Goal: Task Accomplishment & Management: Manage account settings

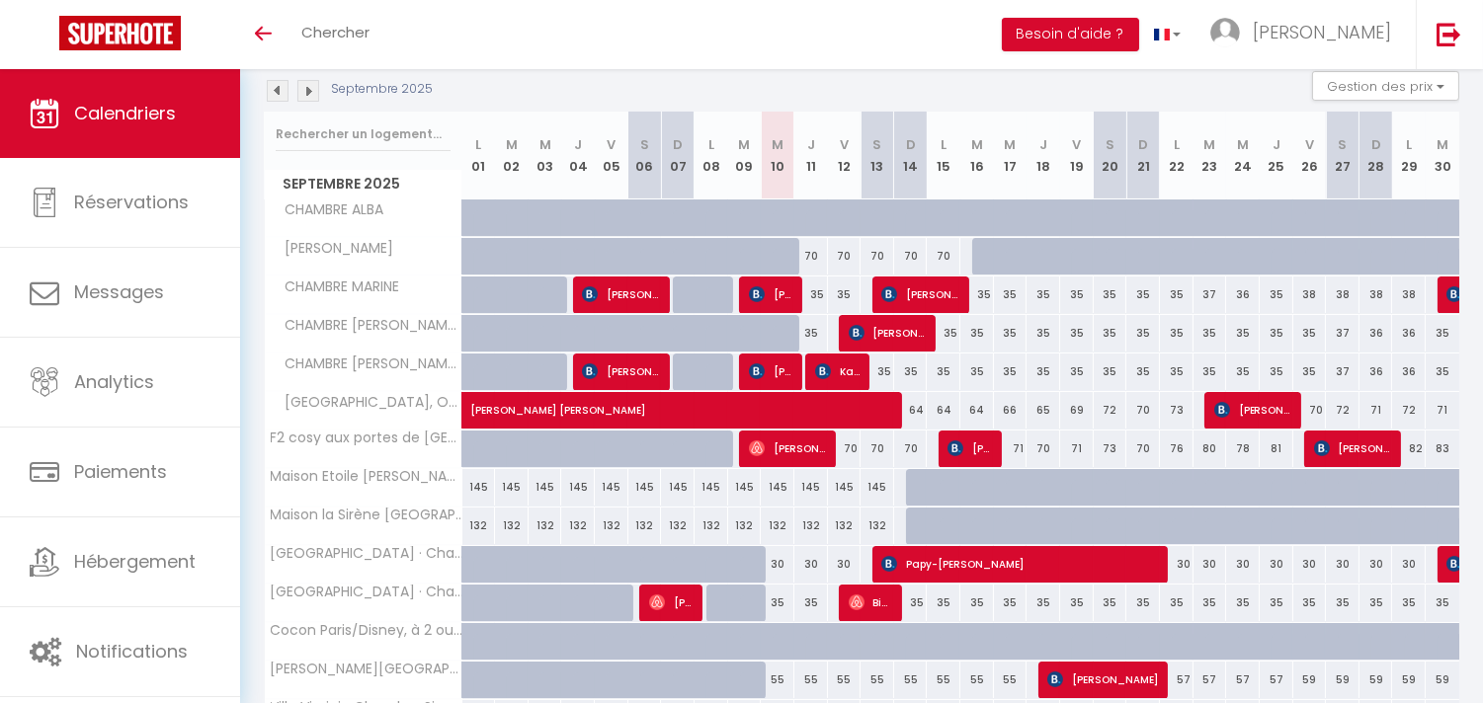
scroll to position [219, 0]
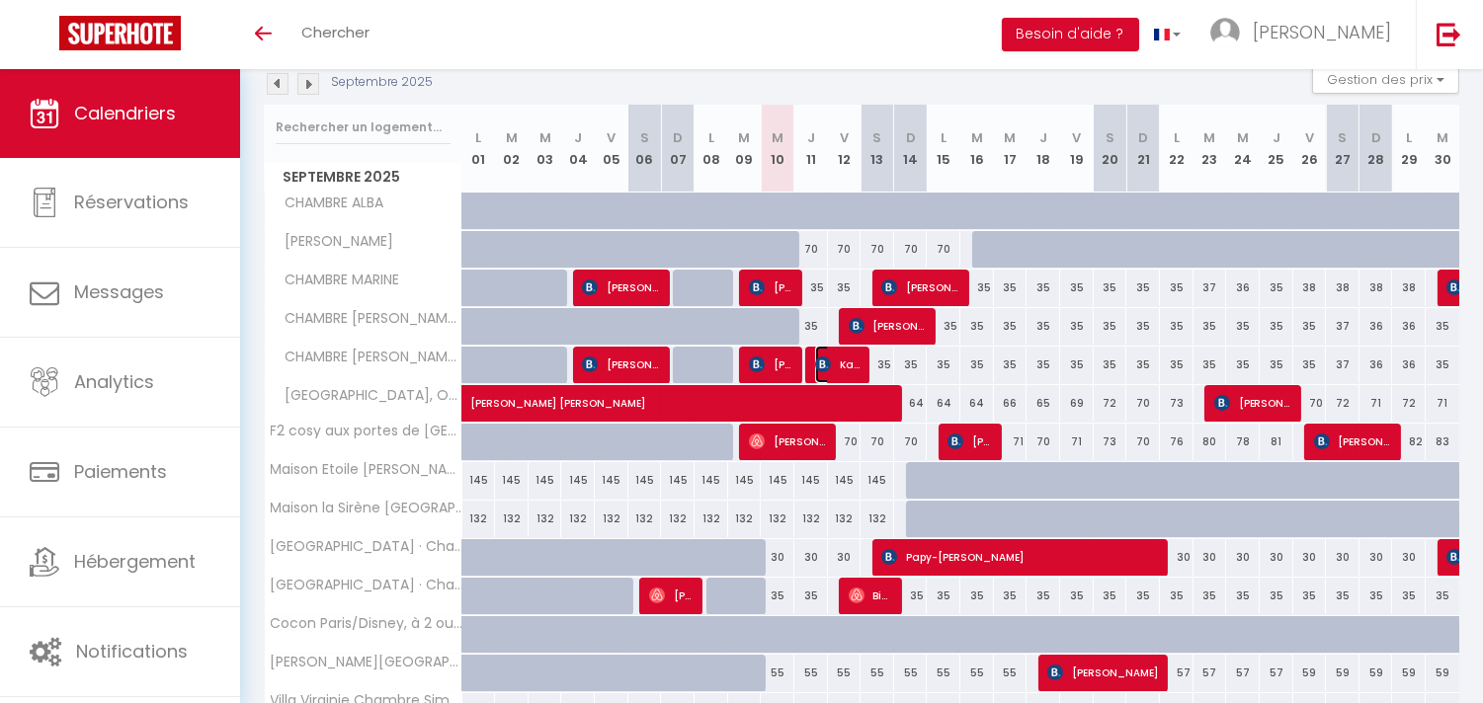
click at [833, 364] on span "Kadhy Bapu lubamba" at bounding box center [837, 365] width 44 height 38
select select "OK"
select select "KO"
select select "0"
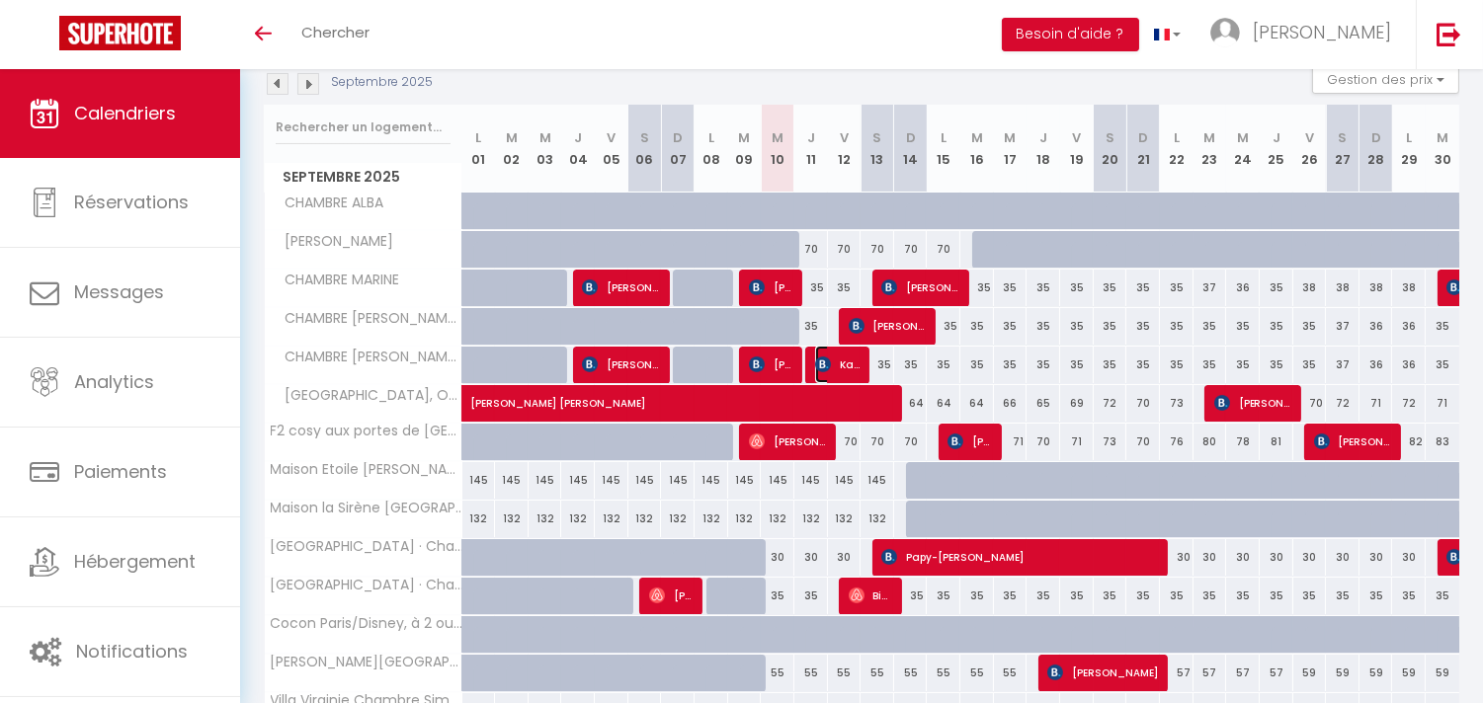
select select "1"
select select
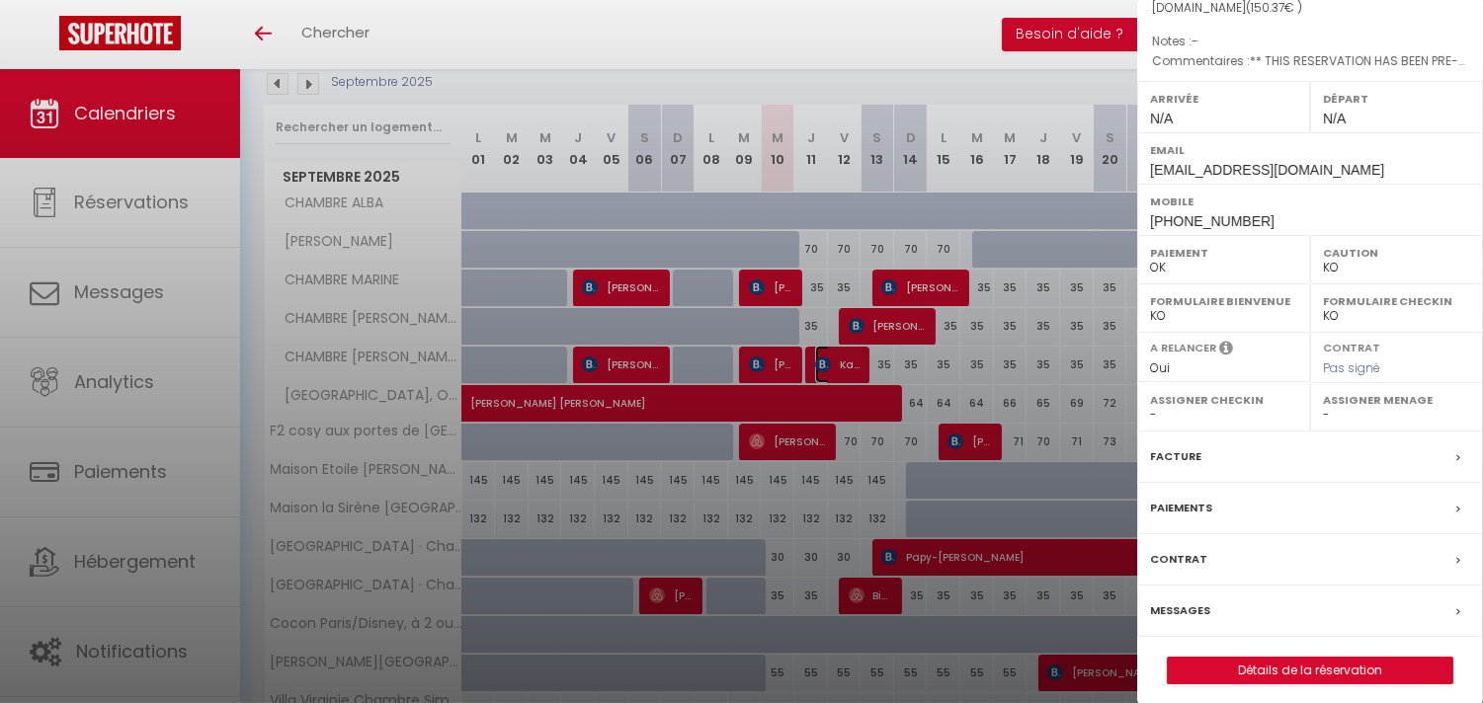
scroll to position [250, 0]
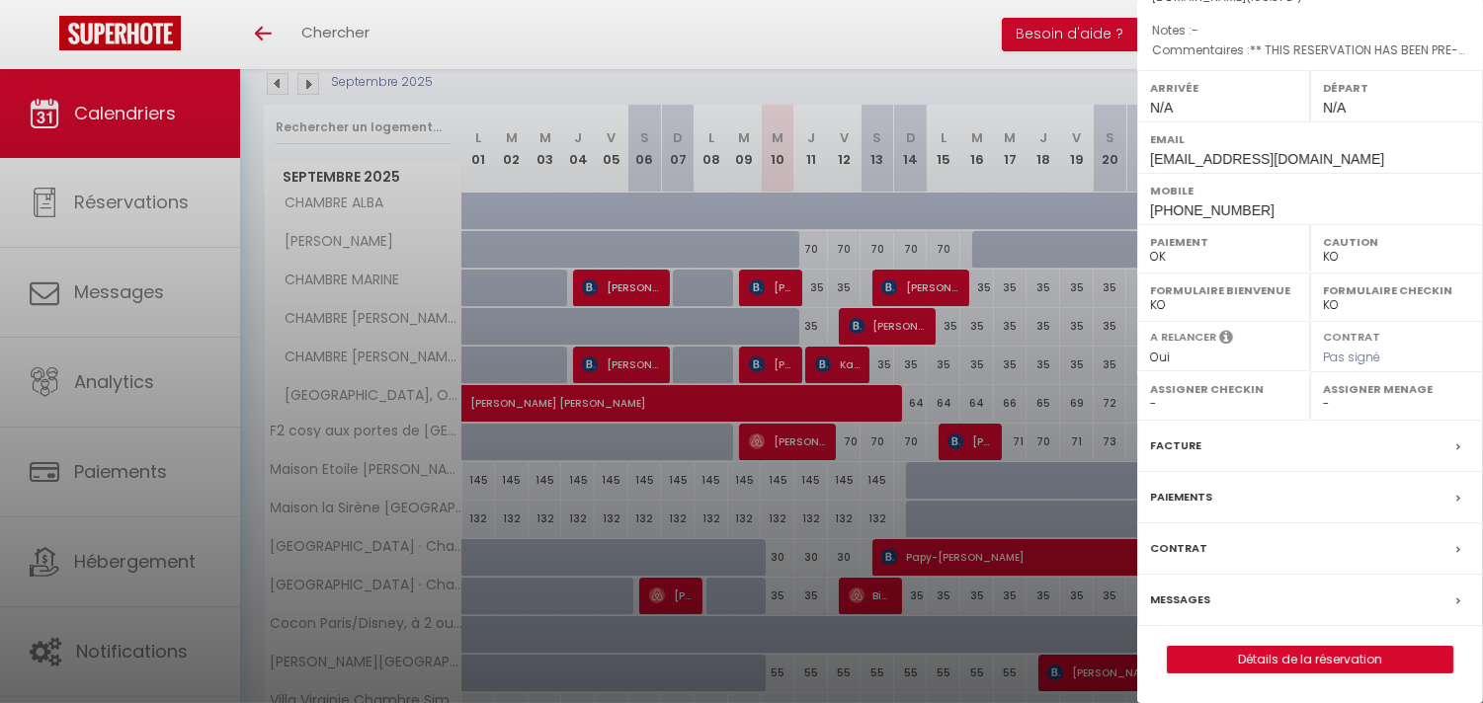
click at [1238, 588] on div "Messages" at bounding box center [1310, 600] width 346 height 51
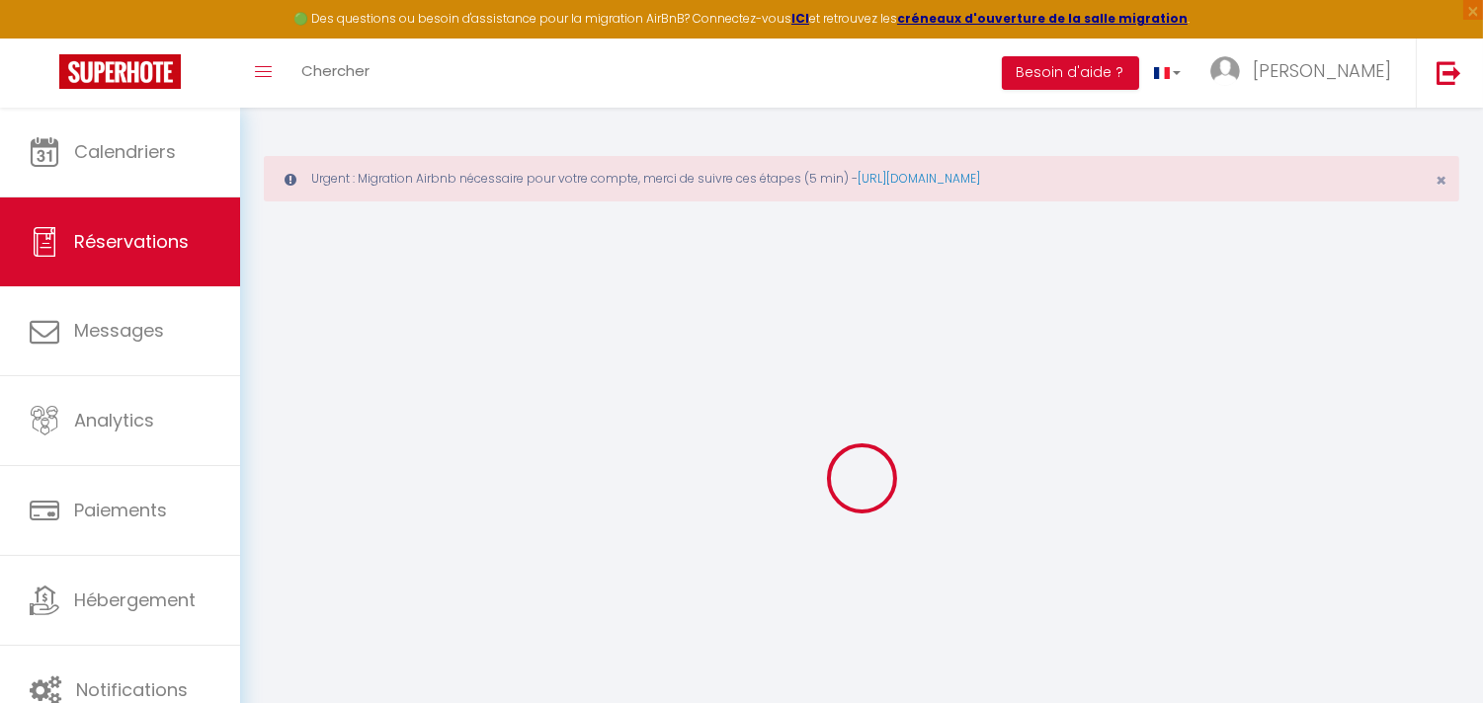
select select
checkbox input "false"
select select
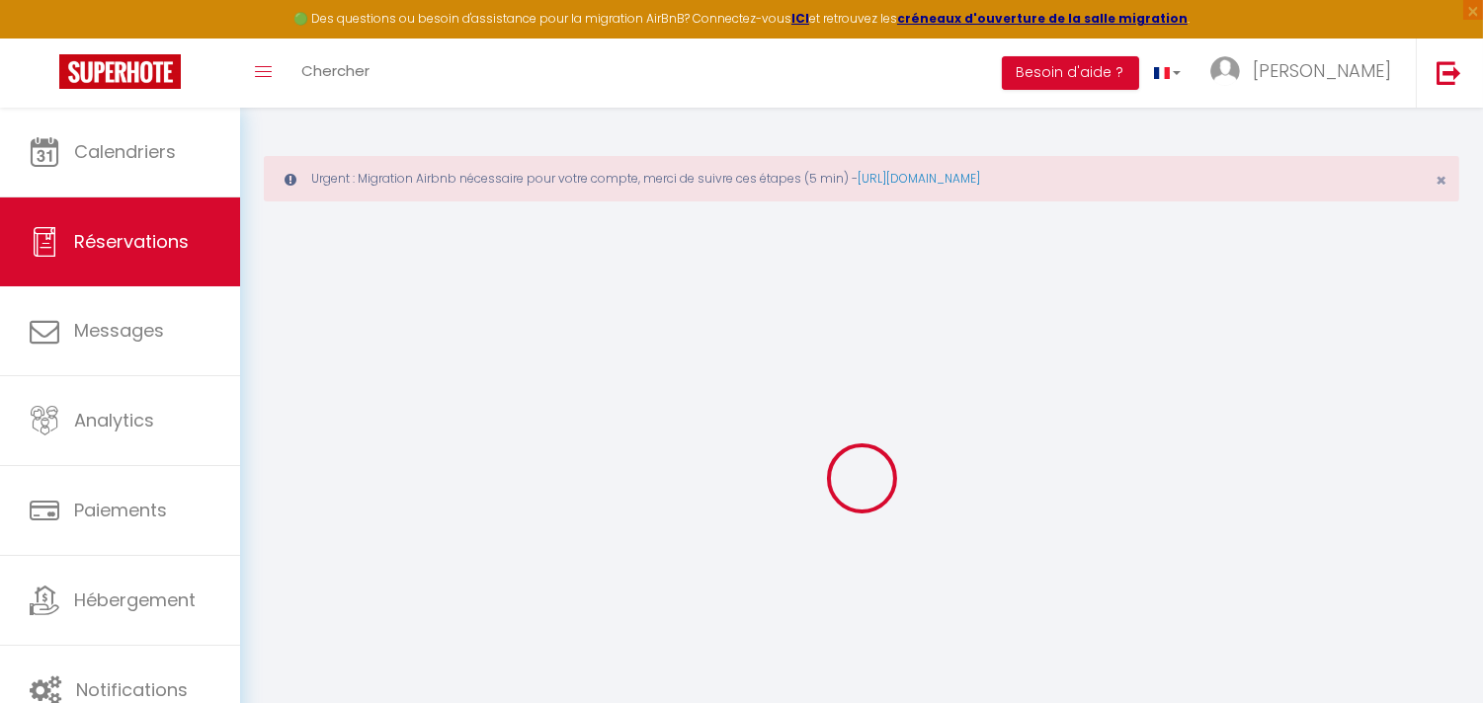
checkbox input "false"
type textarea "** THIS RESERVATION HAS BEEN PRE-PAID ** Reservation has a cancellation grace p…"
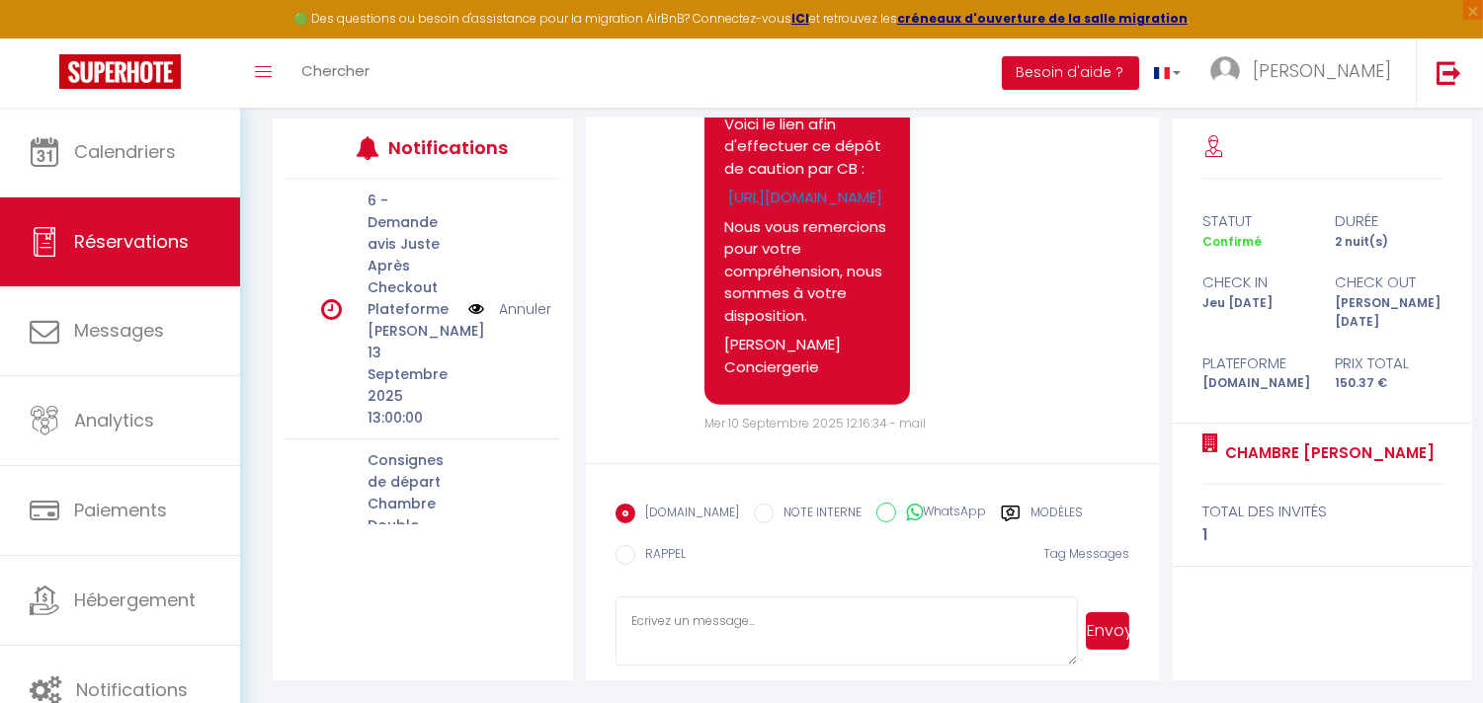
scroll to position [4571, 0]
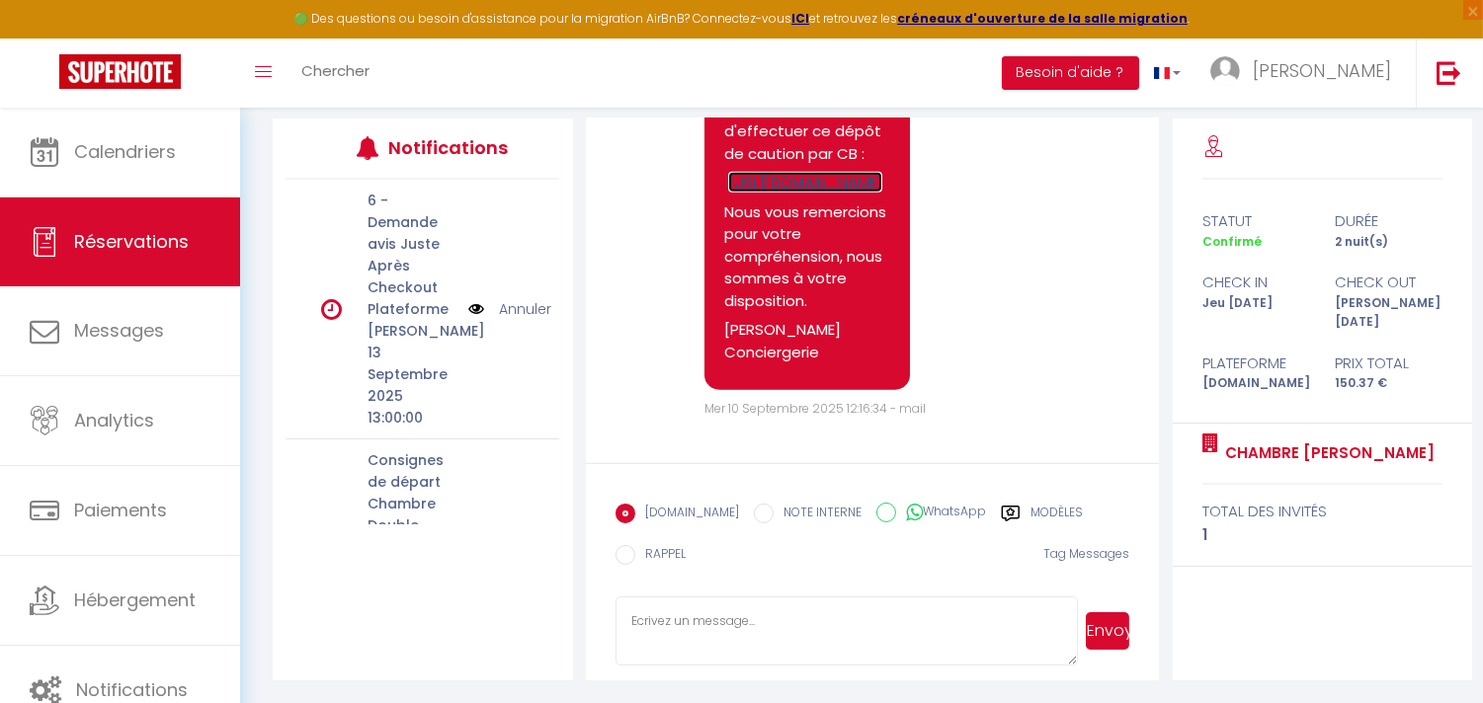
click at [818, 193] on link "https://superhote.com/applink/p/AVJxHwmx" at bounding box center [805, 182] width 154 height 21
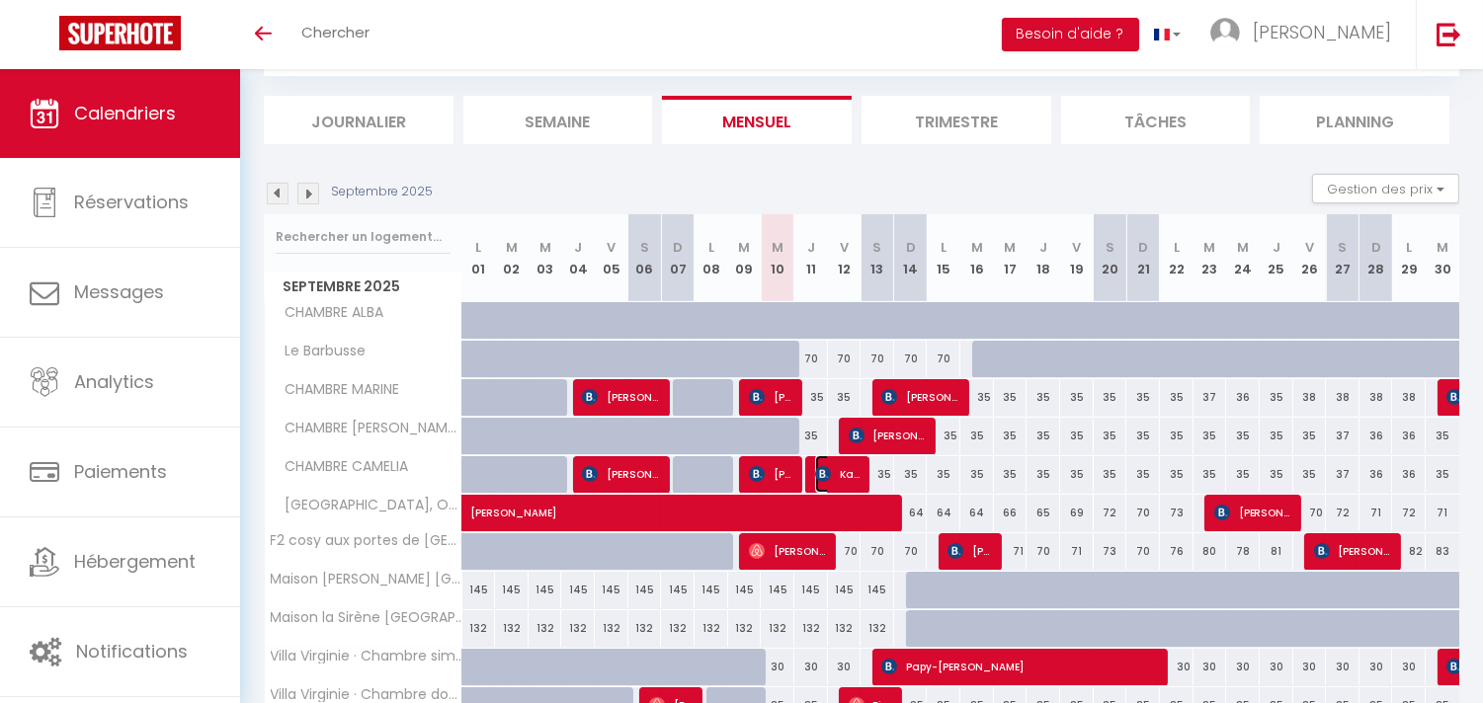
click at [832, 478] on span "Kadhy Bapu lubamba" at bounding box center [837, 474] width 44 height 38
select select "OK"
select select "KO"
select select "0"
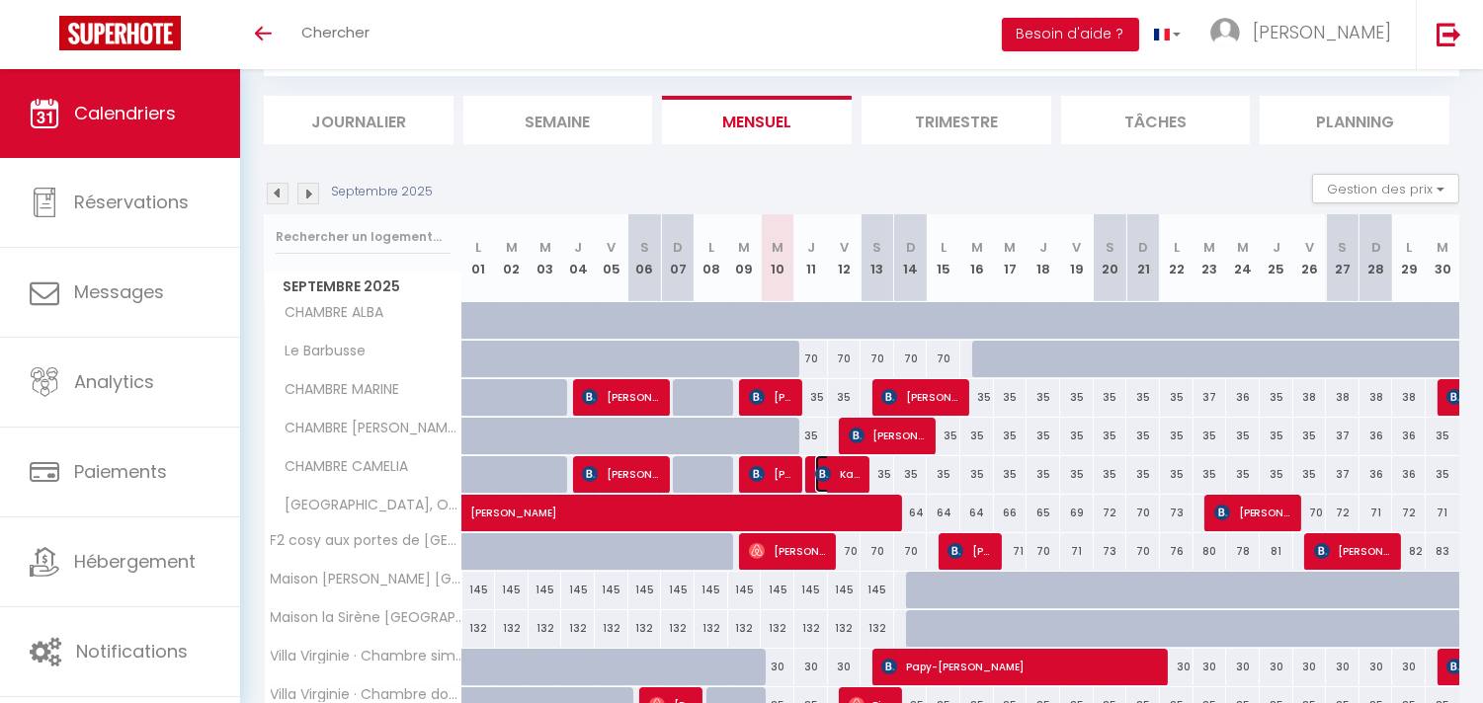
select select "1"
select select
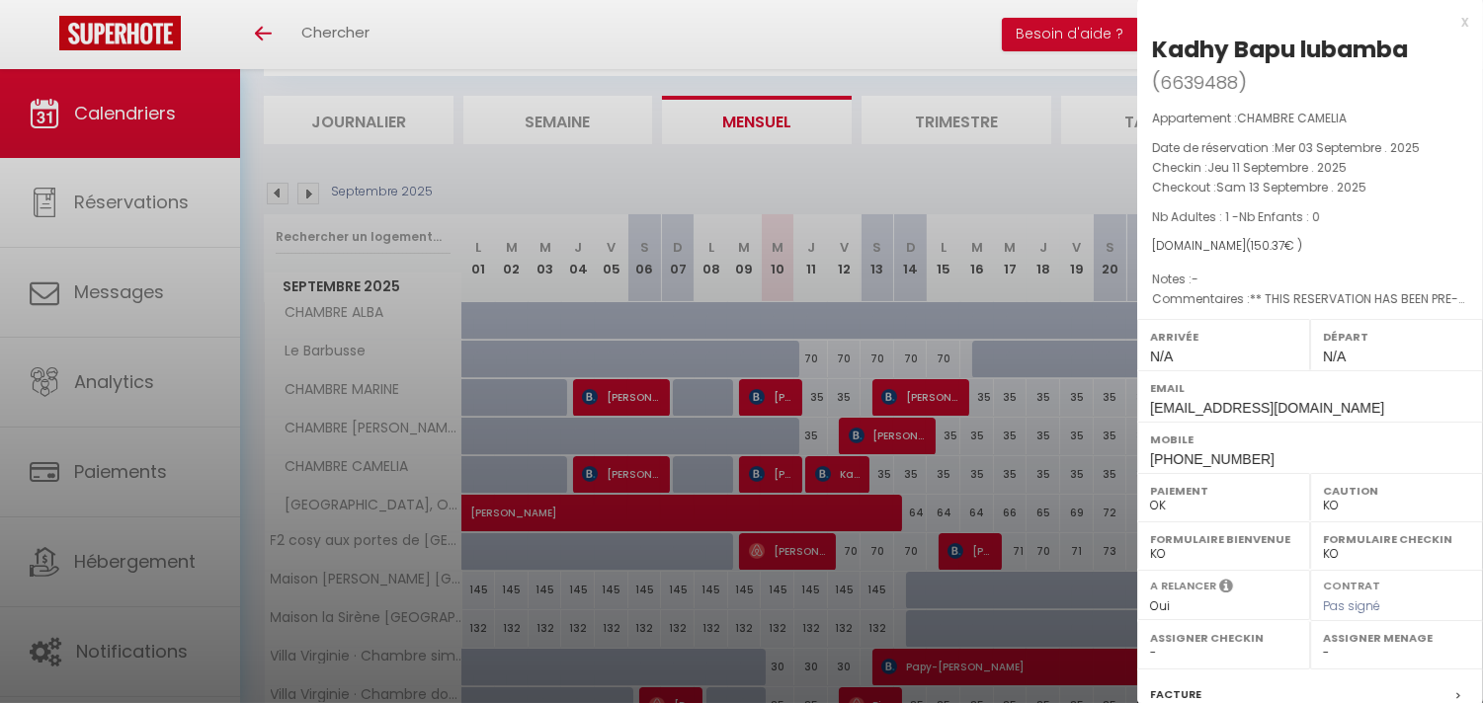
click at [777, 472] on div at bounding box center [741, 351] width 1483 height 703
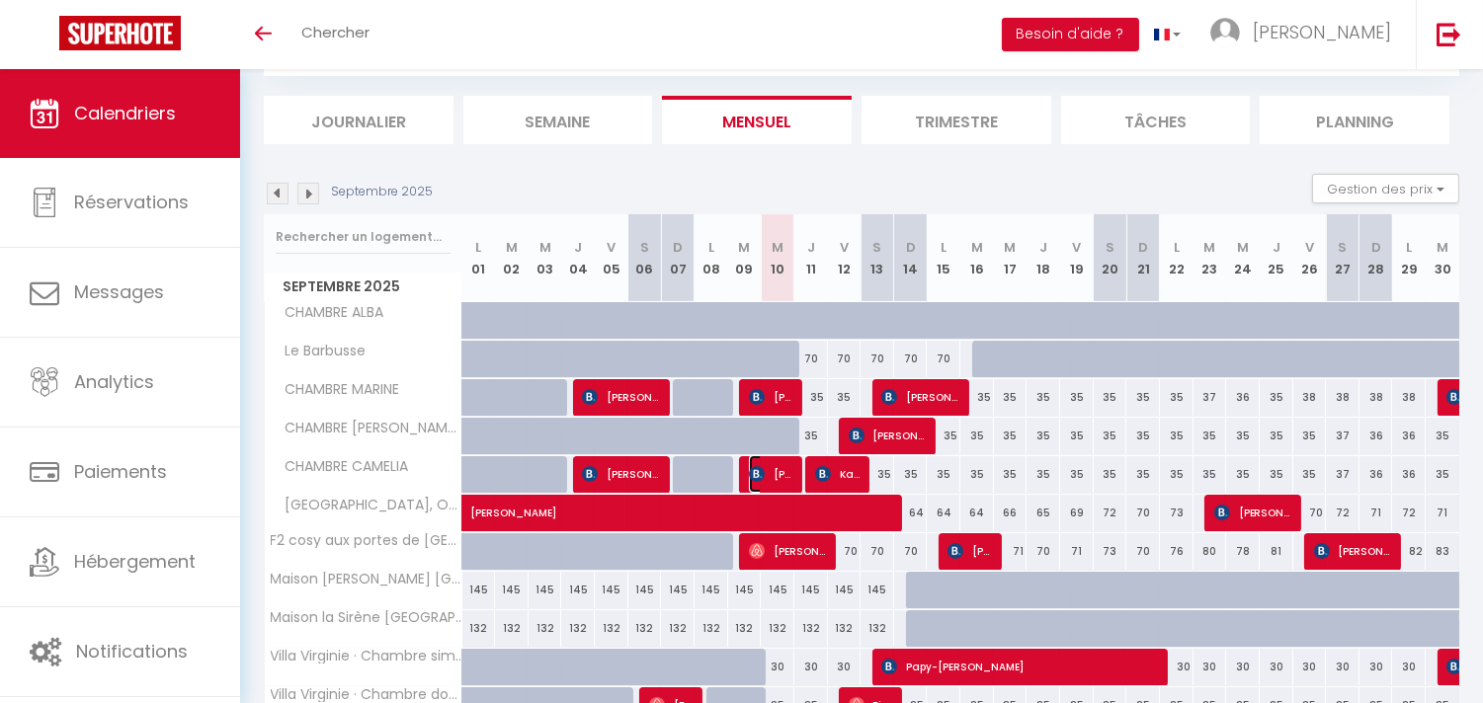
click at [777, 472] on span "[PERSON_NAME]" at bounding box center [771, 474] width 44 height 38
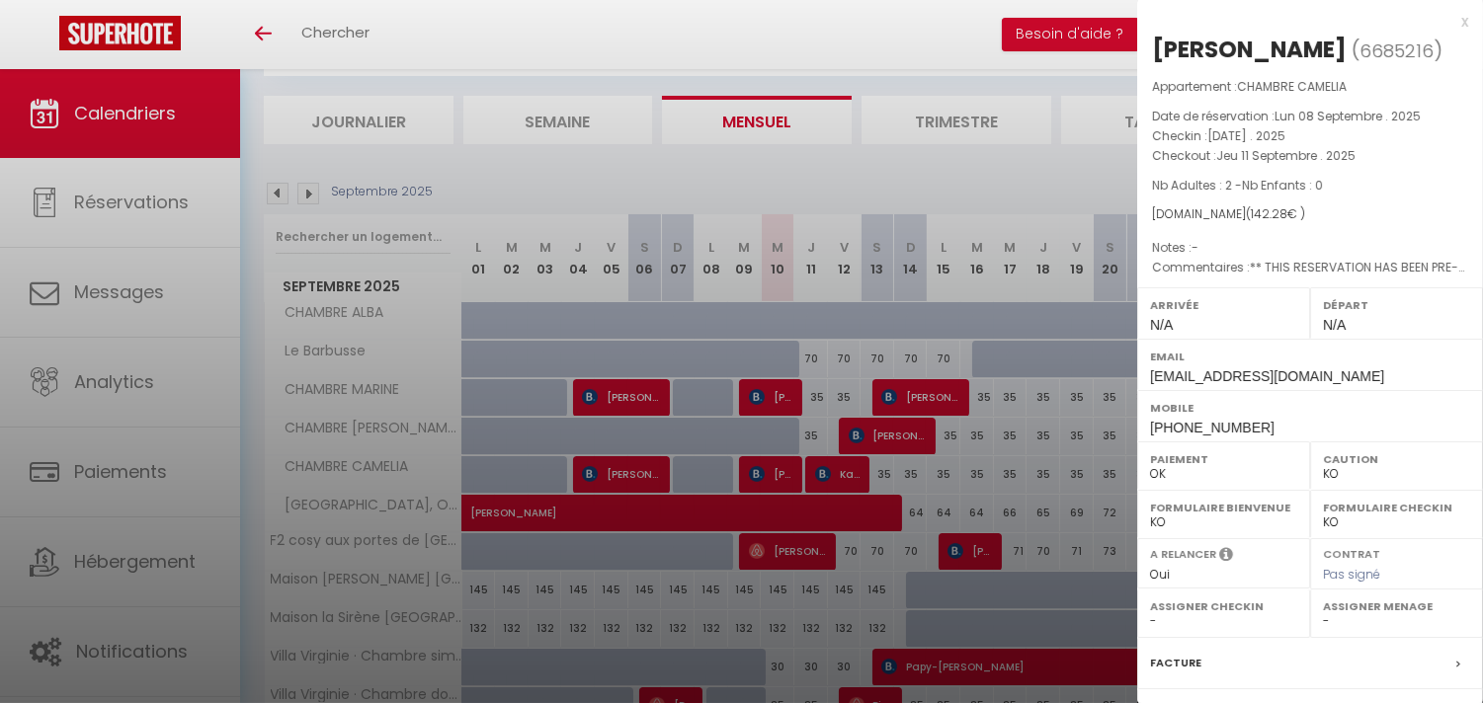
click at [780, 399] on div at bounding box center [741, 351] width 1483 height 703
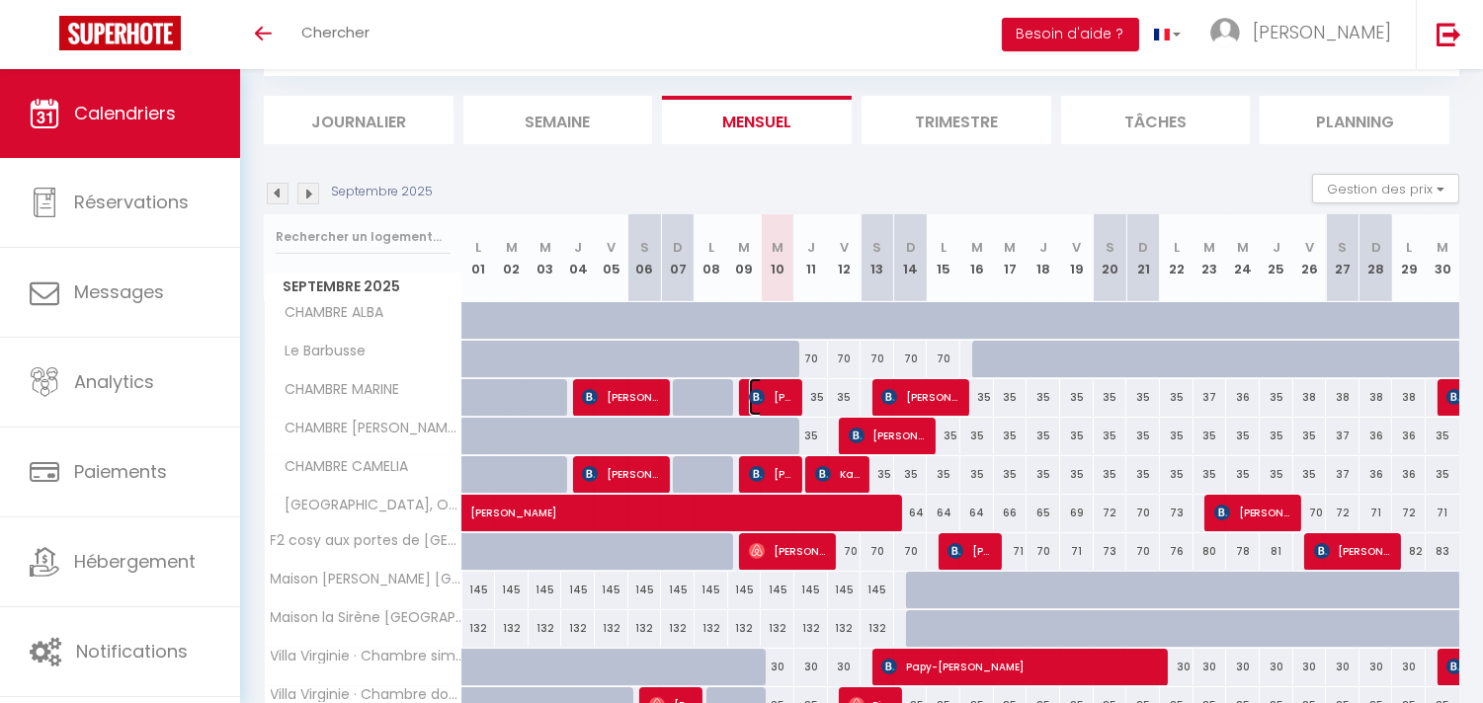
click at [780, 399] on span "[PERSON_NAME]" at bounding box center [771, 397] width 44 height 38
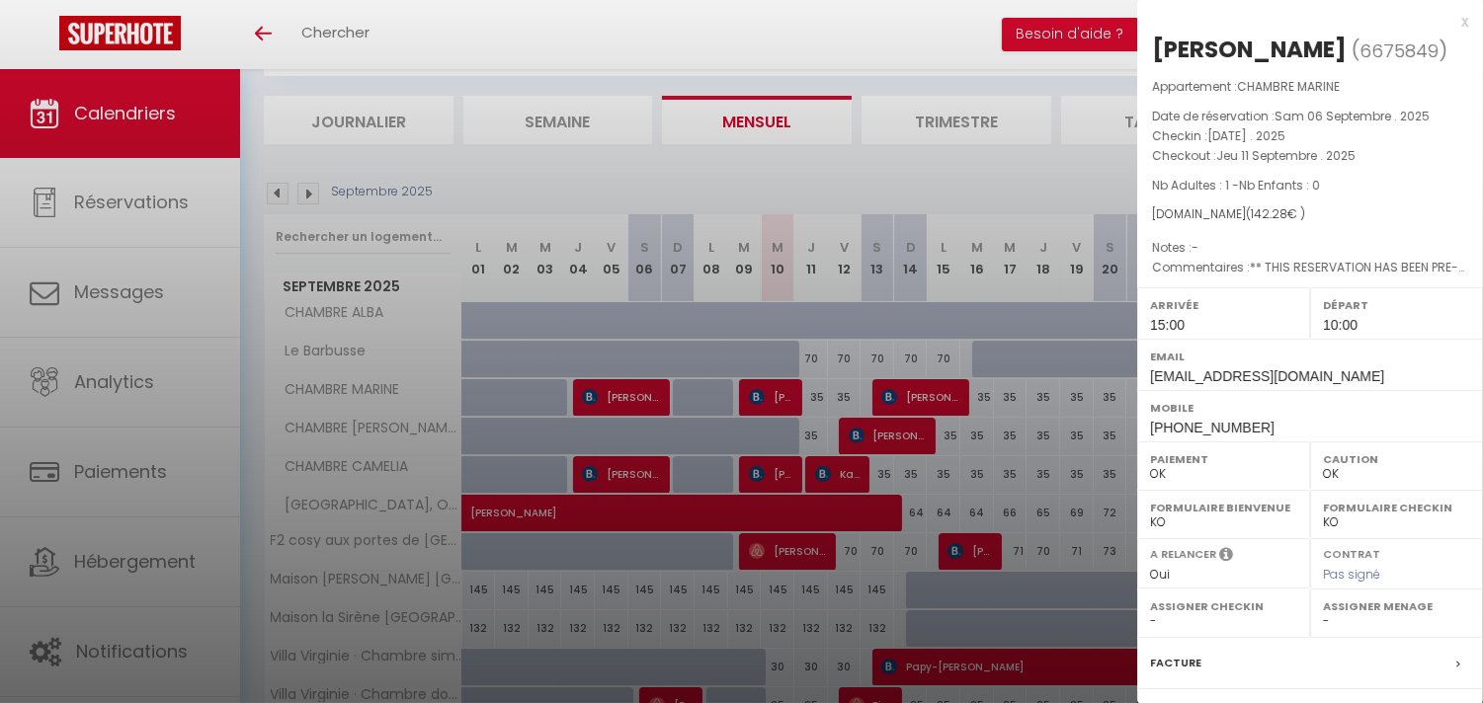
click at [836, 477] on div at bounding box center [741, 351] width 1483 height 703
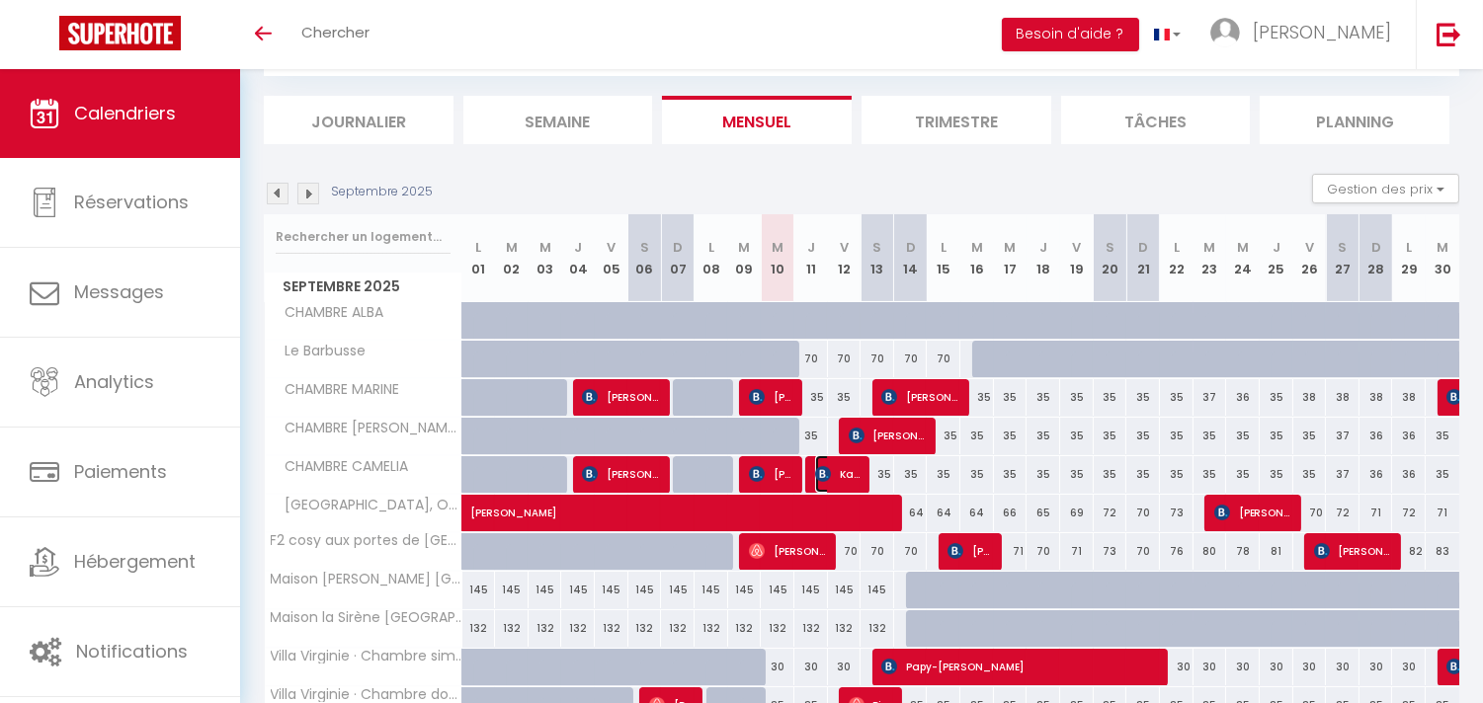
click at [836, 477] on span "Kadhy Bapu lubamba" at bounding box center [837, 474] width 44 height 38
select select "KO"
select select "0"
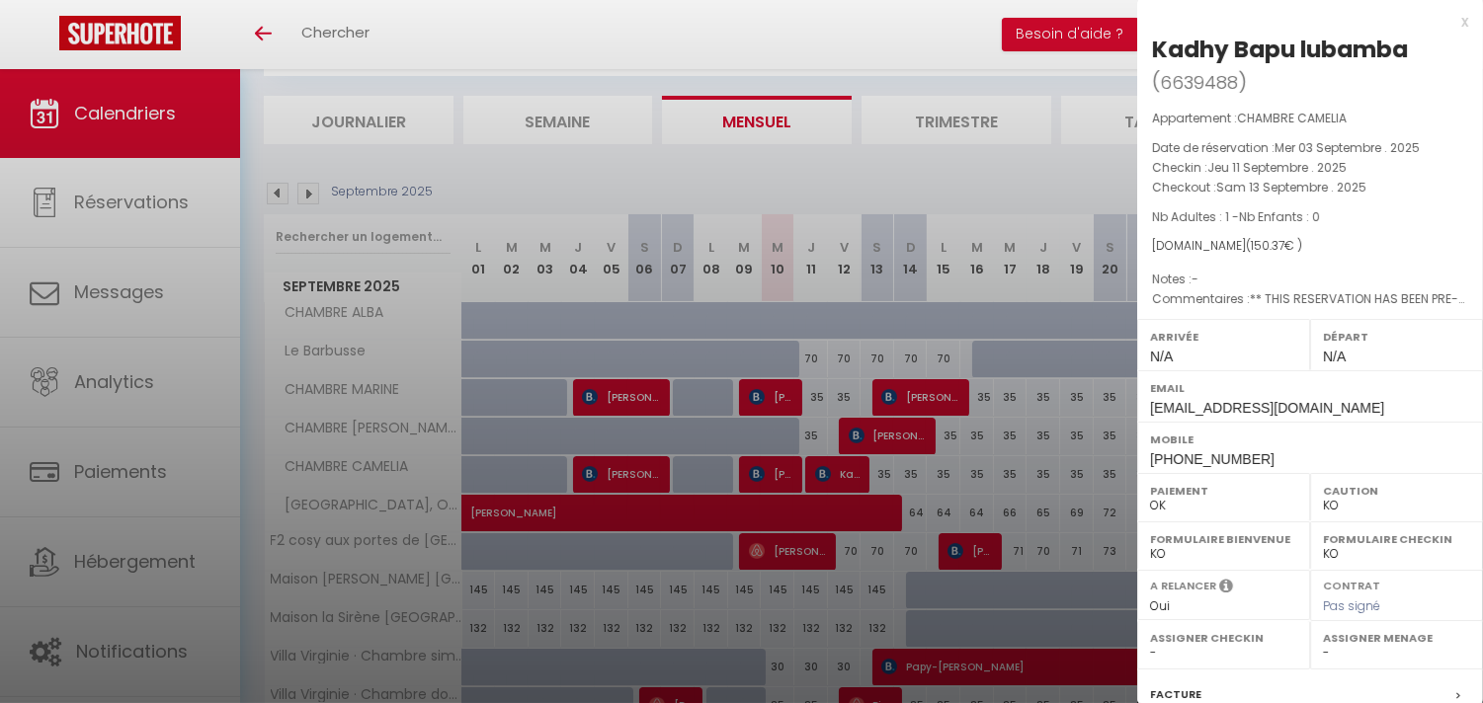
click at [864, 436] on div at bounding box center [741, 351] width 1483 height 703
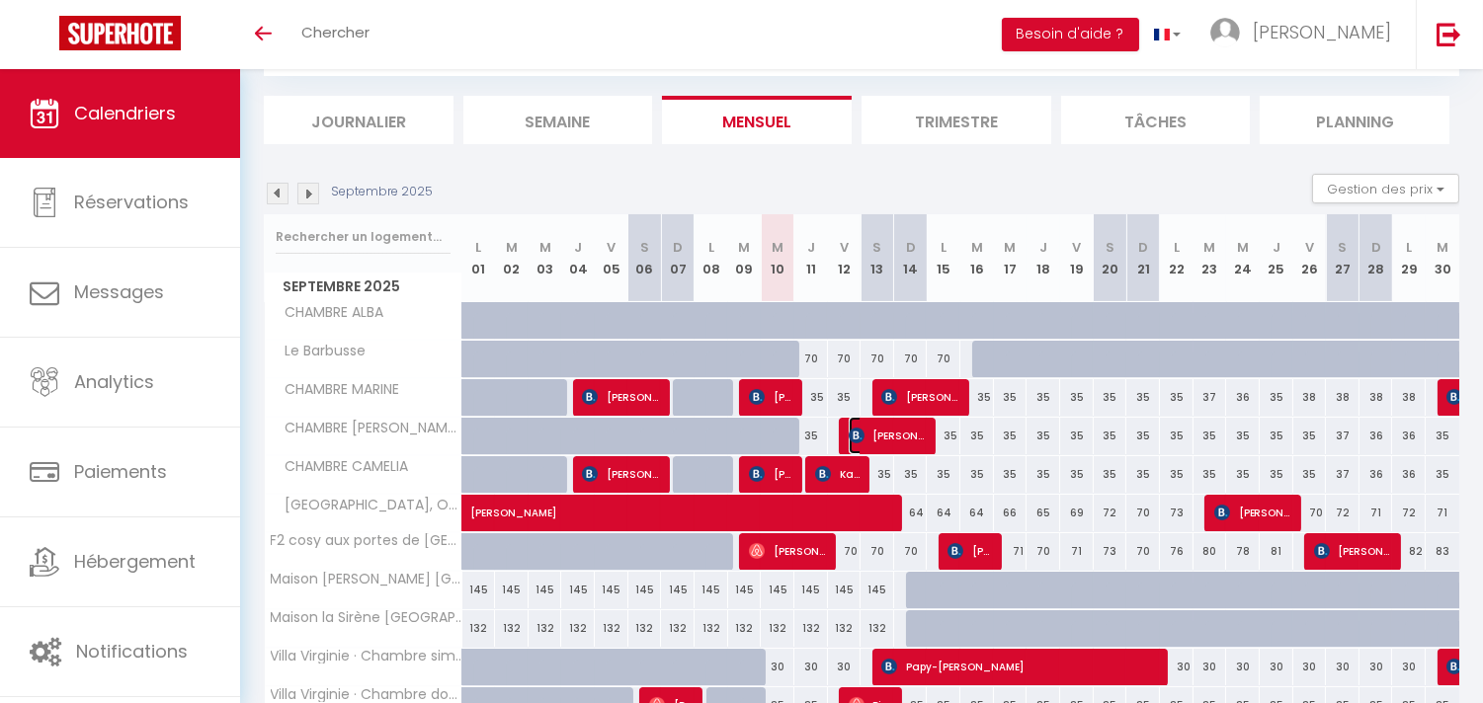
click at [864, 436] on span "[PERSON_NAME]" at bounding box center [888, 436] width 78 height 38
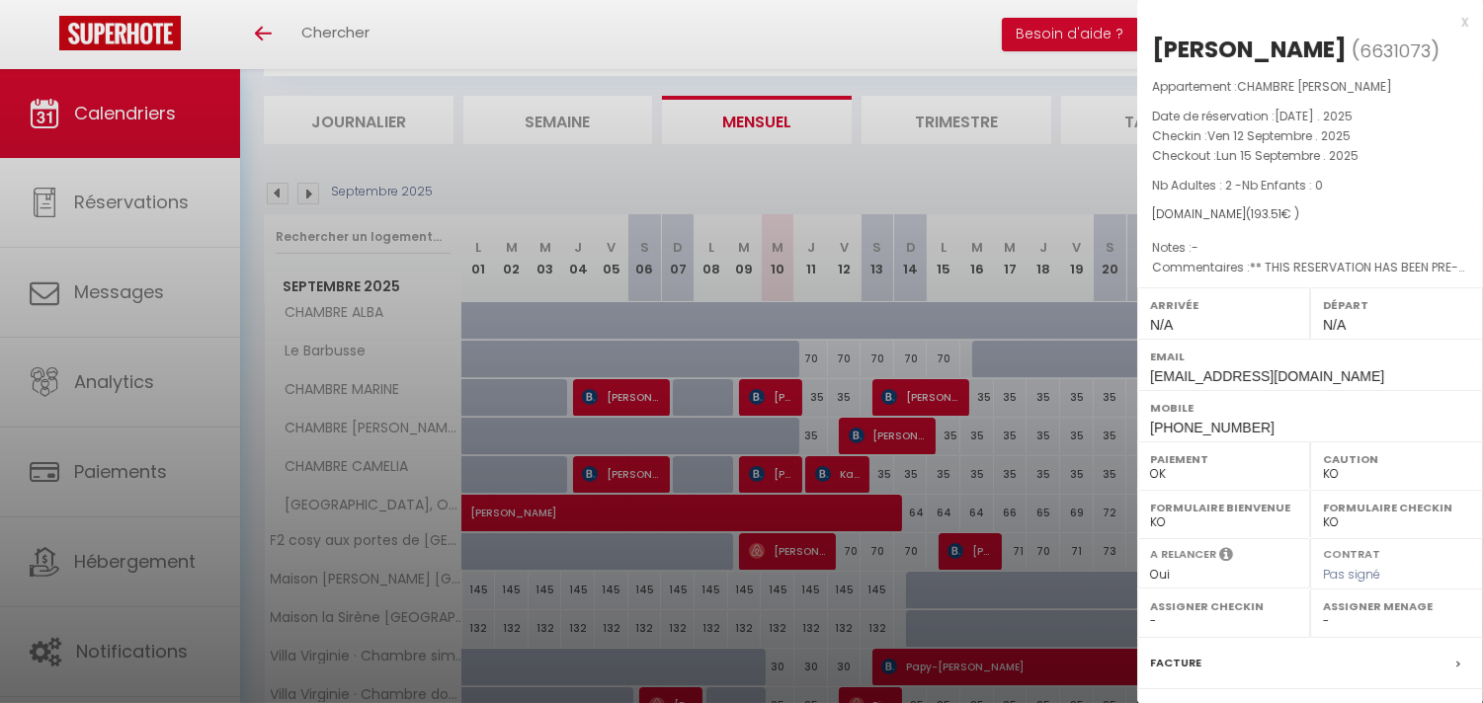
click at [916, 396] on div at bounding box center [741, 351] width 1483 height 703
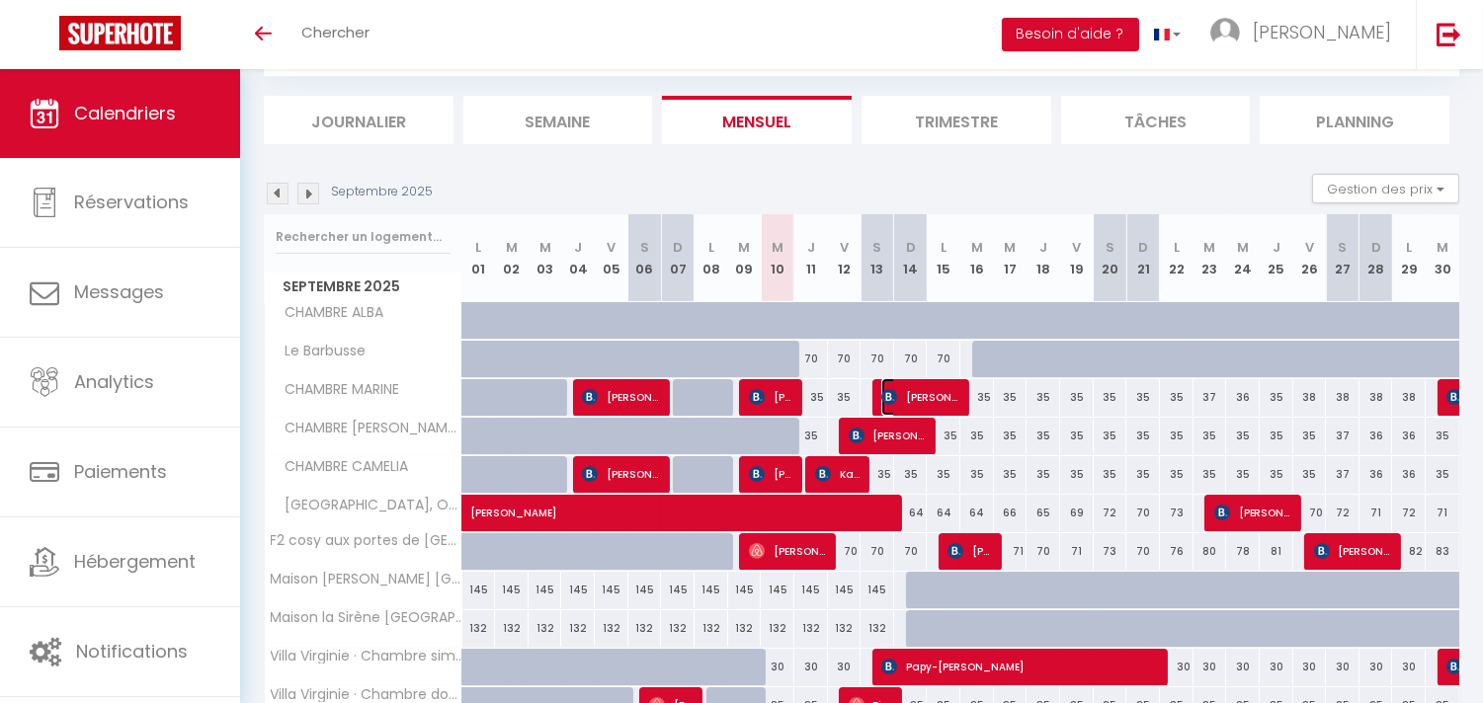
click at [916, 396] on span "[PERSON_NAME]" at bounding box center [920, 397] width 78 height 38
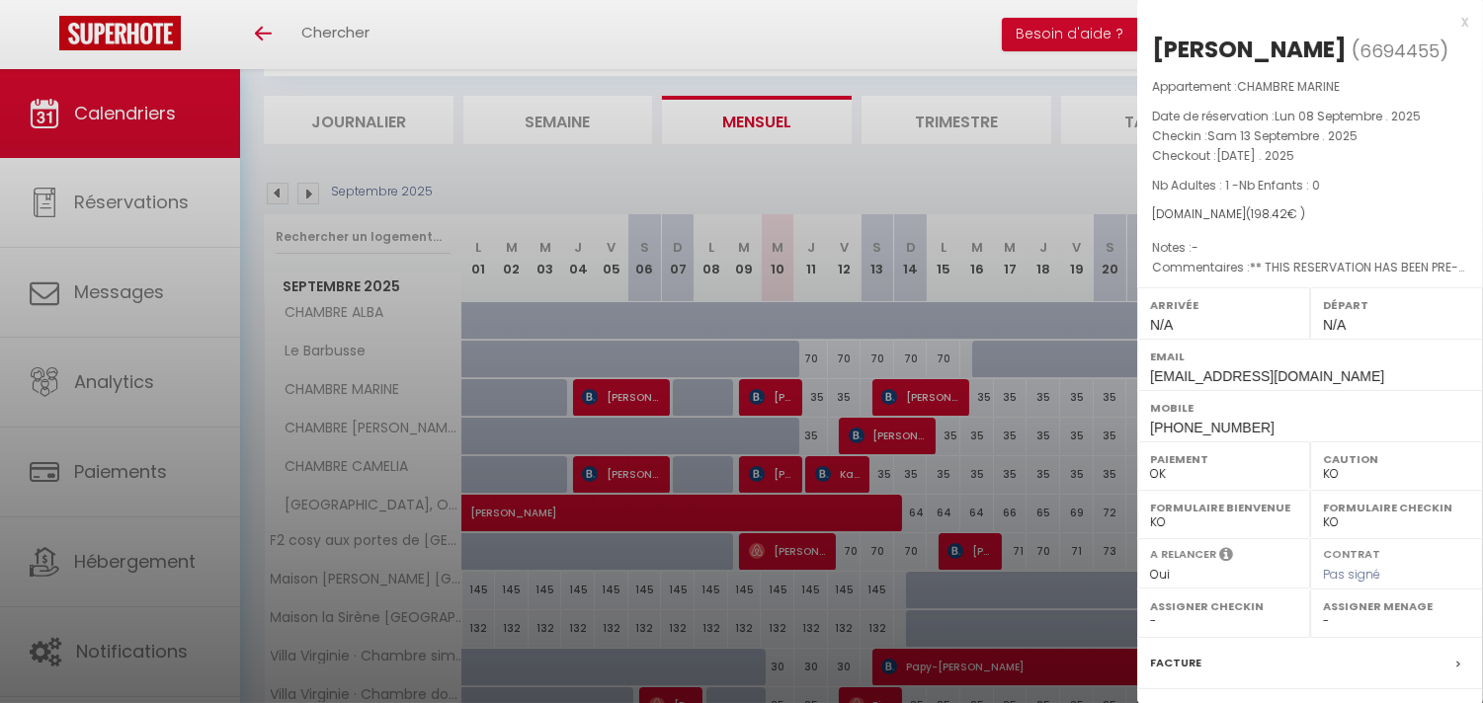
click at [847, 475] on div at bounding box center [741, 351] width 1483 height 703
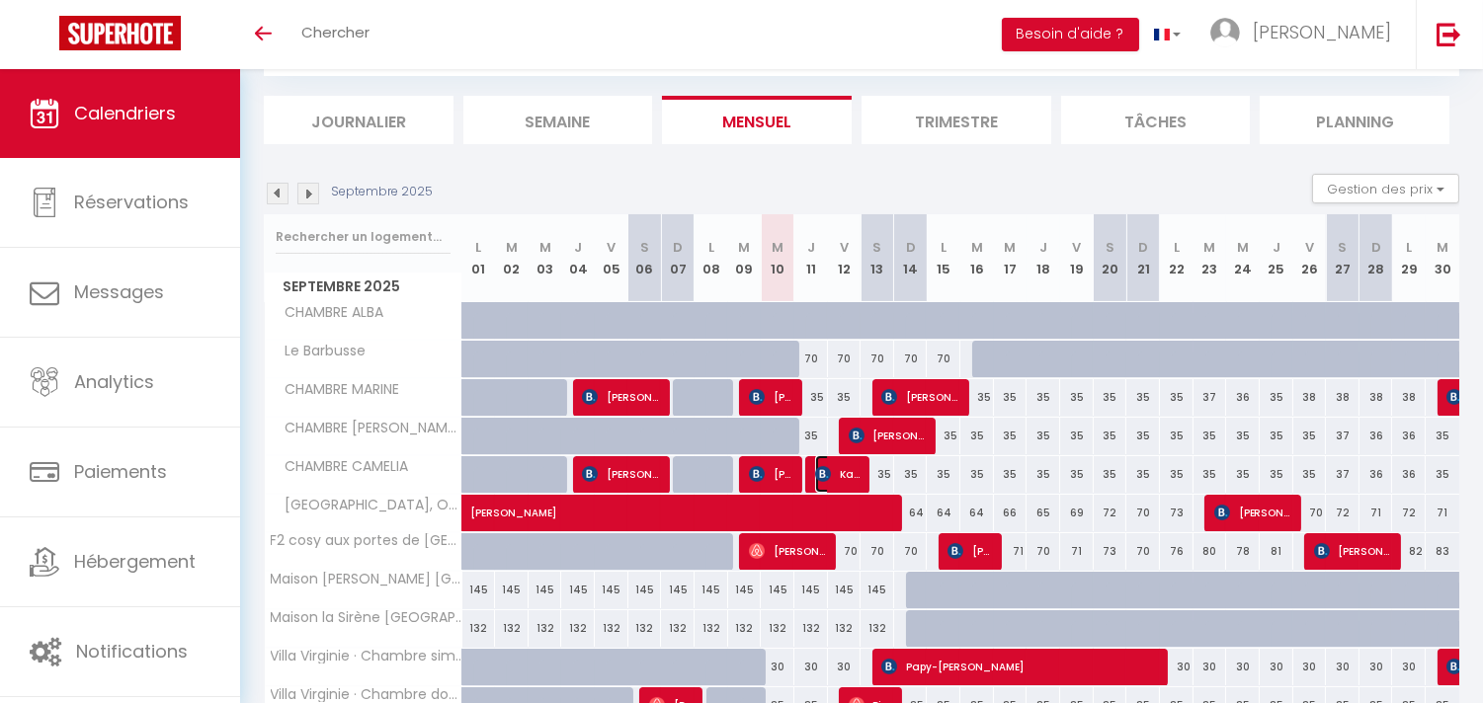
click at [847, 475] on span "Kadhy Bapu lubamba" at bounding box center [837, 474] width 44 height 38
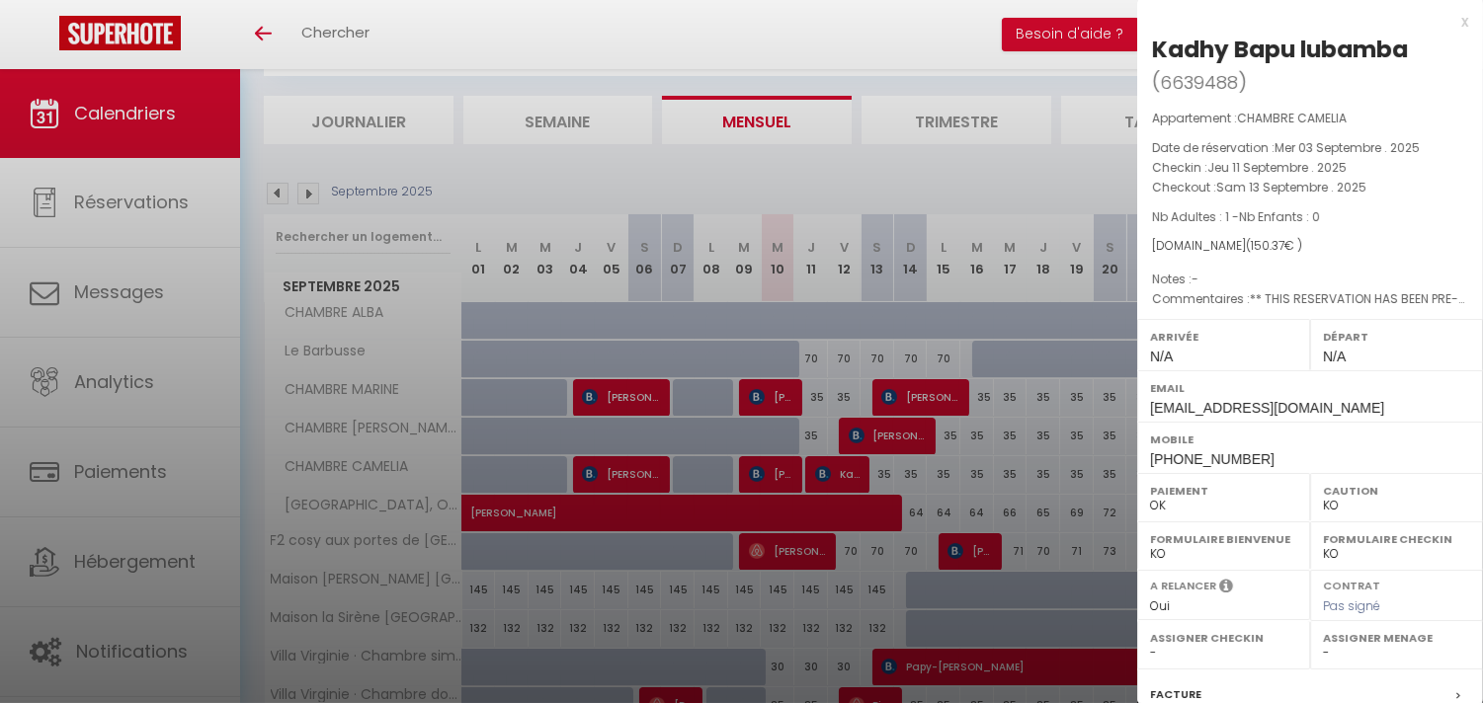
click at [882, 432] on div at bounding box center [741, 351] width 1483 height 703
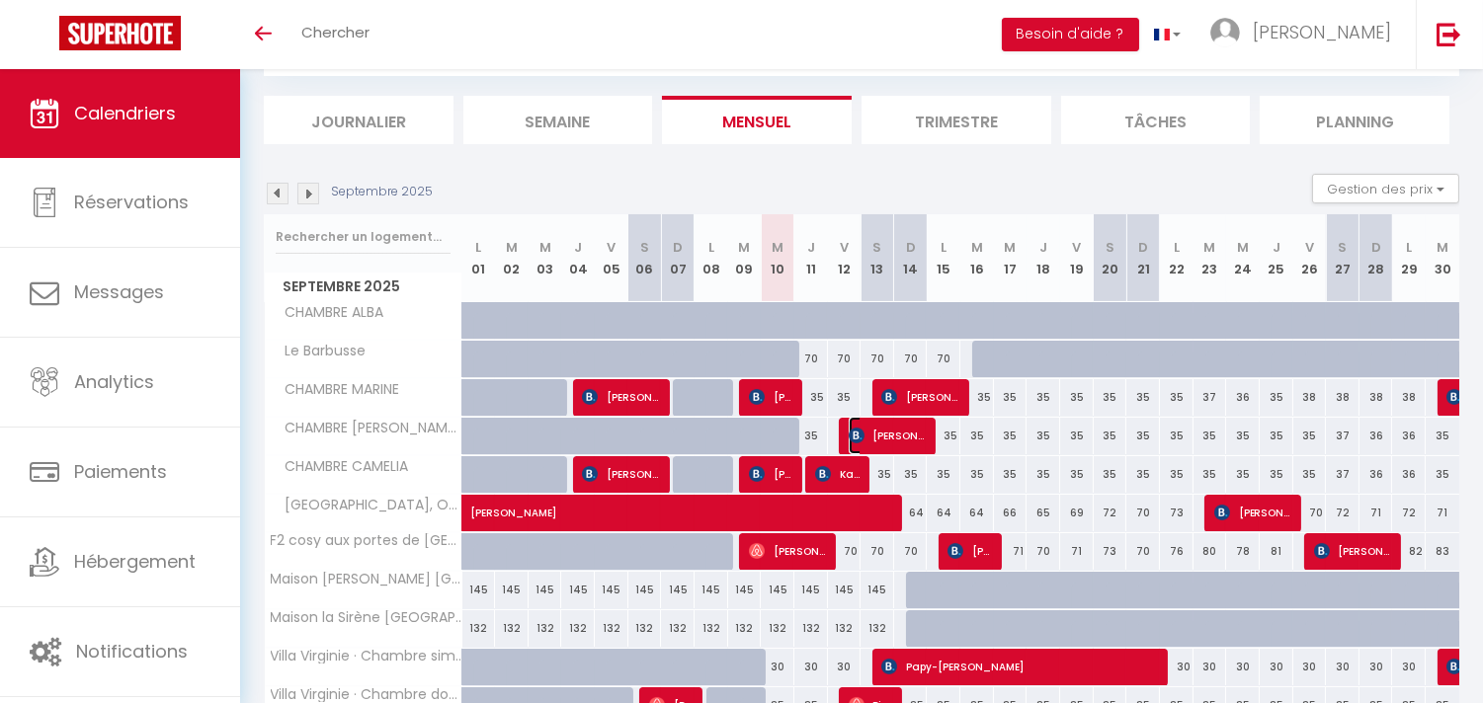
click at [882, 432] on span "[PERSON_NAME]" at bounding box center [888, 436] width 78 height 38
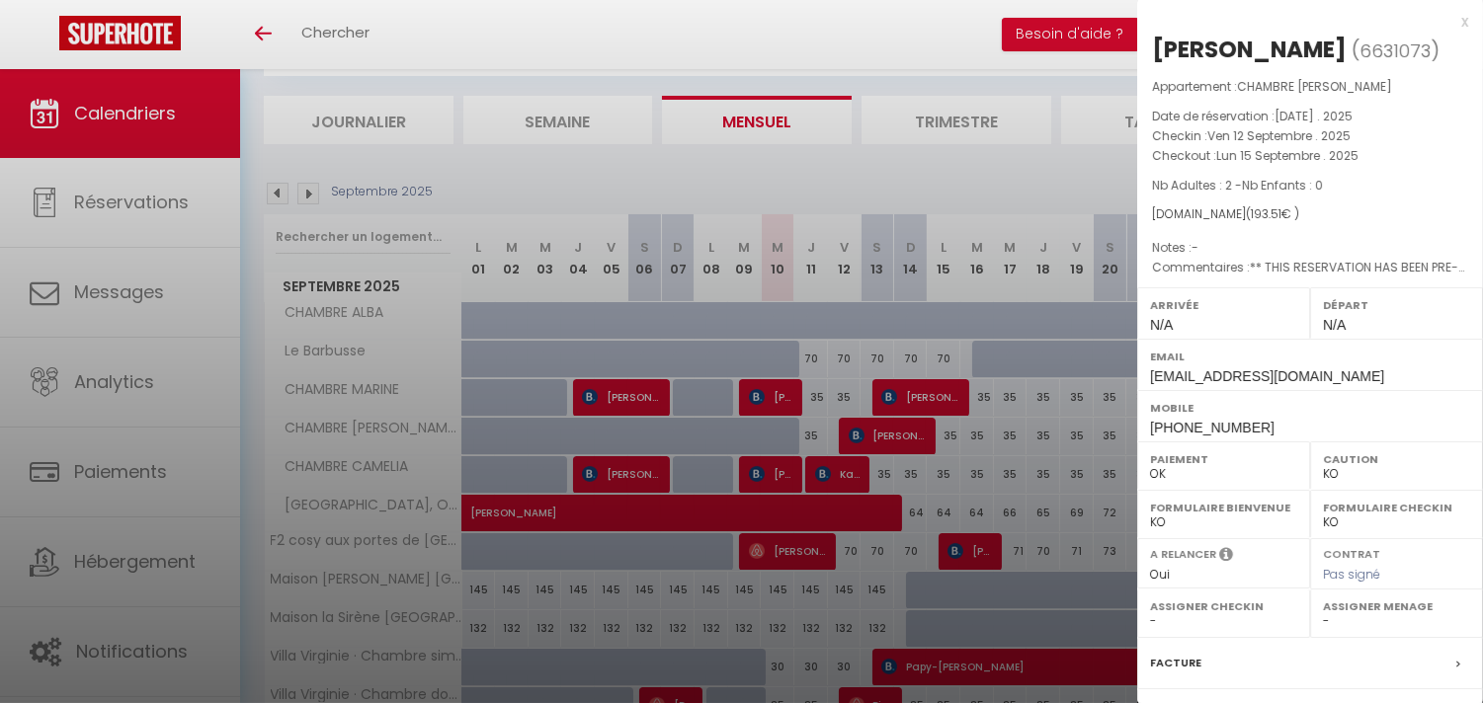
click at [931, 400] on div at bounding box center [741, 351] width 1483 height 703
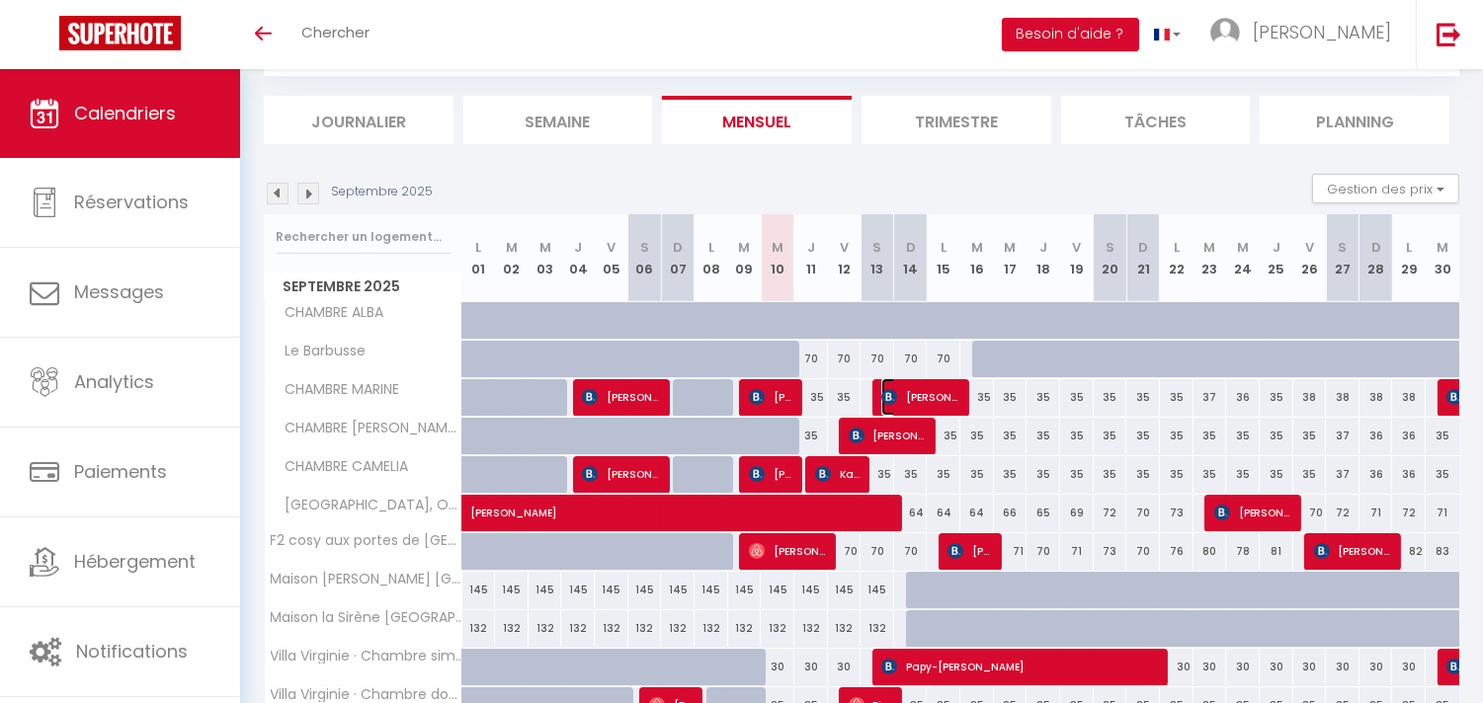
click at [931, 400] on span "[PERSON_NAME]" at bounding box center [920, 397] width 78 height 38
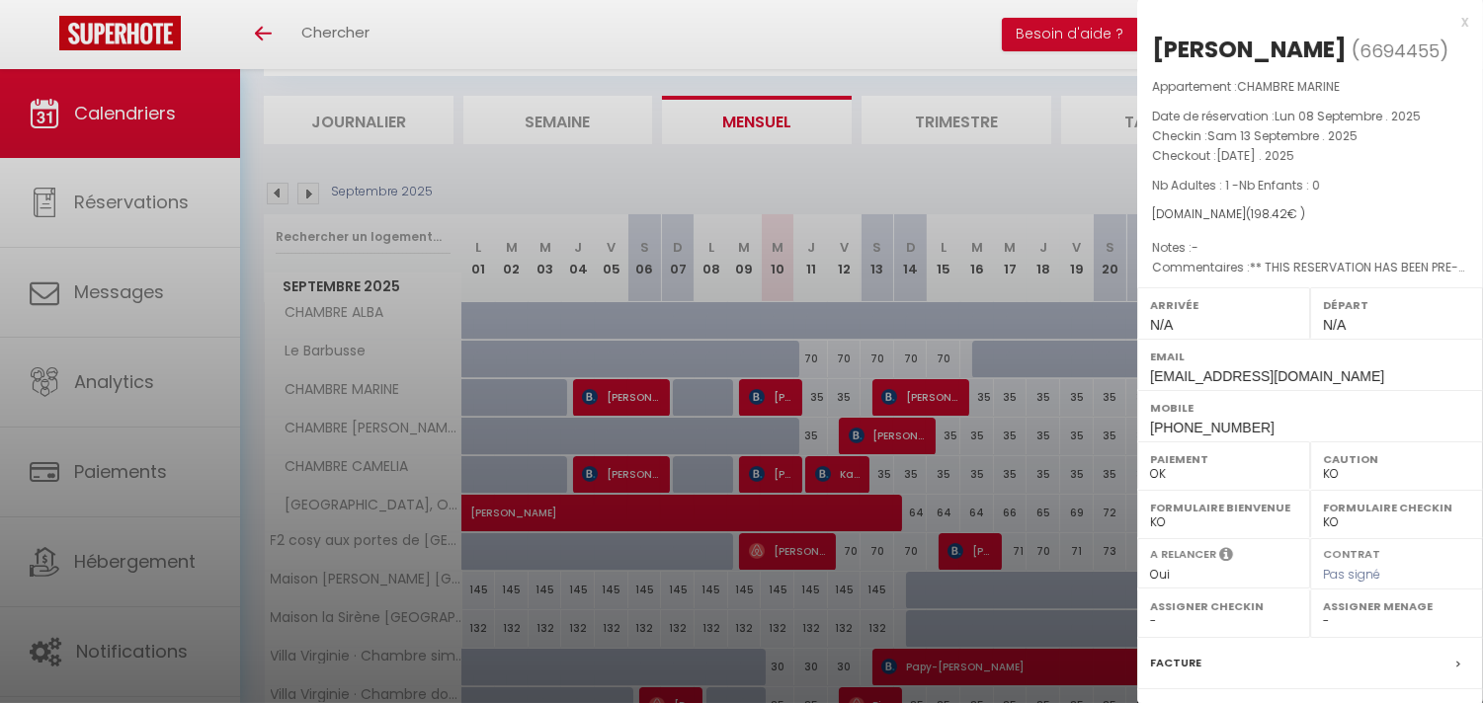
click at [931, 400] on div at bounding box center [741, 351] width 1483 height 703
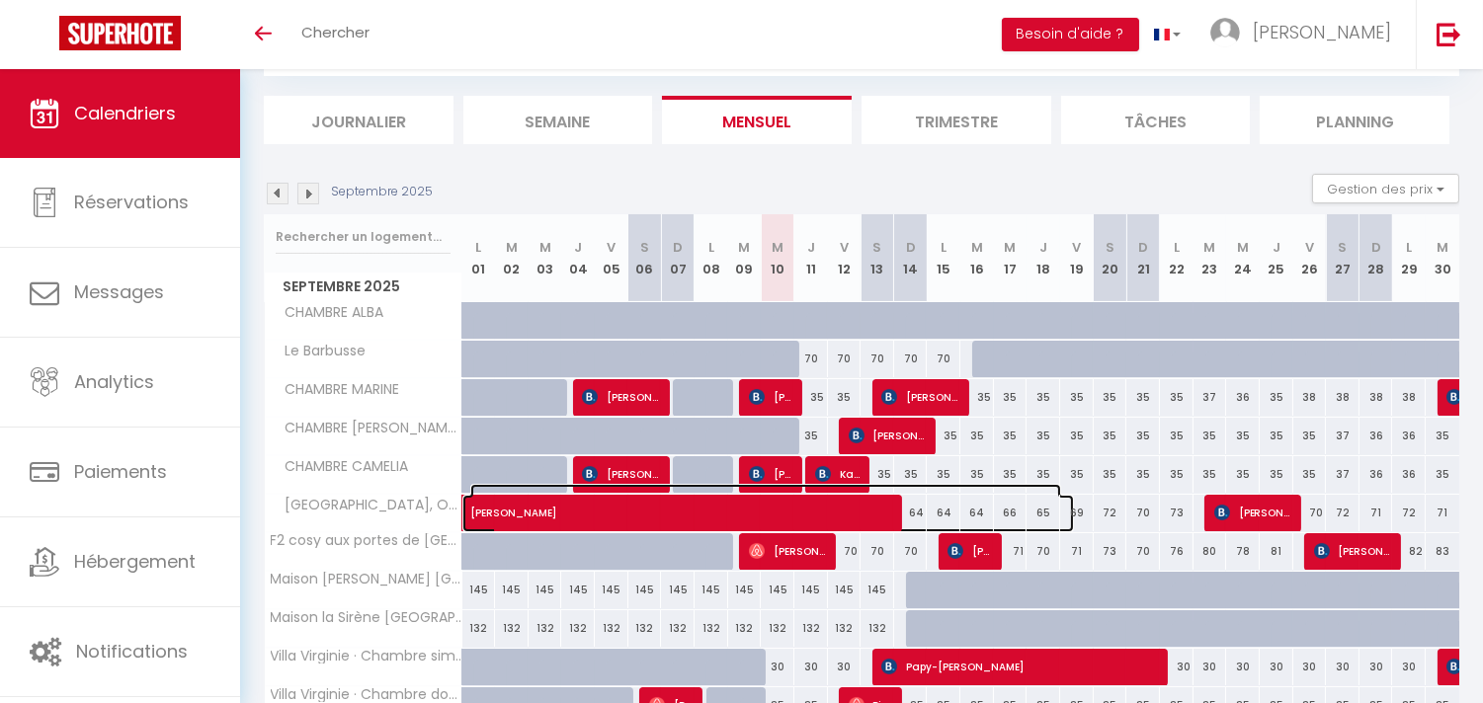
click at [885, 508] on span "[PERSON_NAME]" at bounding box center [765, 503] width 591 height 38
select select "OK"
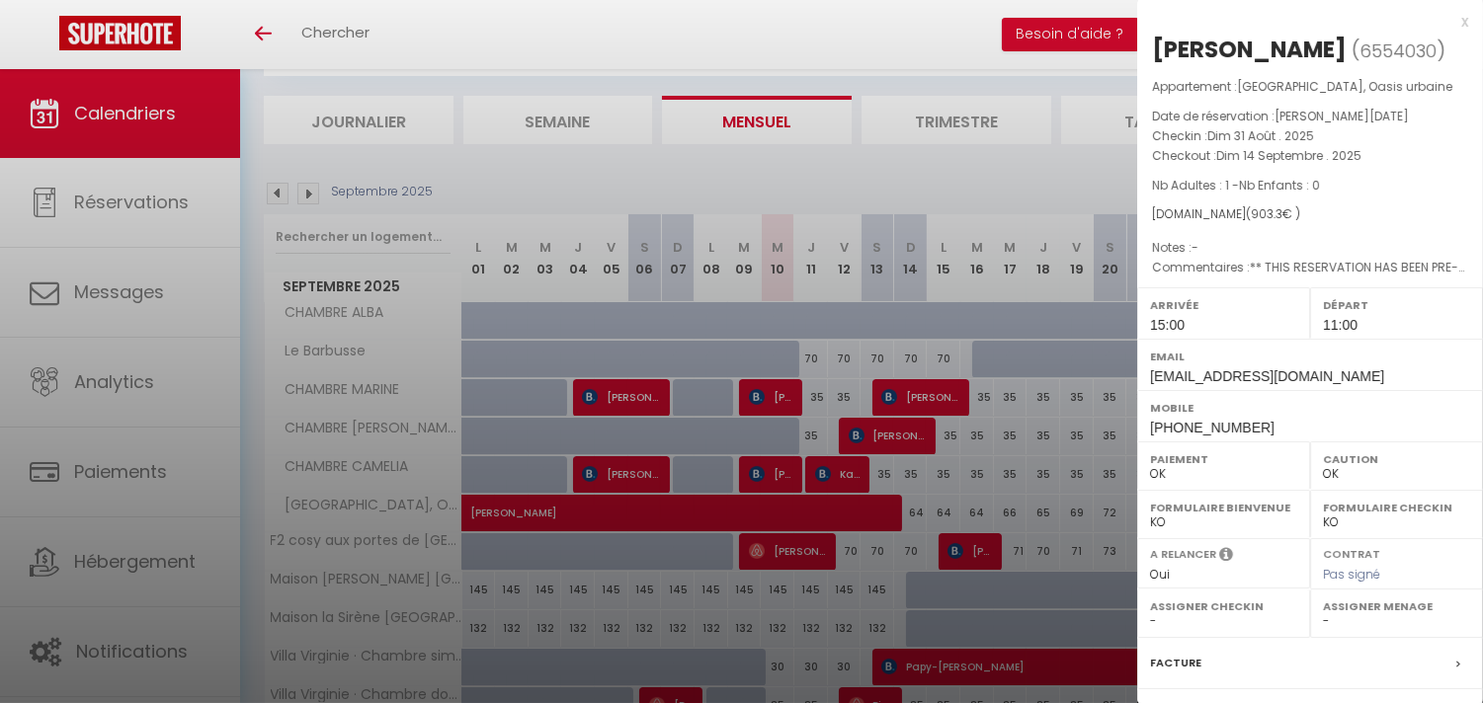
click at [885, 508] on div at bounding box center [741, 351] width 1483 height 703
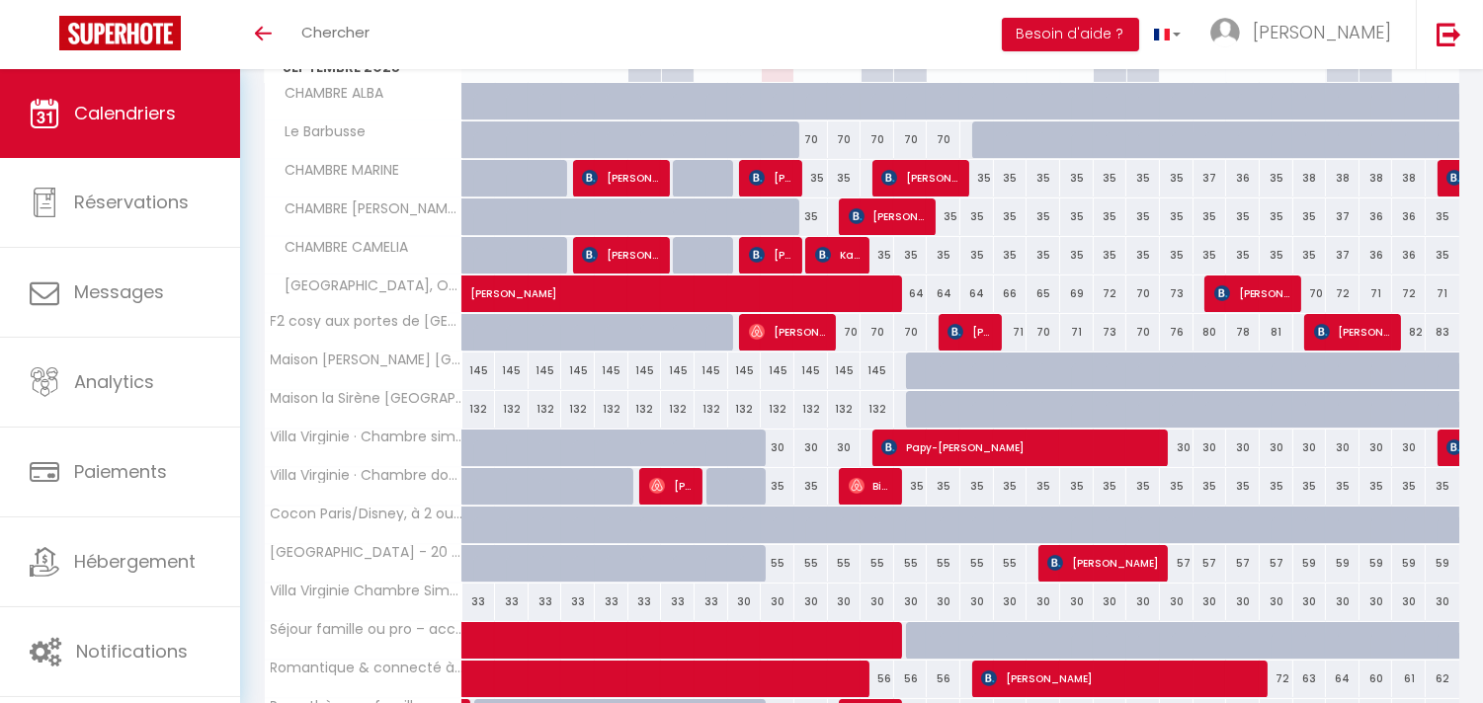
scroll to position [439, 0]
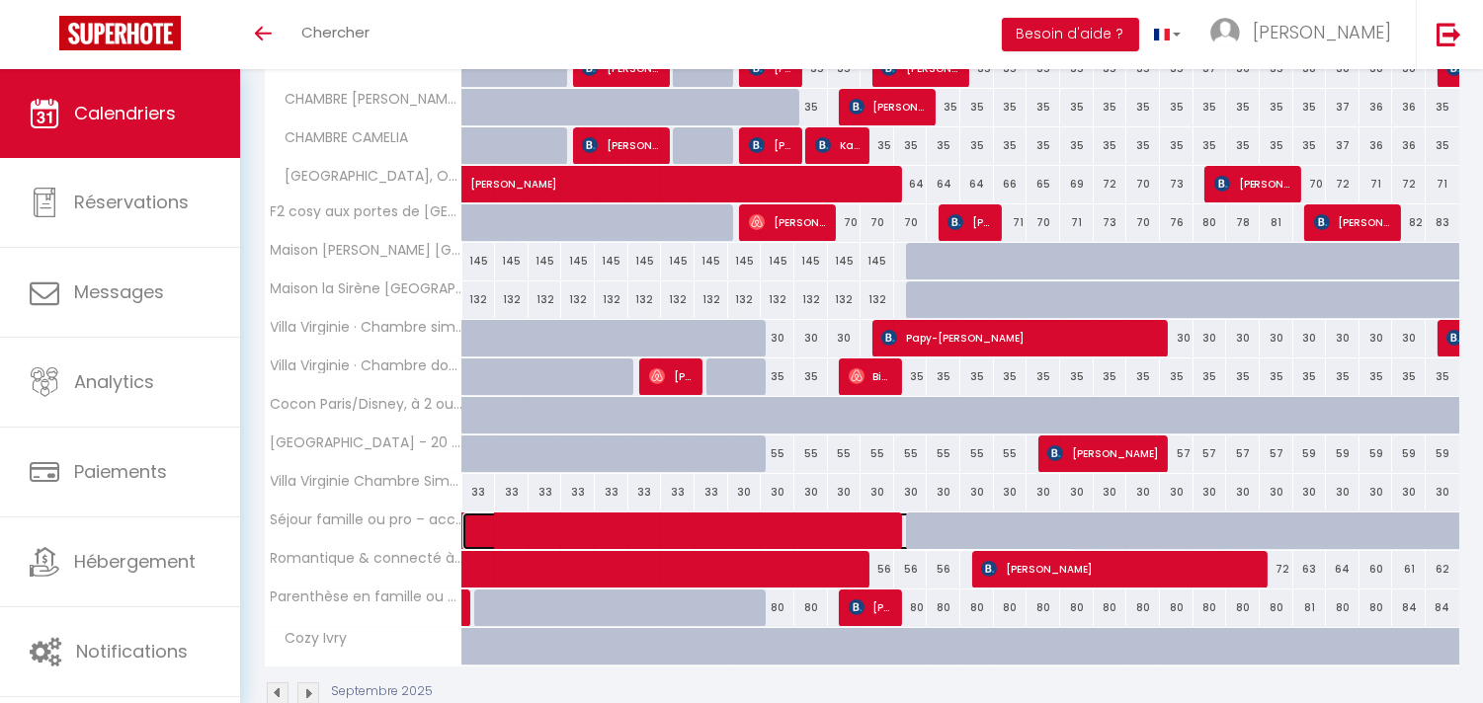
click at [891, 533] on span at bounding box center [778, 532] width 591 height 38
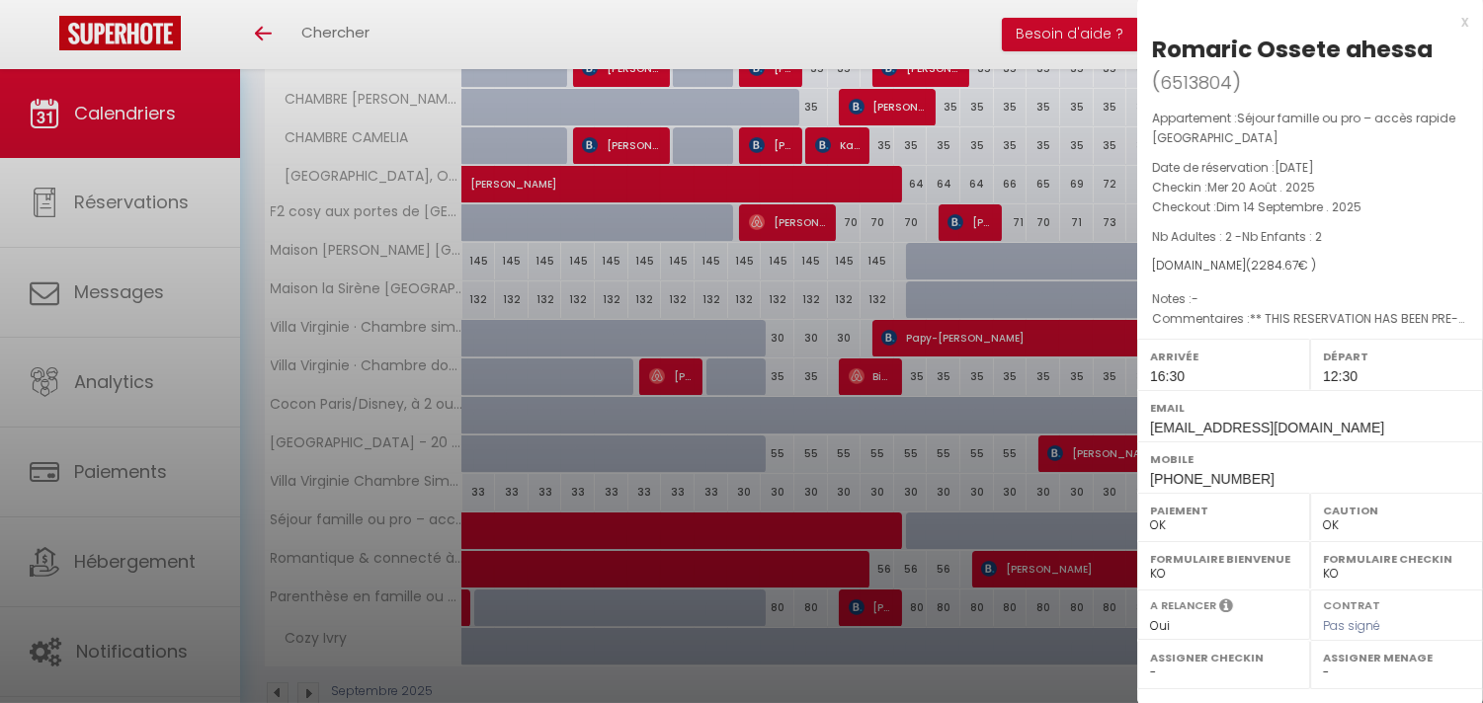
click at [891, 533] on div at bounding box center [741, 351] width 1483 height 703
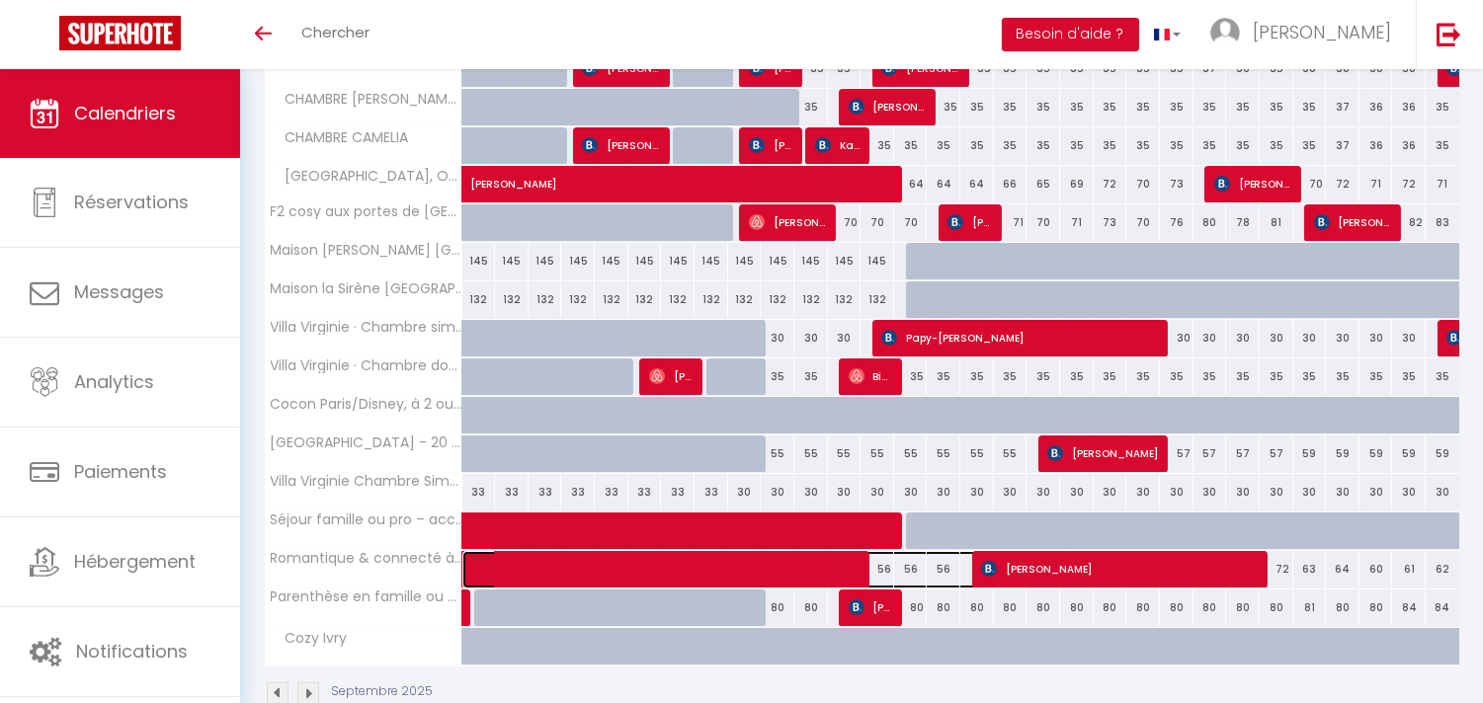
click at [852, 569] on span at bounding box center [755, 570] width 545 height 38
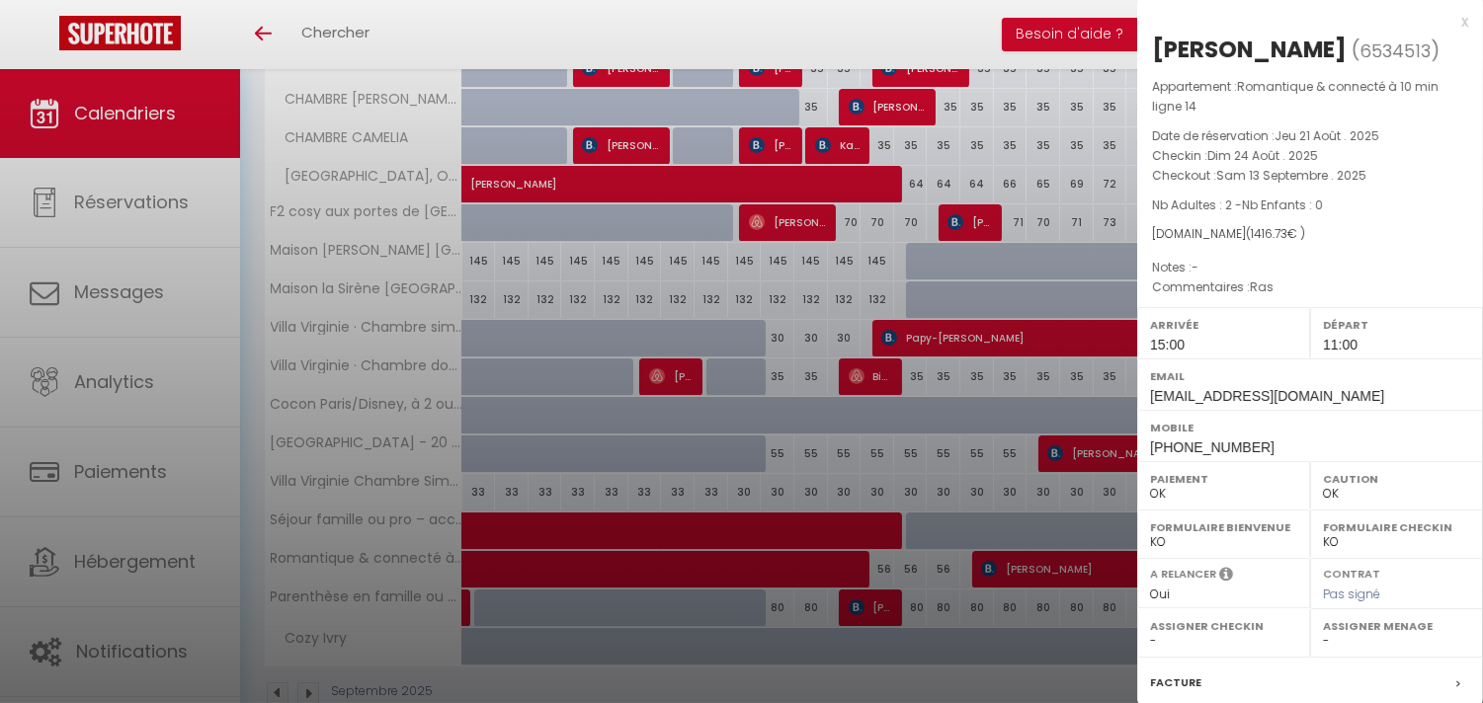
click at [852, 569] on div at bounding box center [741, 351] width 1483 height 703
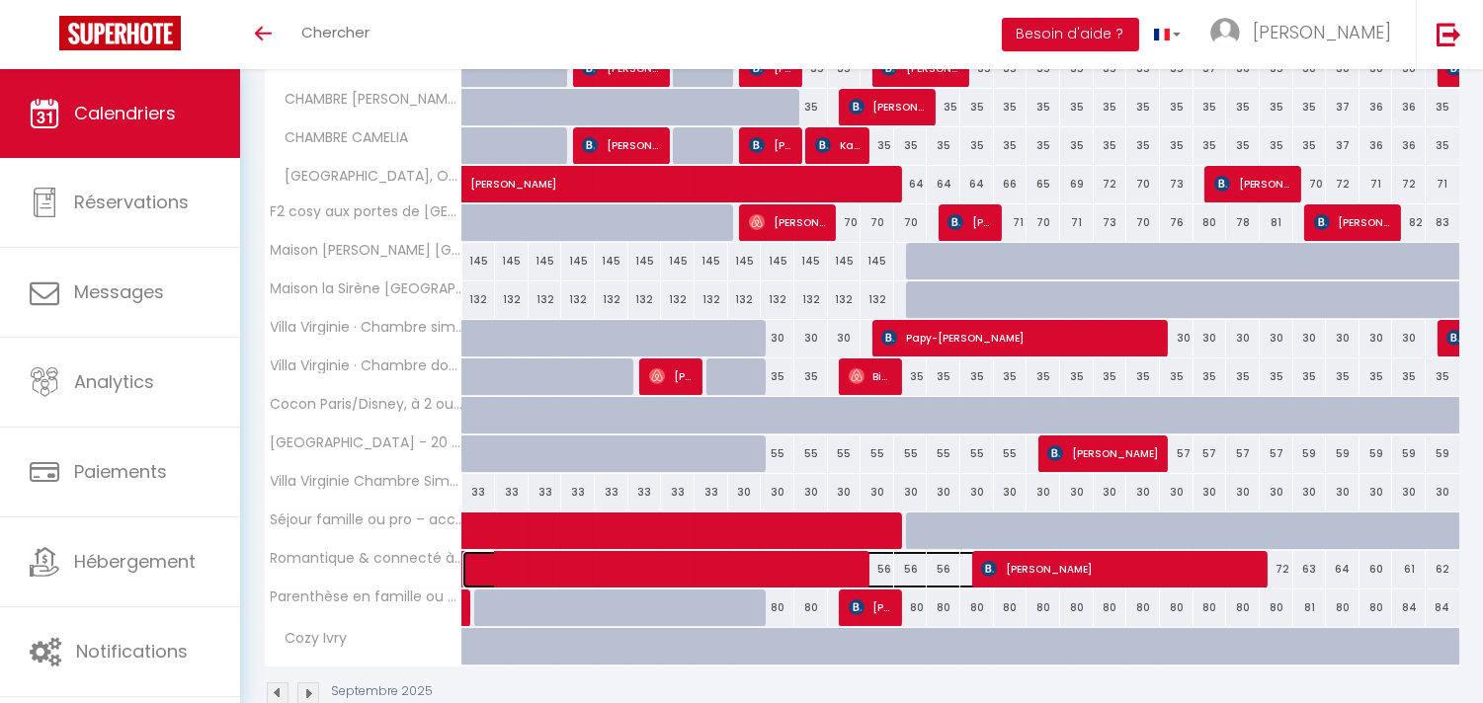
click at [852, 569] on span at bounding box center [755, 570] width 545 height 38
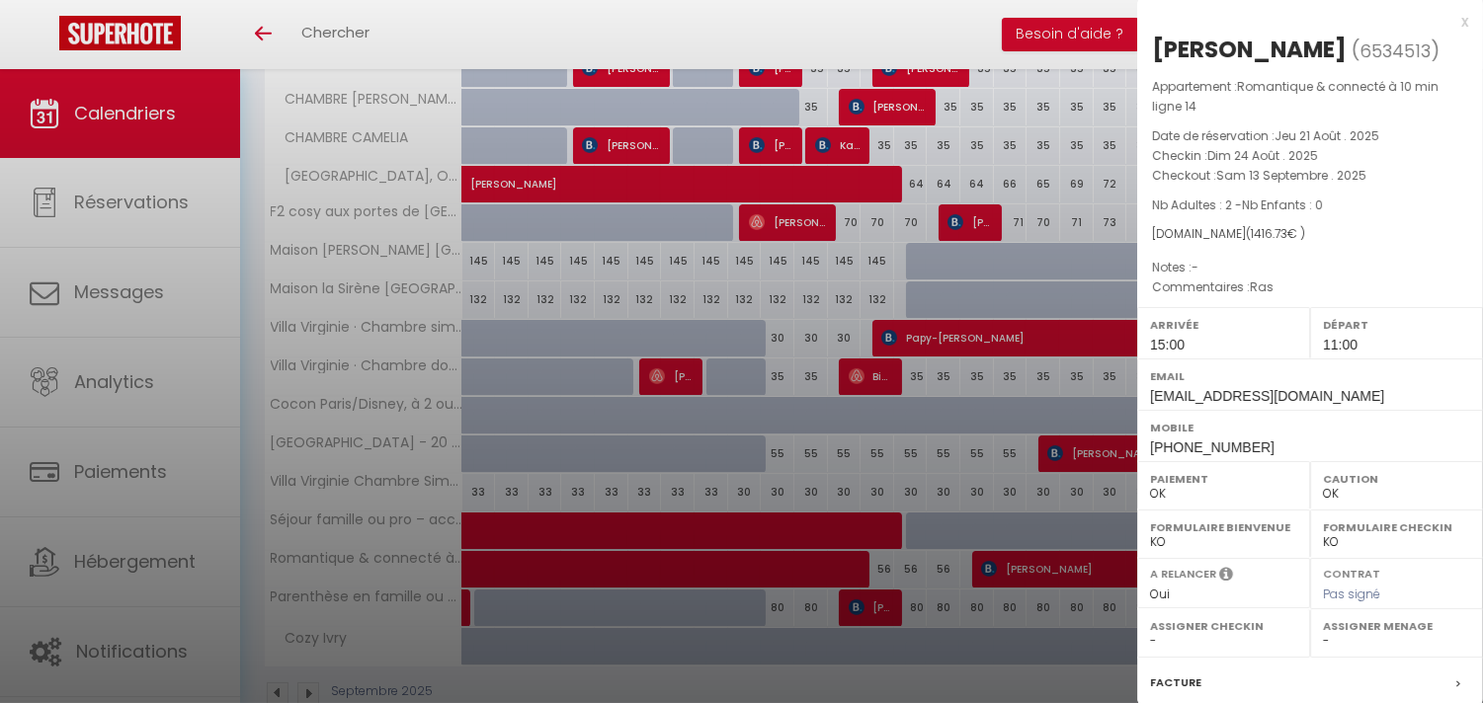
click at [850, 521] on div at bounding box center [741, 351] width 1483 height 703
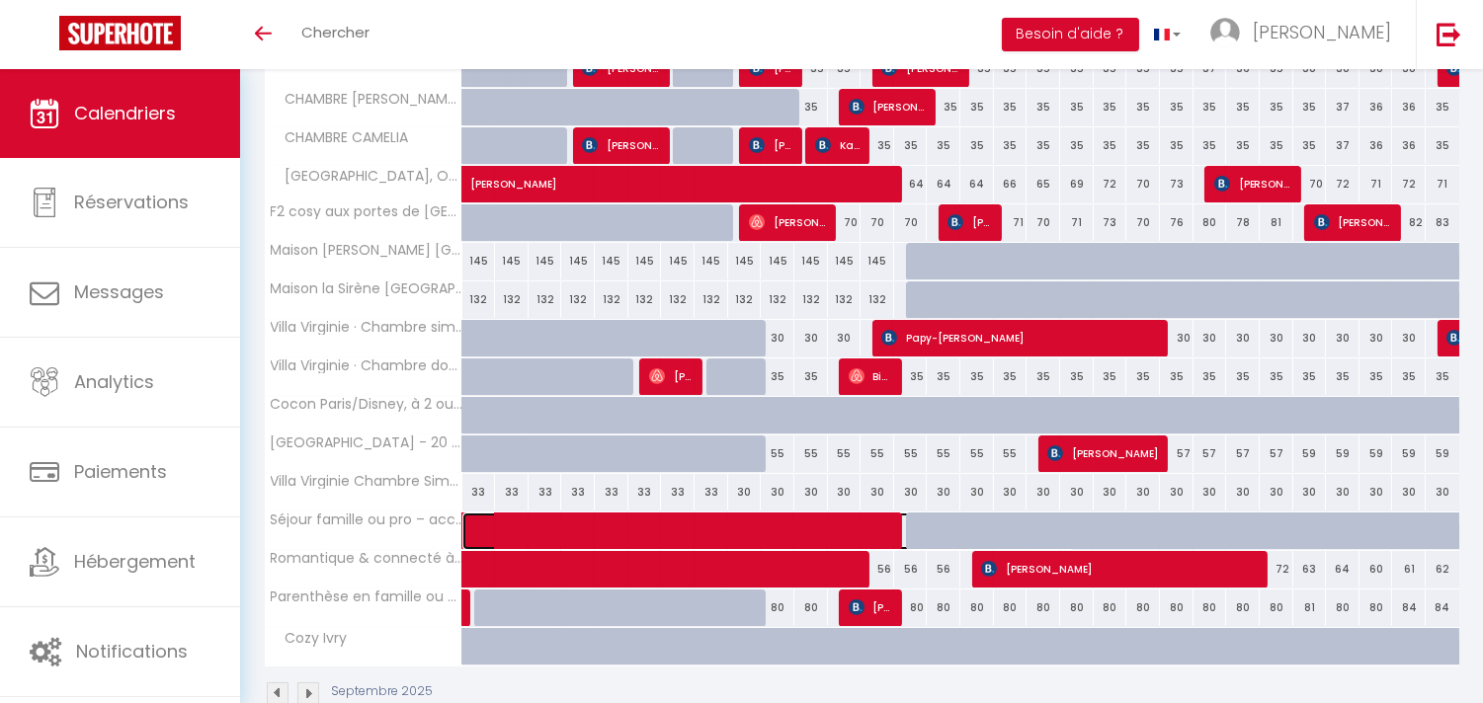
click at [850, 521] on span at bounding box center [778, 532] width 591 height 38
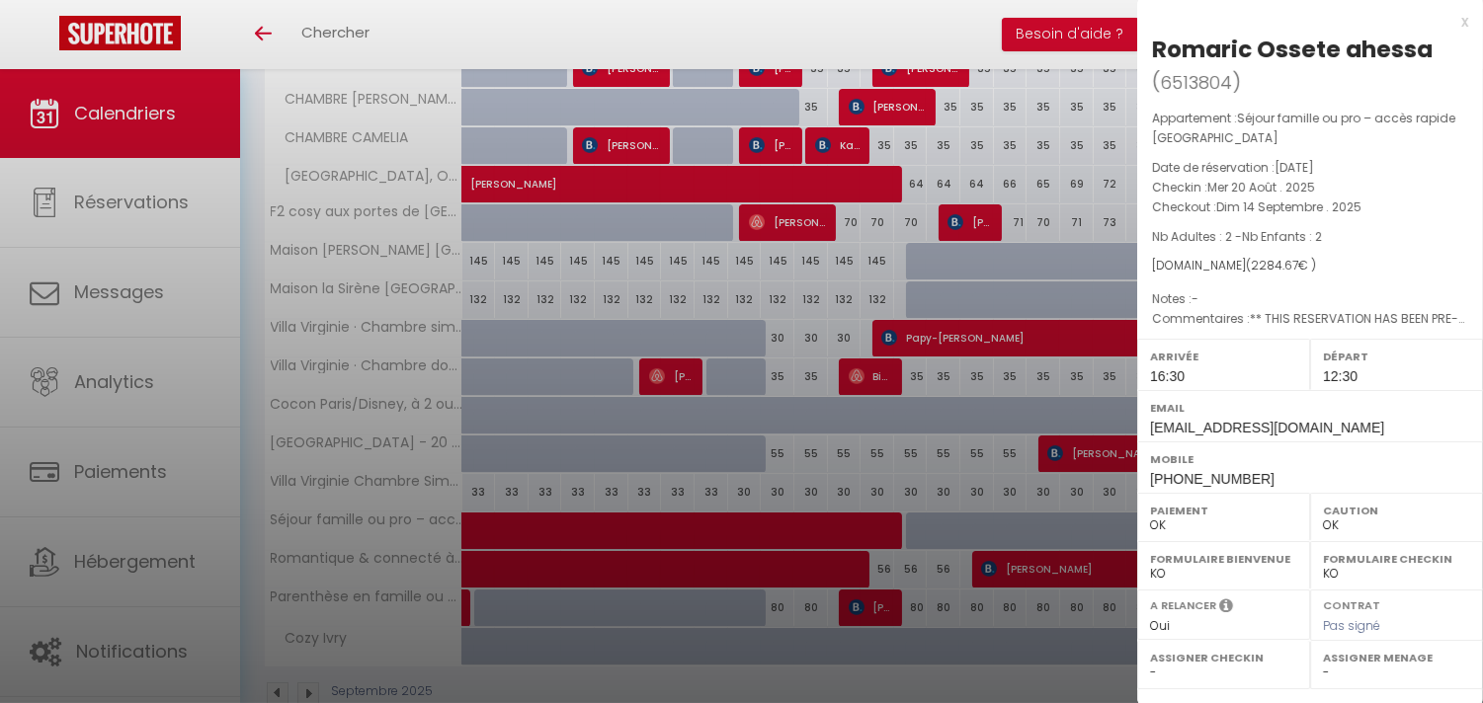
click at [850, 521] on div at bounding box center [741, 351] width 1483 height 703
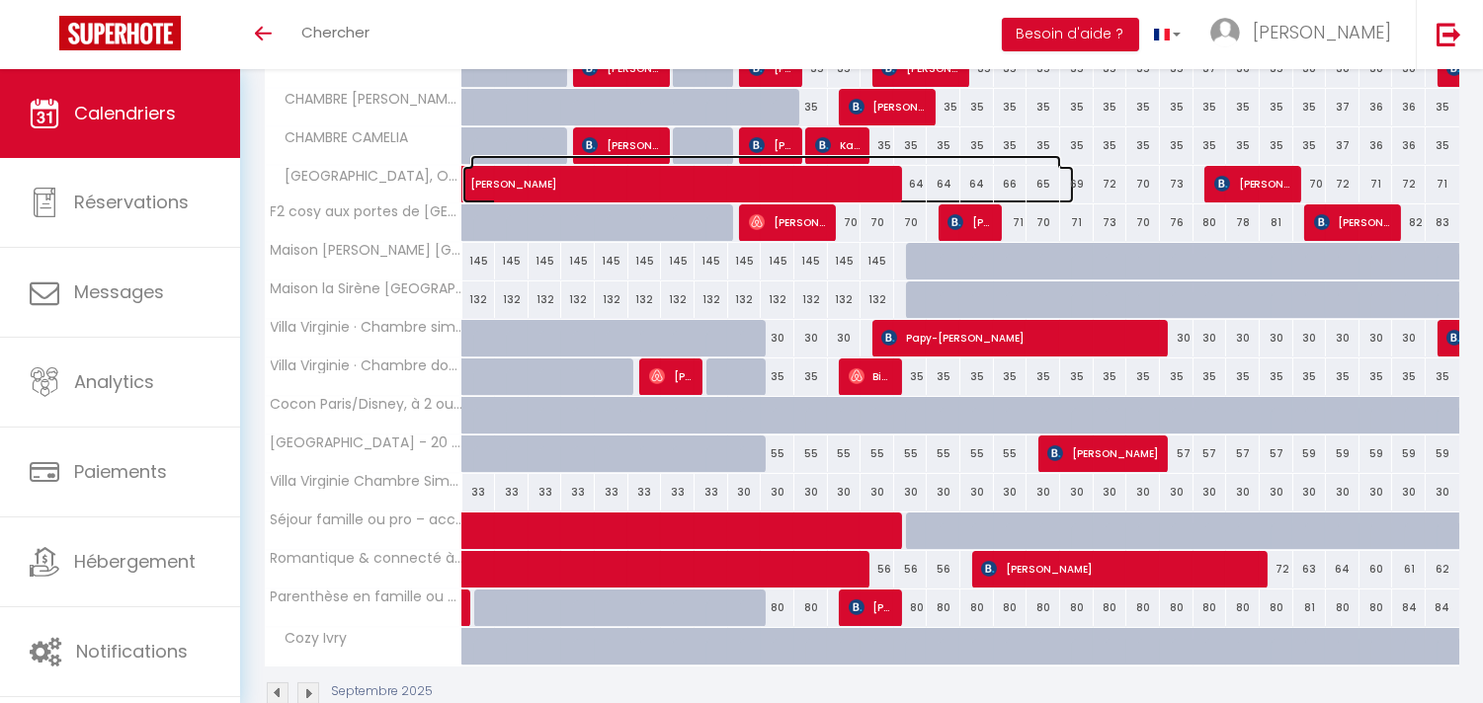
click at [872, 188] on span "[PERSON_NAME]" at bounding box center [765, 174] width 591 height 38
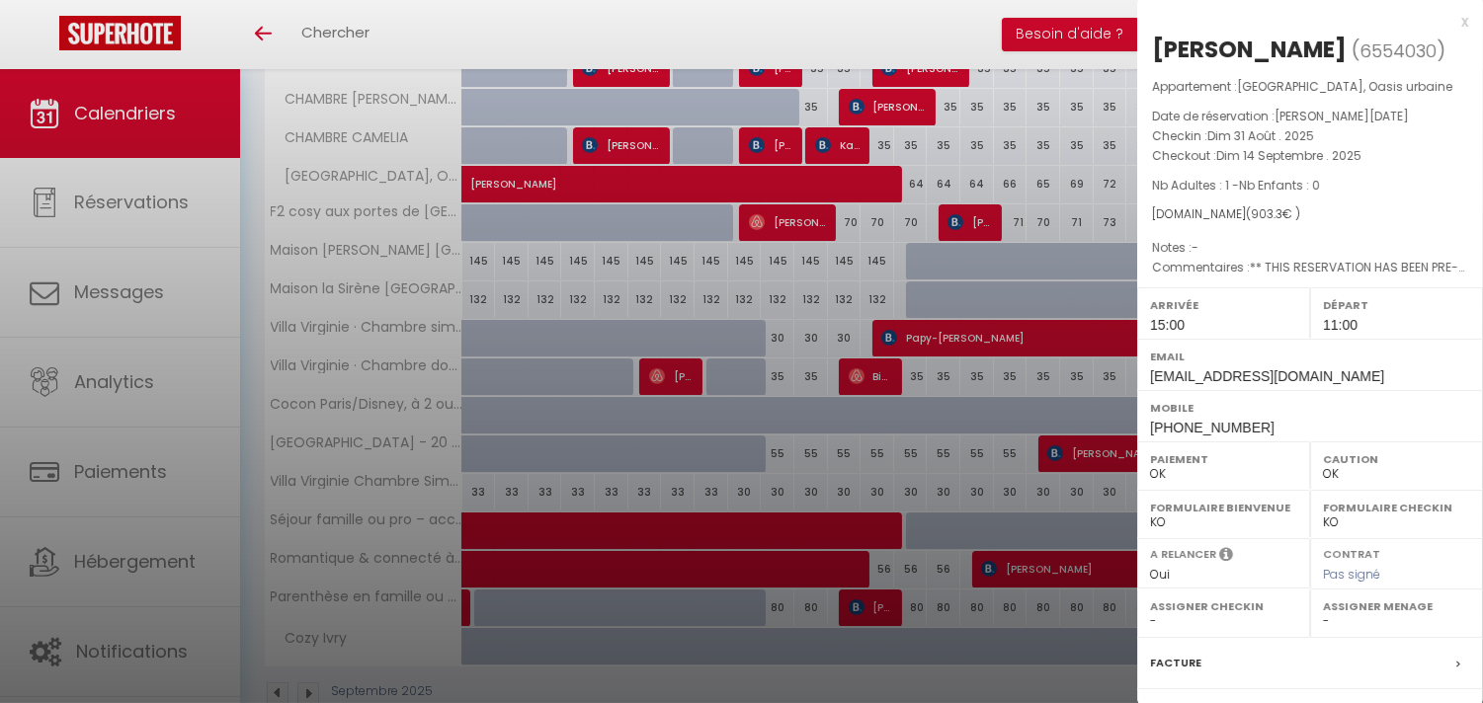
click at [874, 515] on div at bounding box center [741, 351] width 1483 height 703
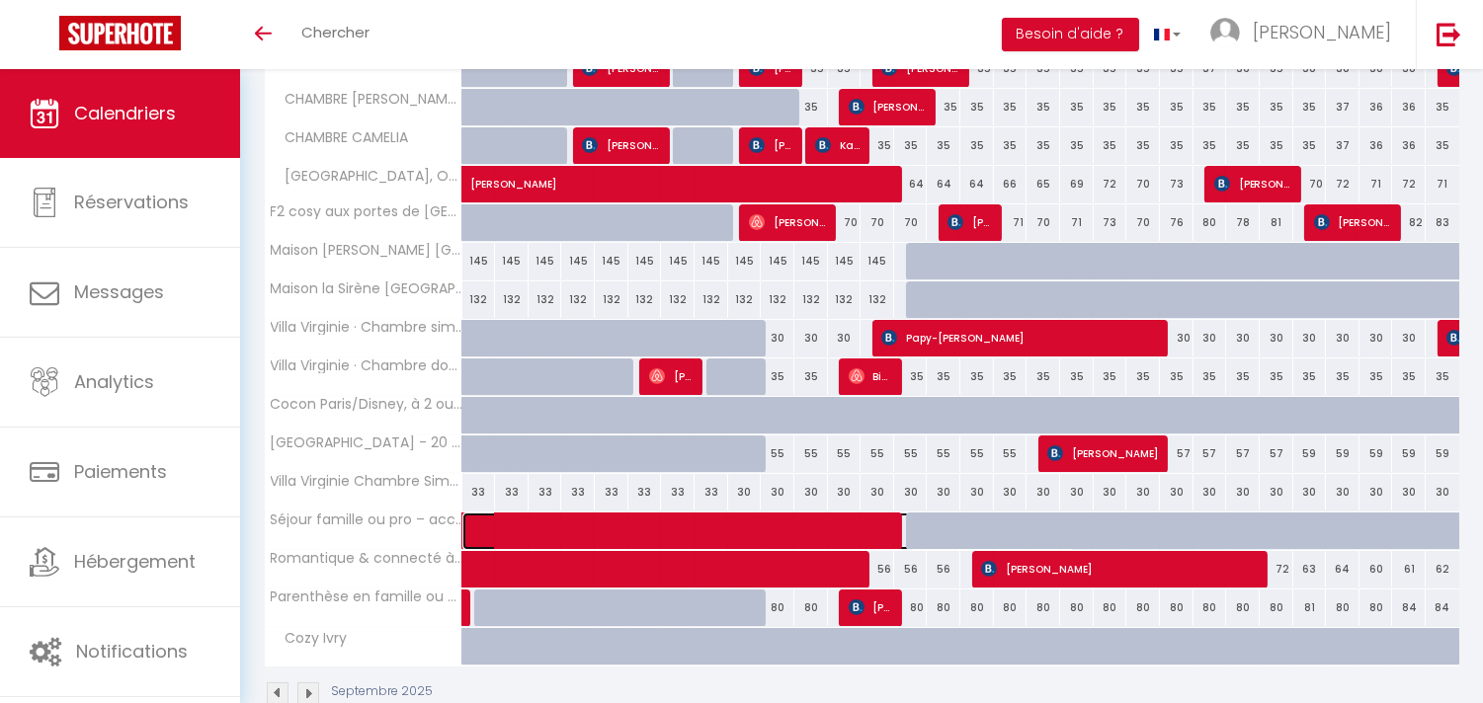
click at [876, 521] on span at bounding box center [778, 532] width 591 height 38
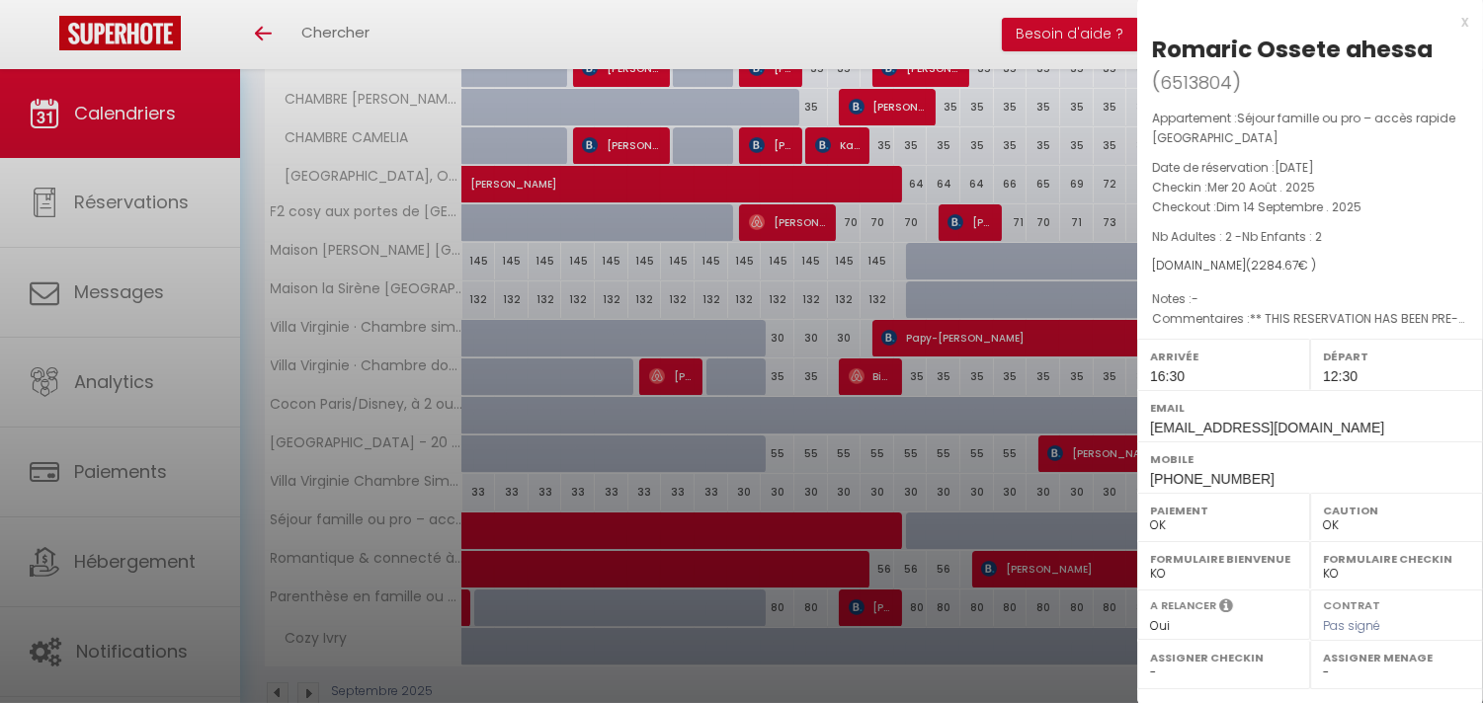
click at [871, 176] on div at bounding box center [741, 351] width 1483 height 703
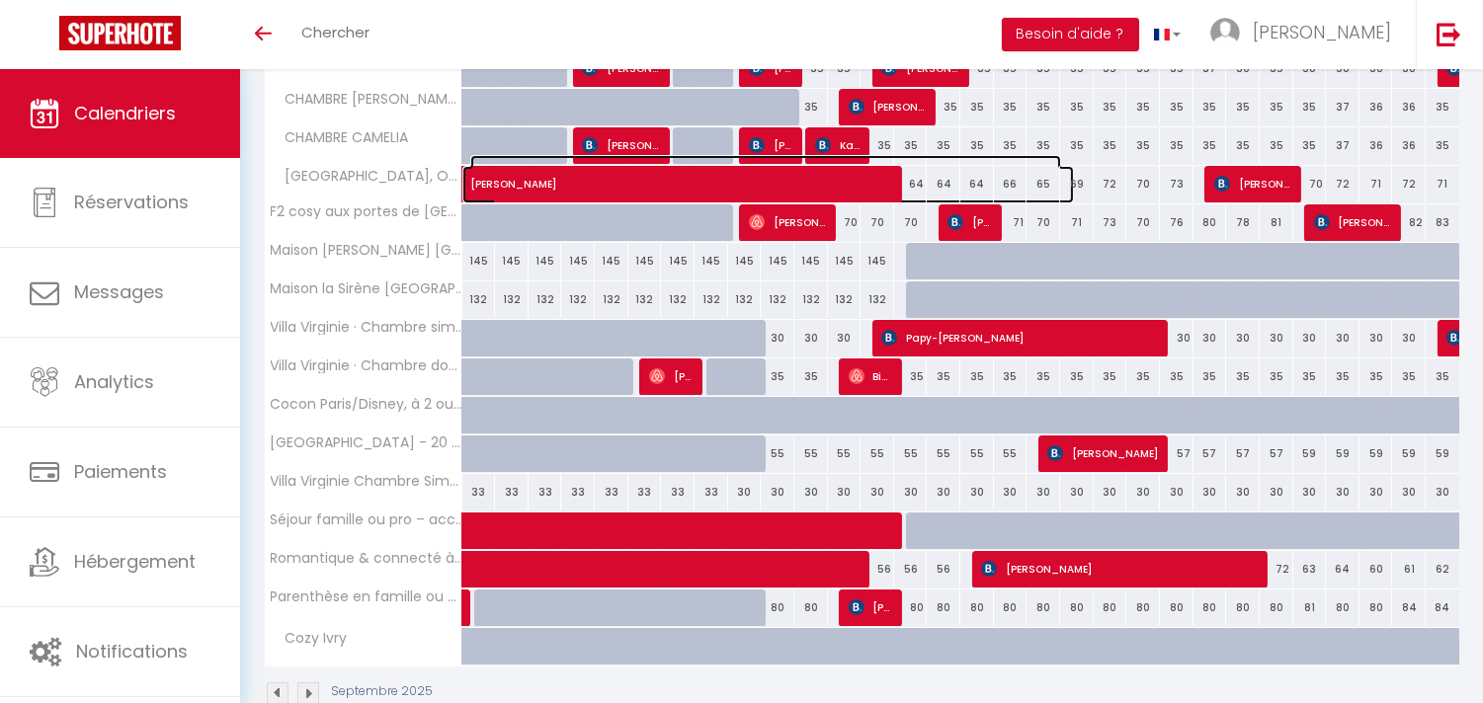
click at [871, 176] on span "[PERSON_NAME]" at bounding box center [765, 174] width 591 height 38
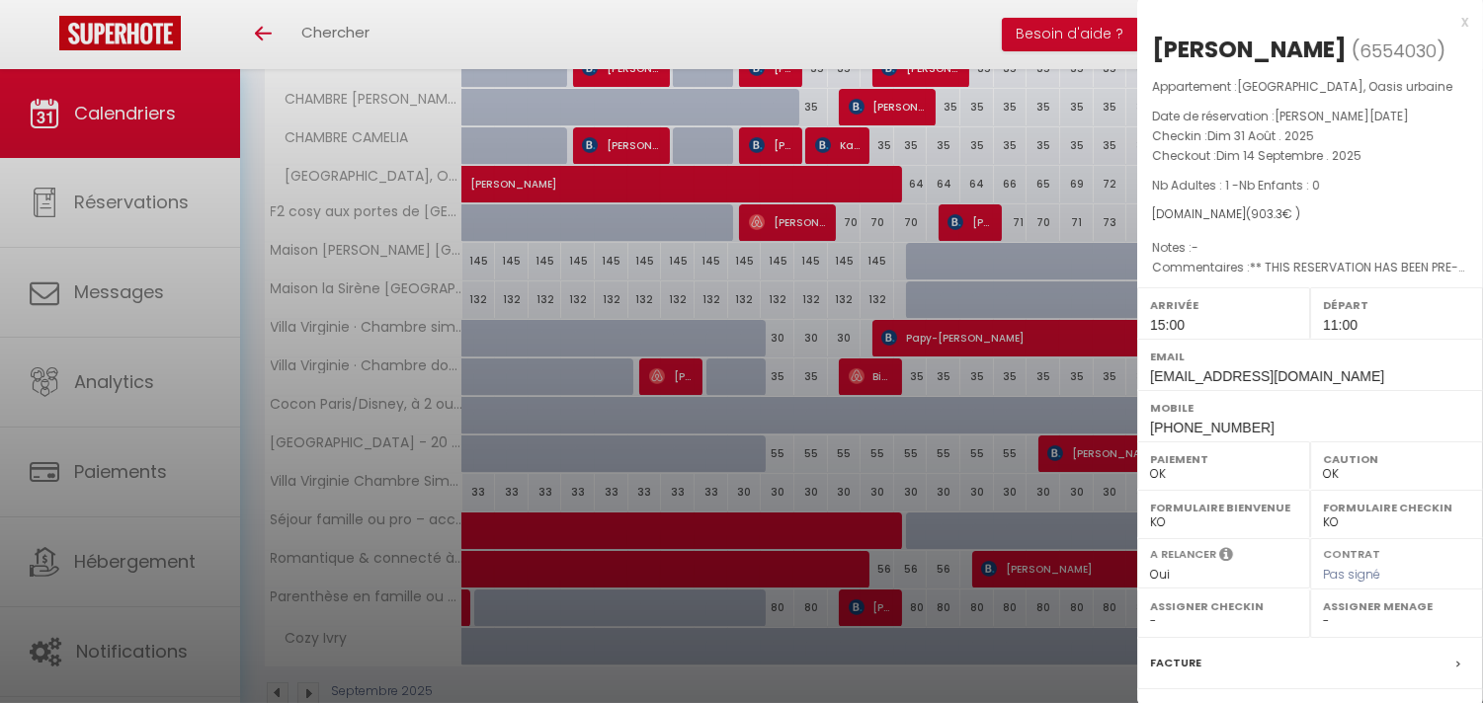
click at [856, 571] on div at bounding box center [741, 351] width 1483 height 703
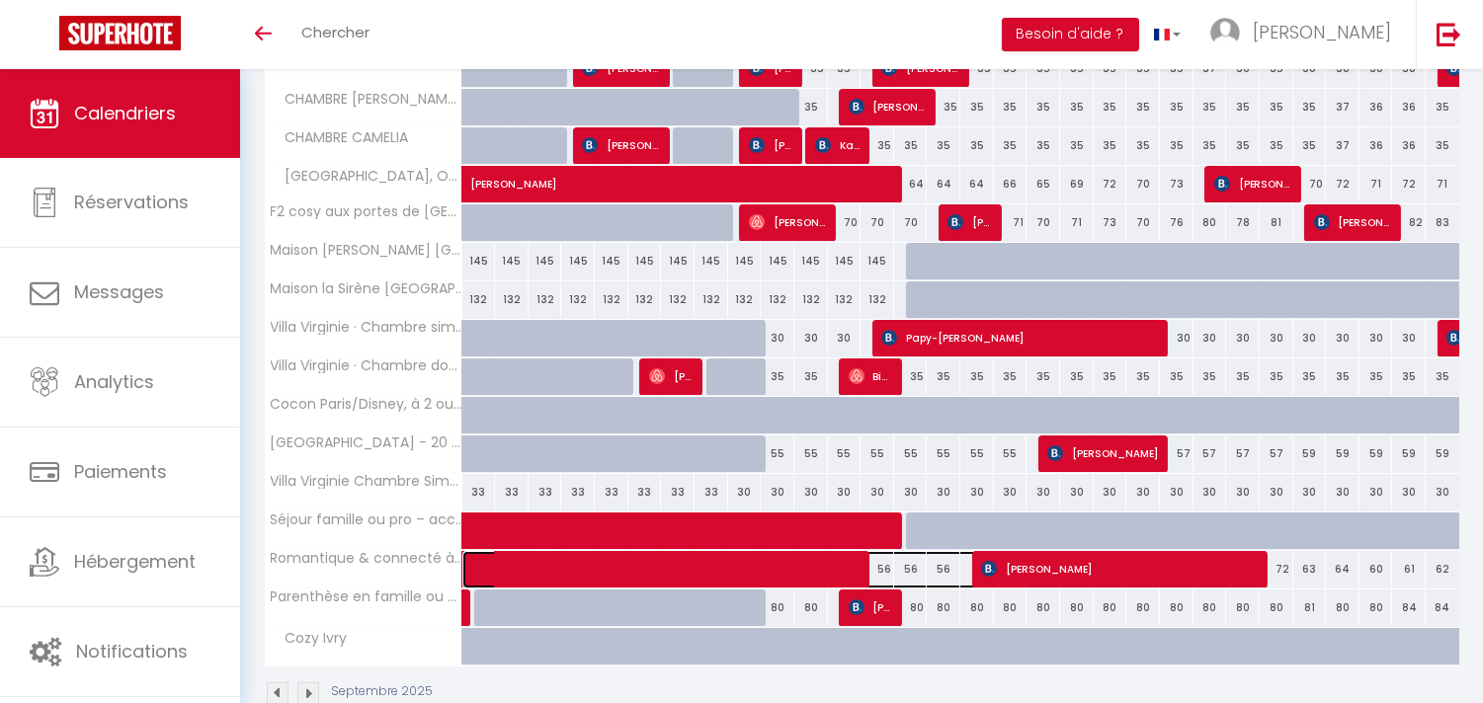
click at [856, 571] on span at bounding box center [755, 570] width 545 height 38
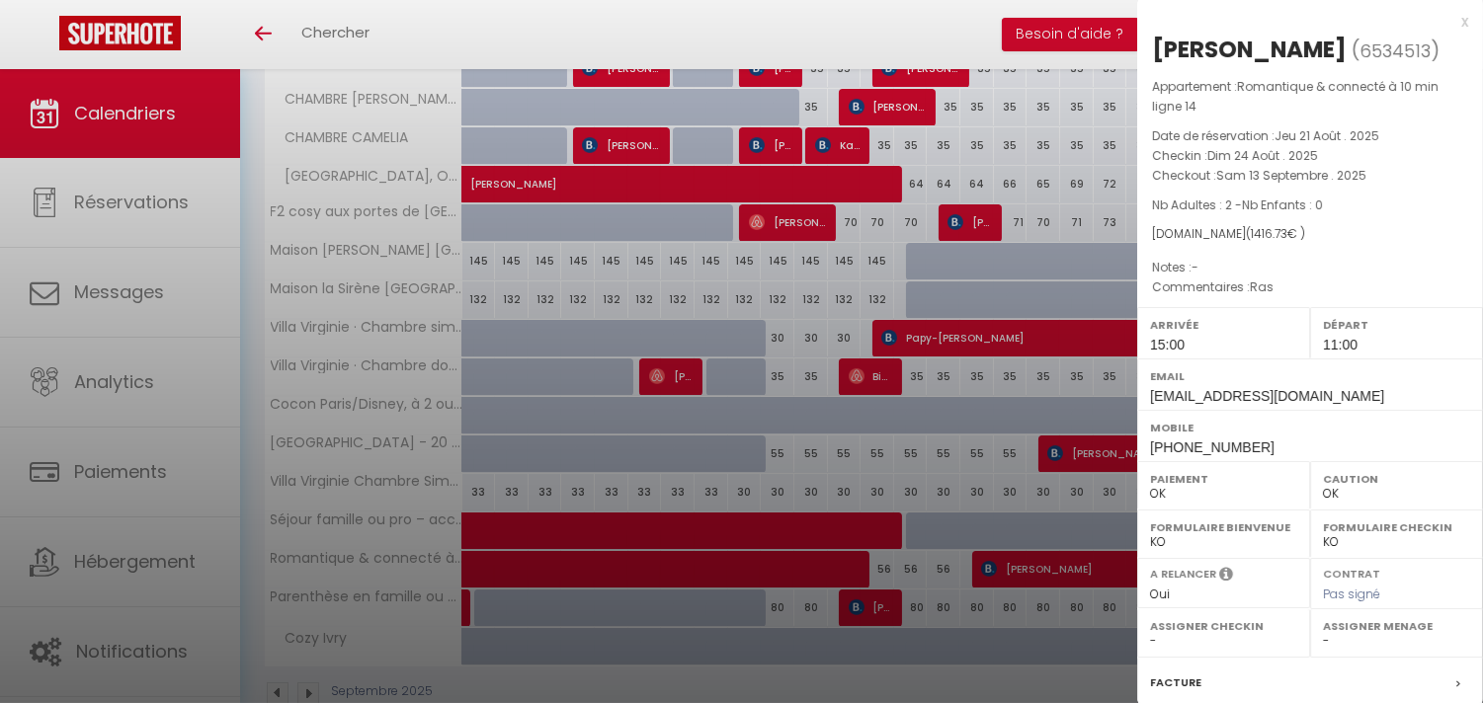
click at [856, 571] on div at bounding box center [741, 351] width 1483 height 703
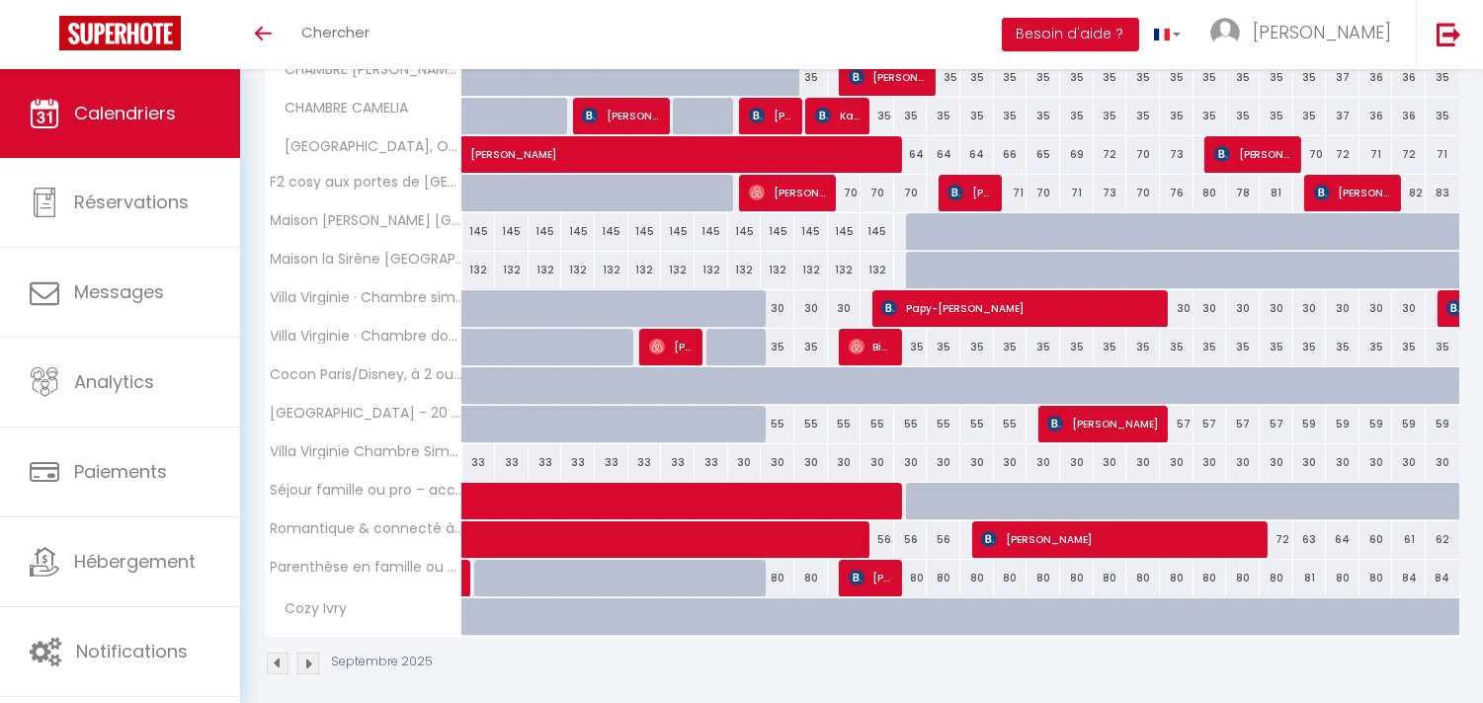
scroll to position [485, 0]
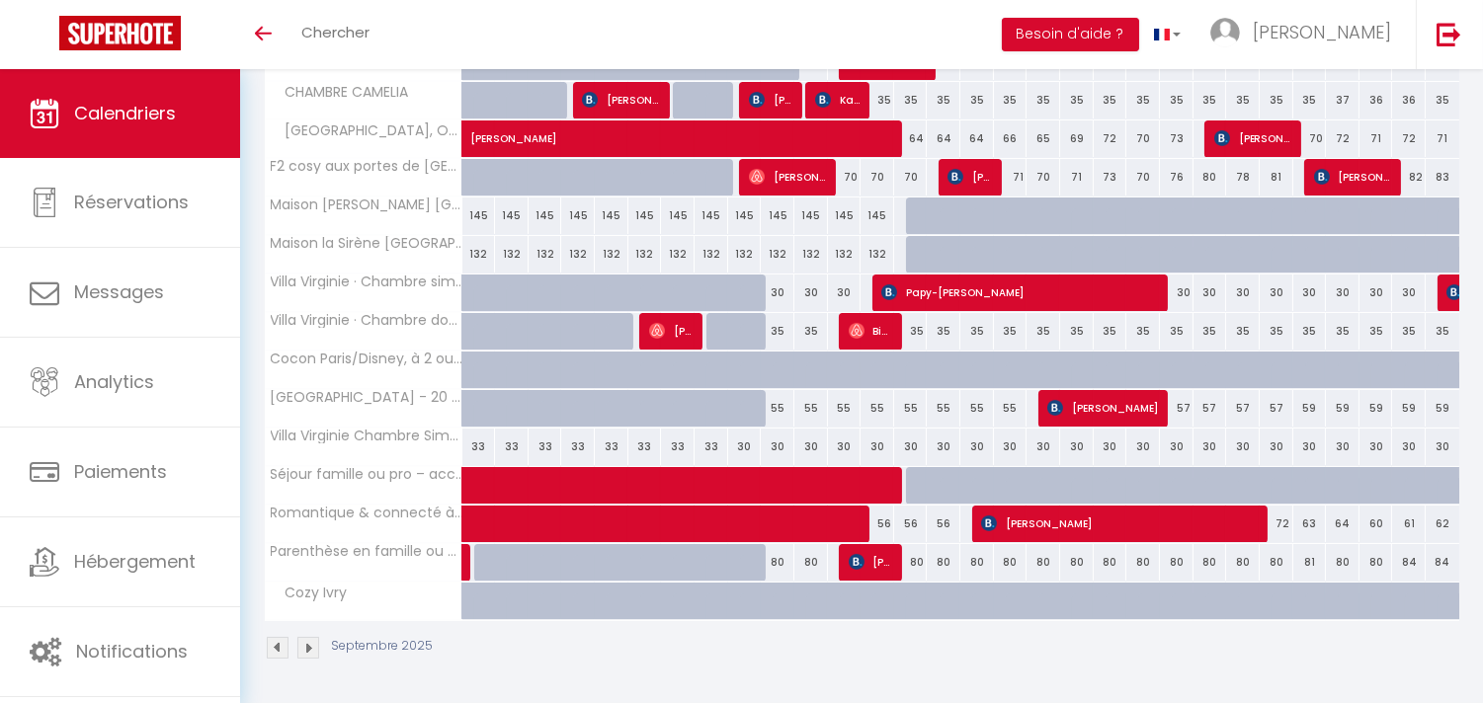
click at [309, 652] on img at bounding box center [308, 648] width 22 height 22
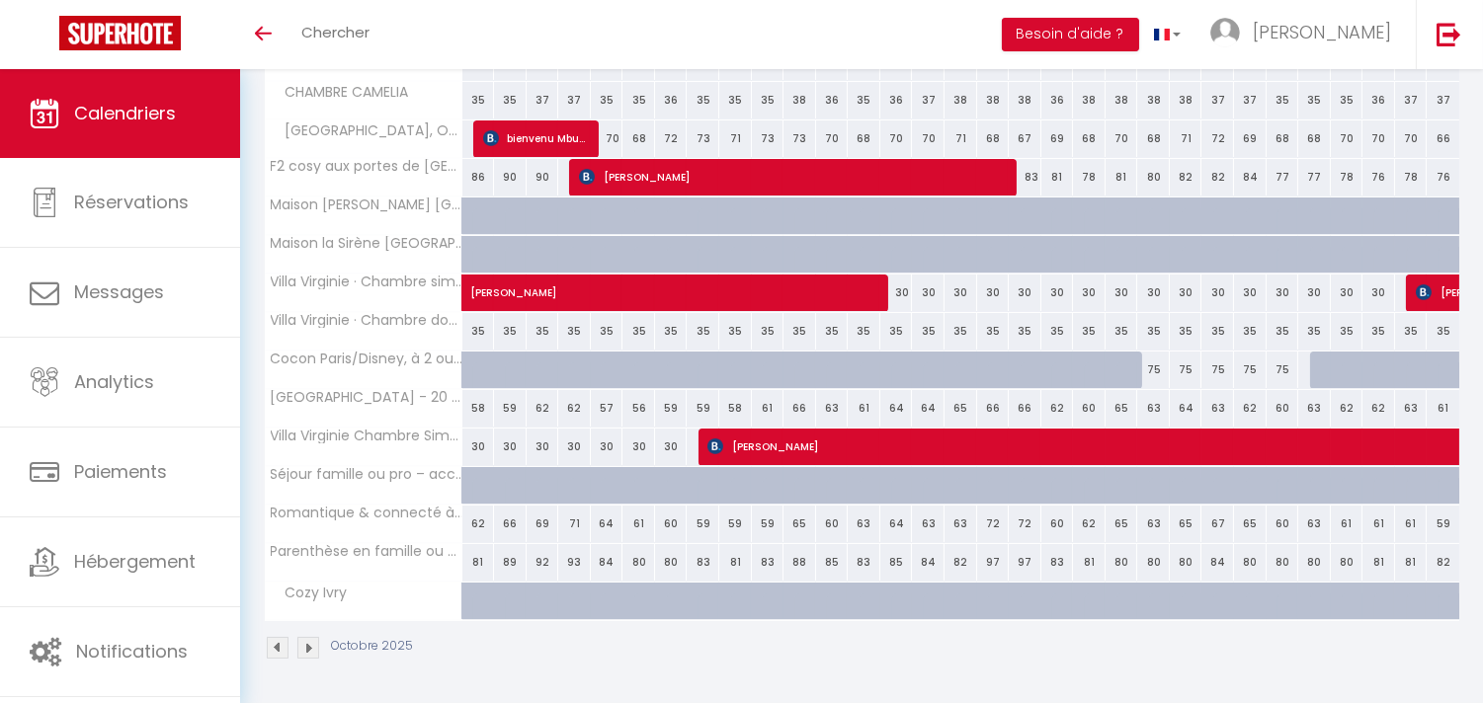
click at [277, 652] on img at bounding box center [278, 648] width 22 height 22
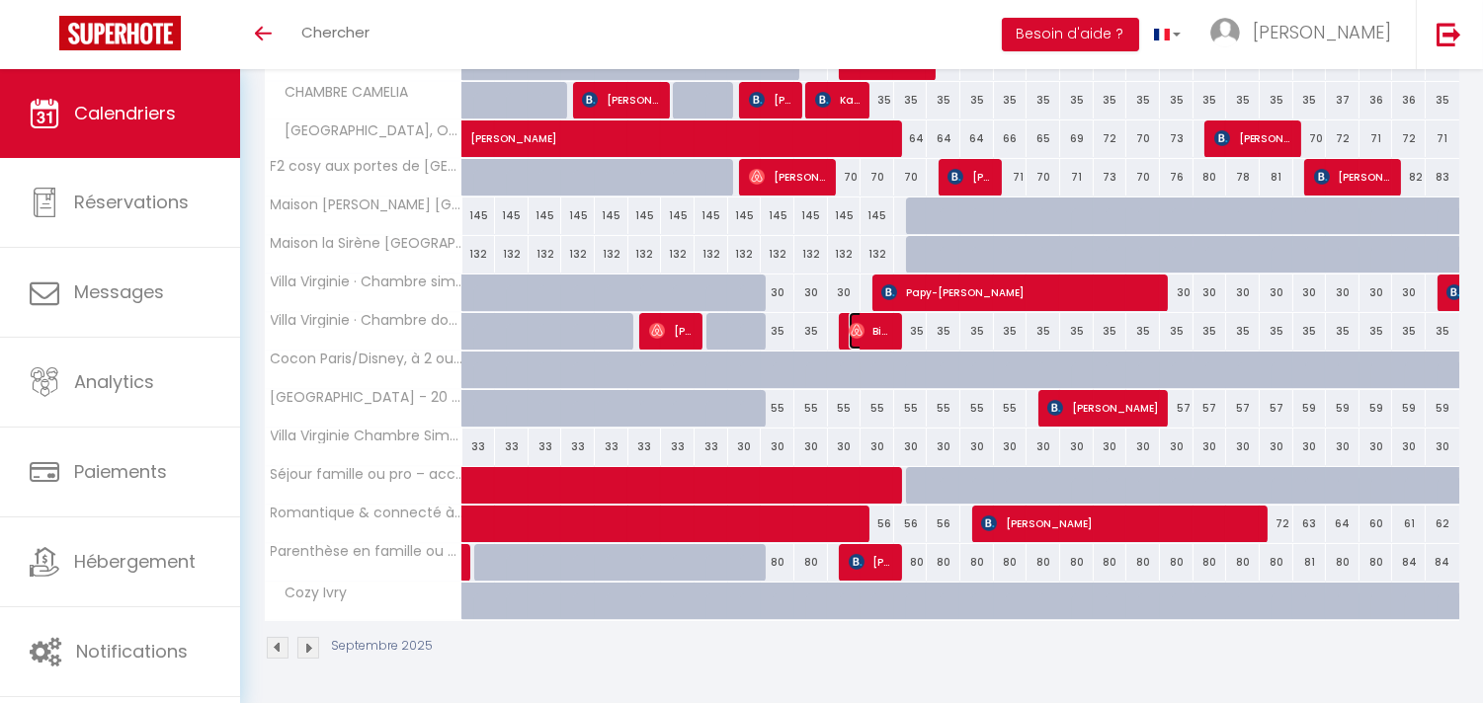
click at [849, 337] on img at bounding box center [857, 331] width 16 height 16
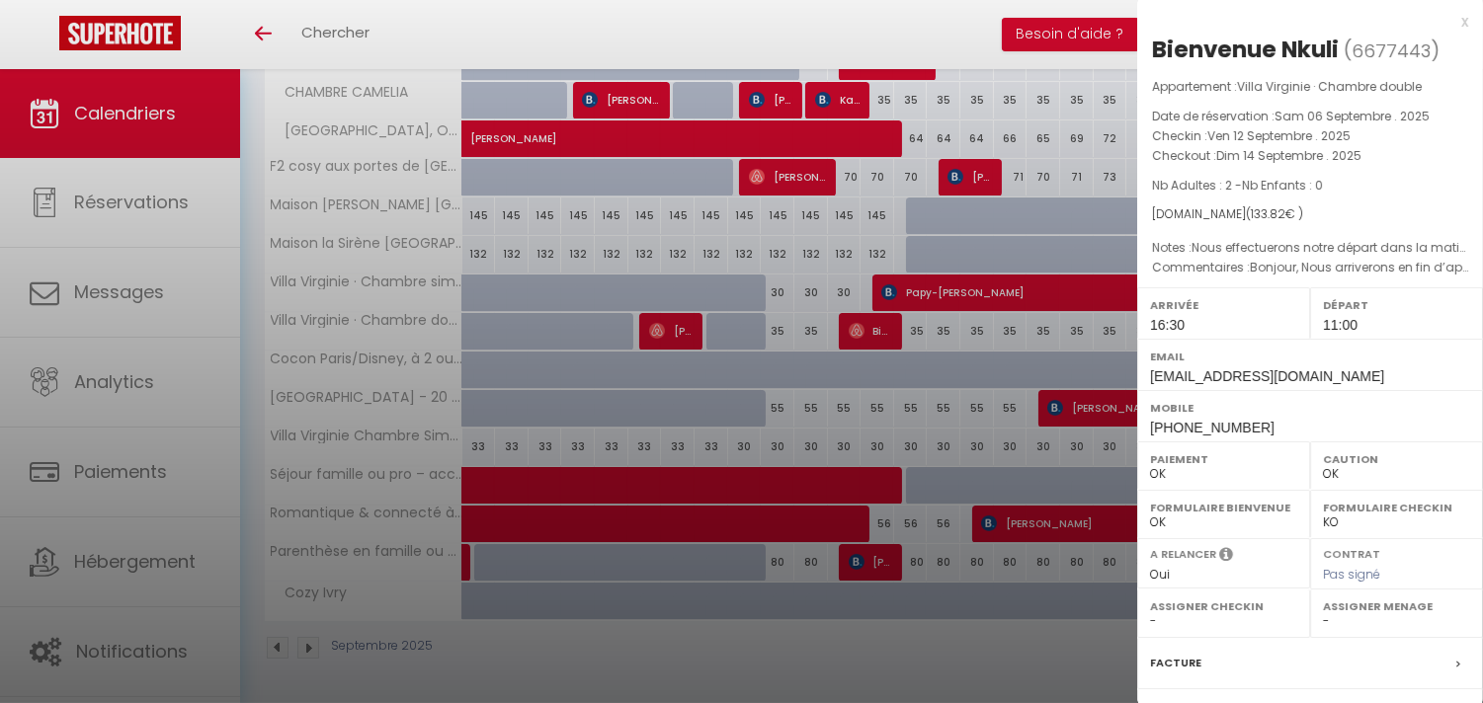
click at [847, 337] on div at bounding box center [741, 351] width 1483 height 703
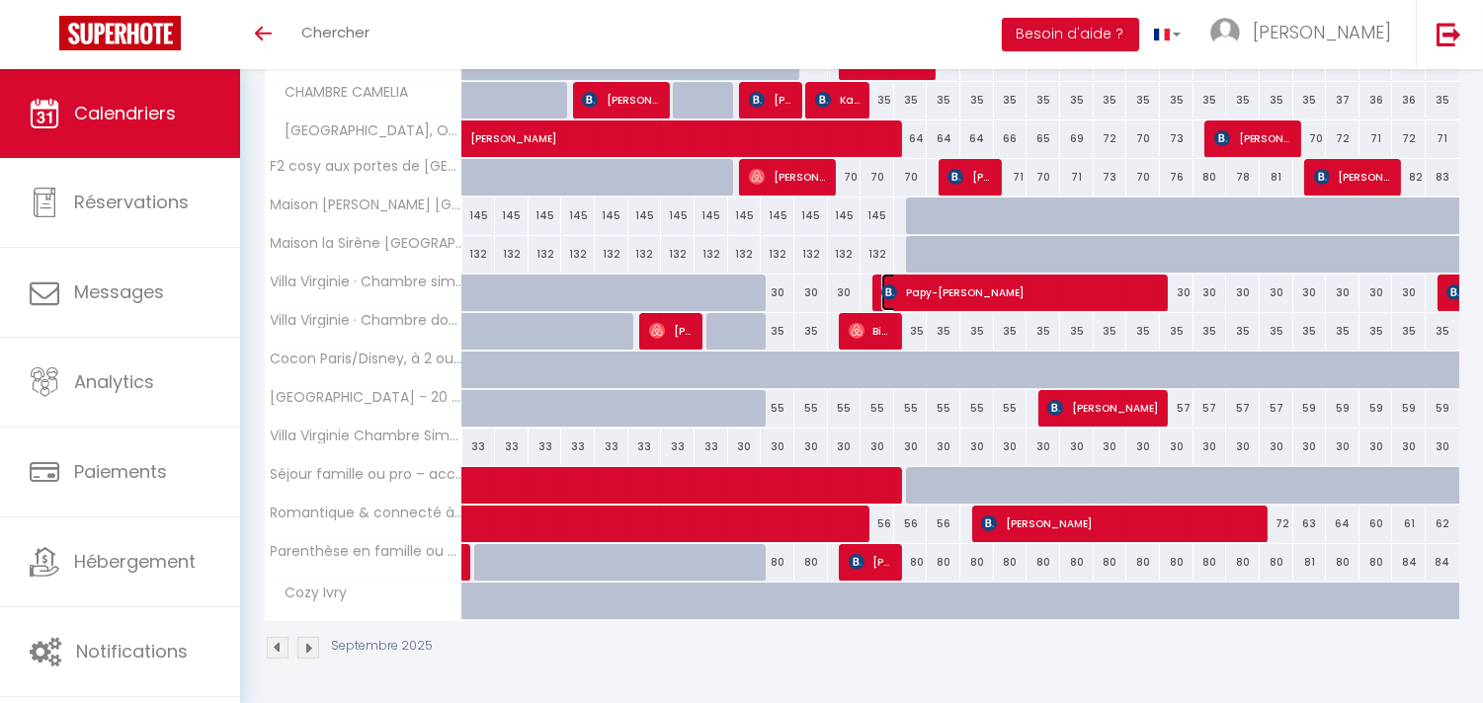
click at [922, 297] on span "Papy-[PERSON_NAME]" at bounding box center [1021, 293] width 280 height 38
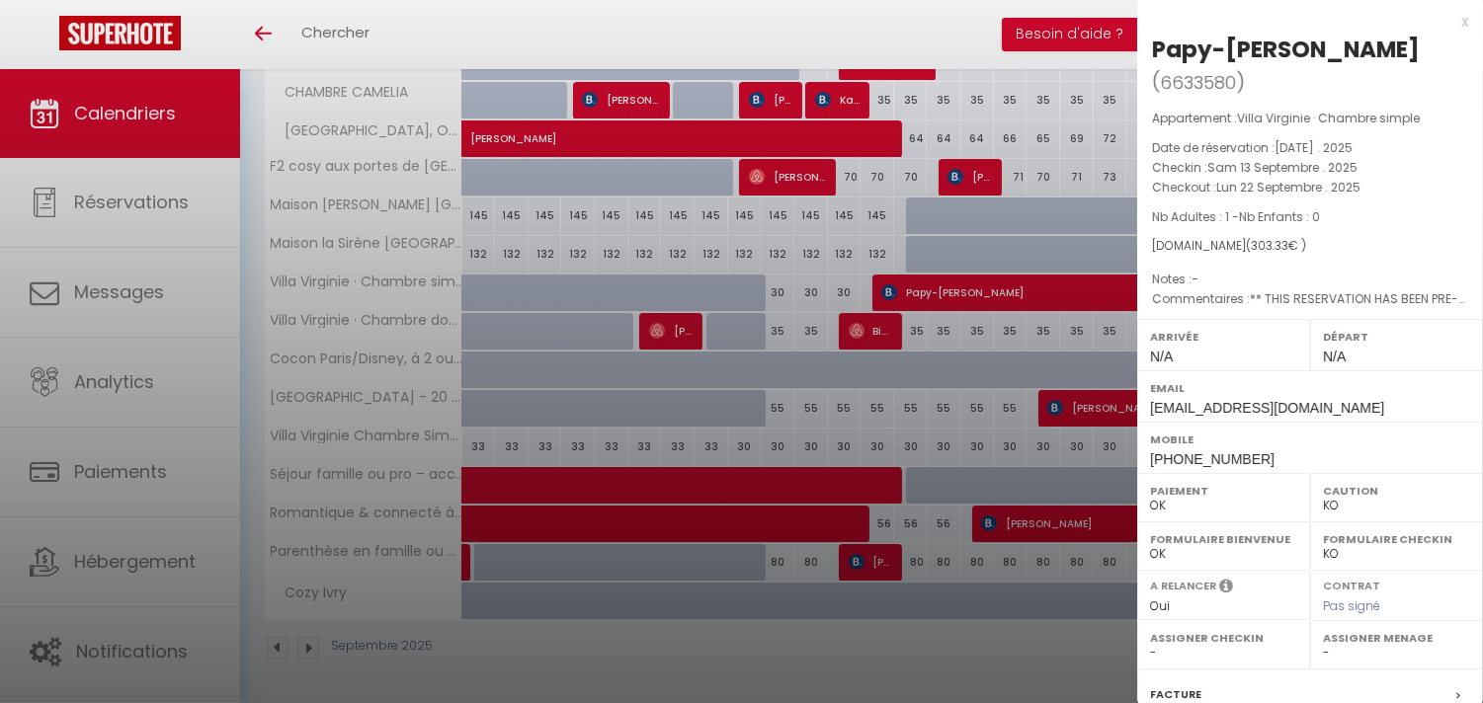
click at [922, 297] on div at bounding box center [741, 351] width 1483 height 703
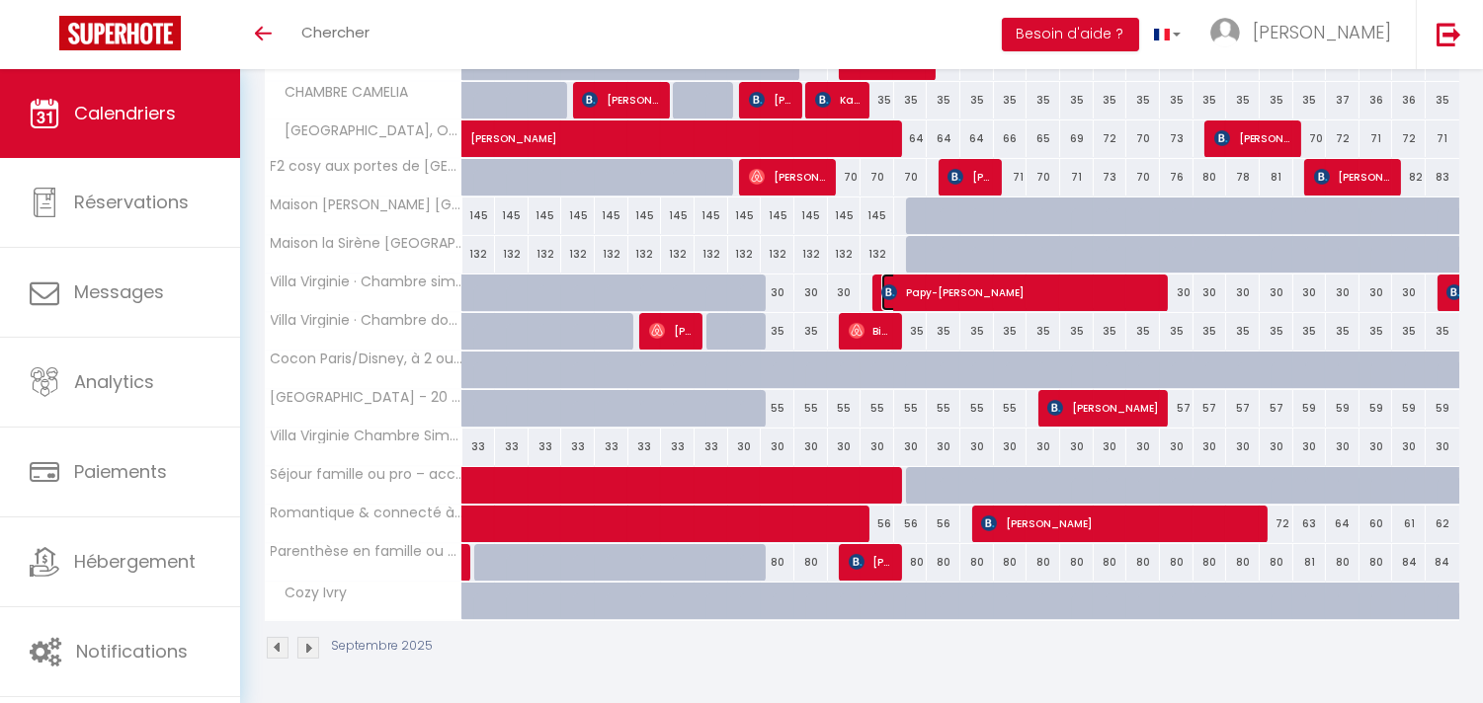
click at [1028, 292] on span "Papy-[PERSON_NAME]" at bounding box center [1021, 293] width 280 height 38
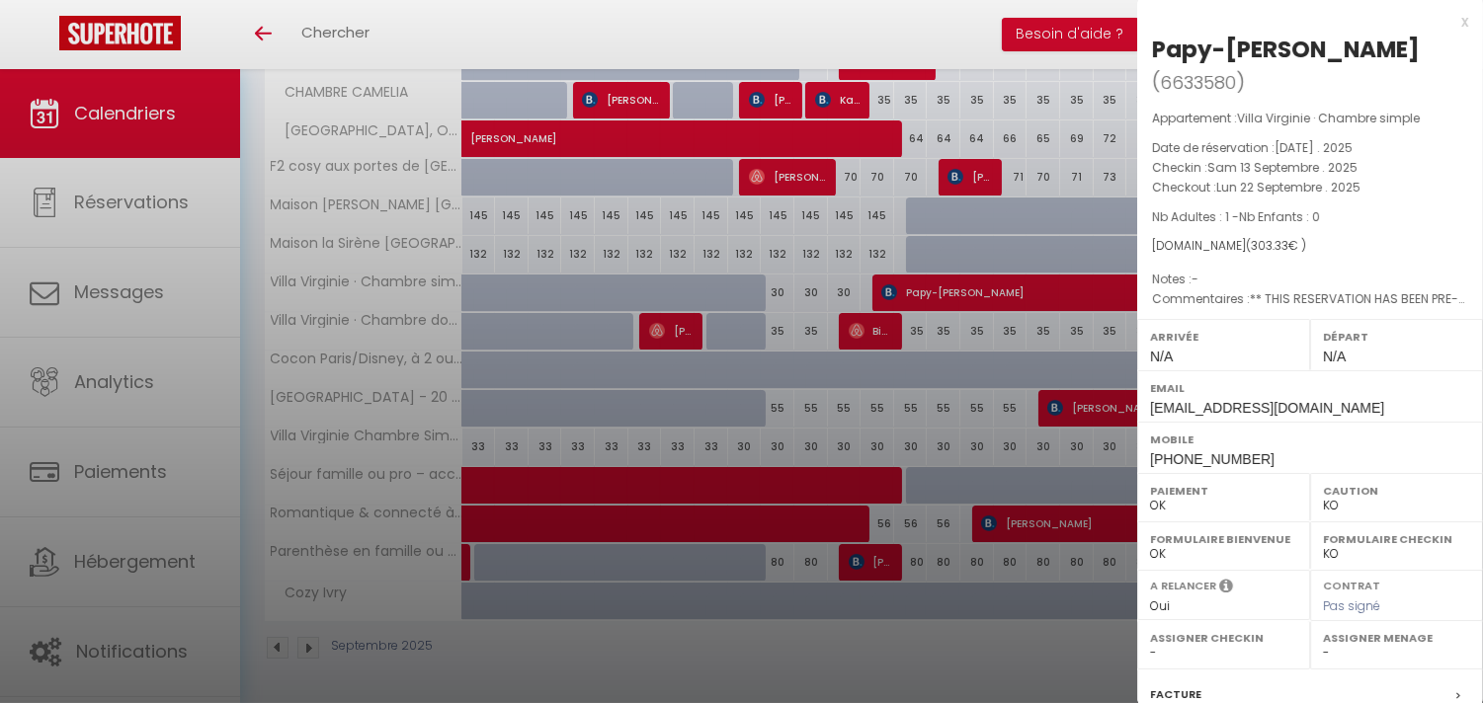
click at [1028, 292] on div at bounding box center [741, 351] width 1483 height 703
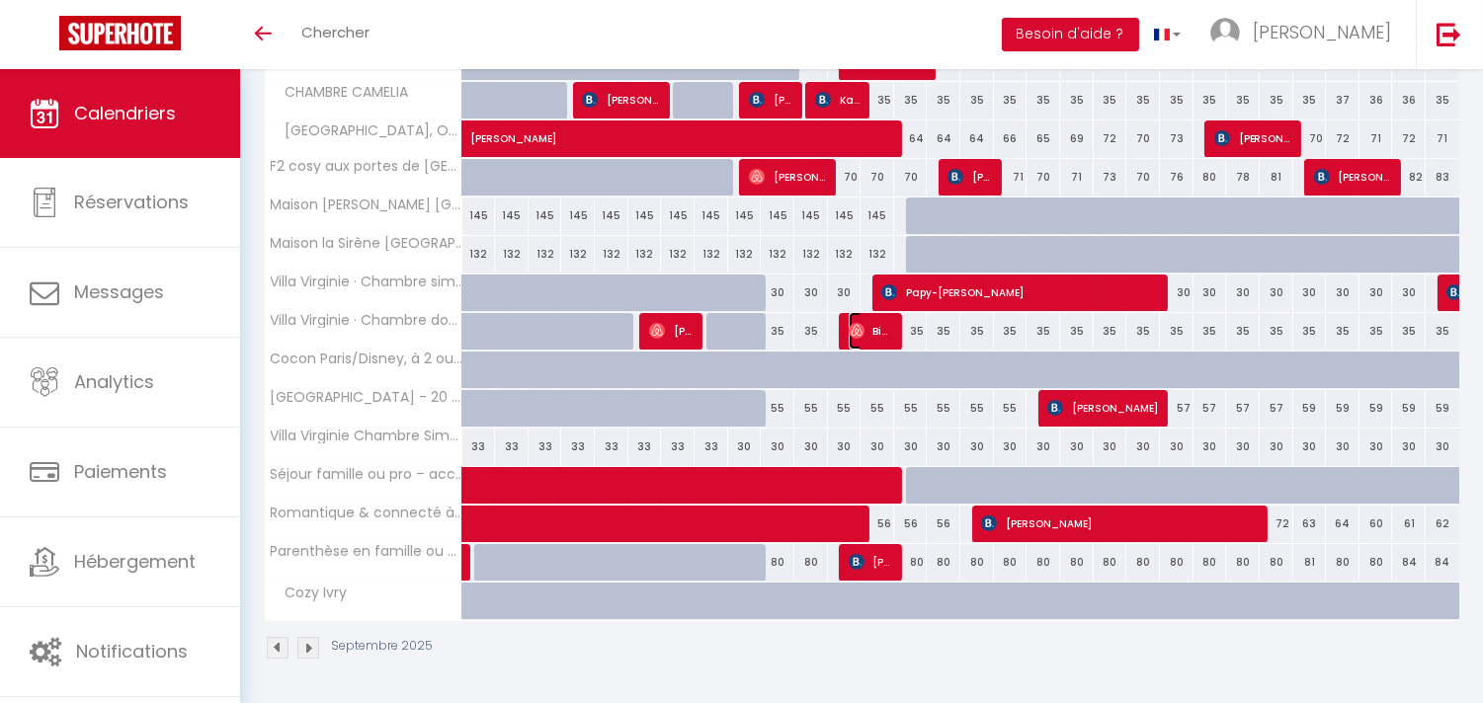
click at [890, 327] on span "Bienvenue Nkuli" at bounding box center [871, 331] width 44 height 38
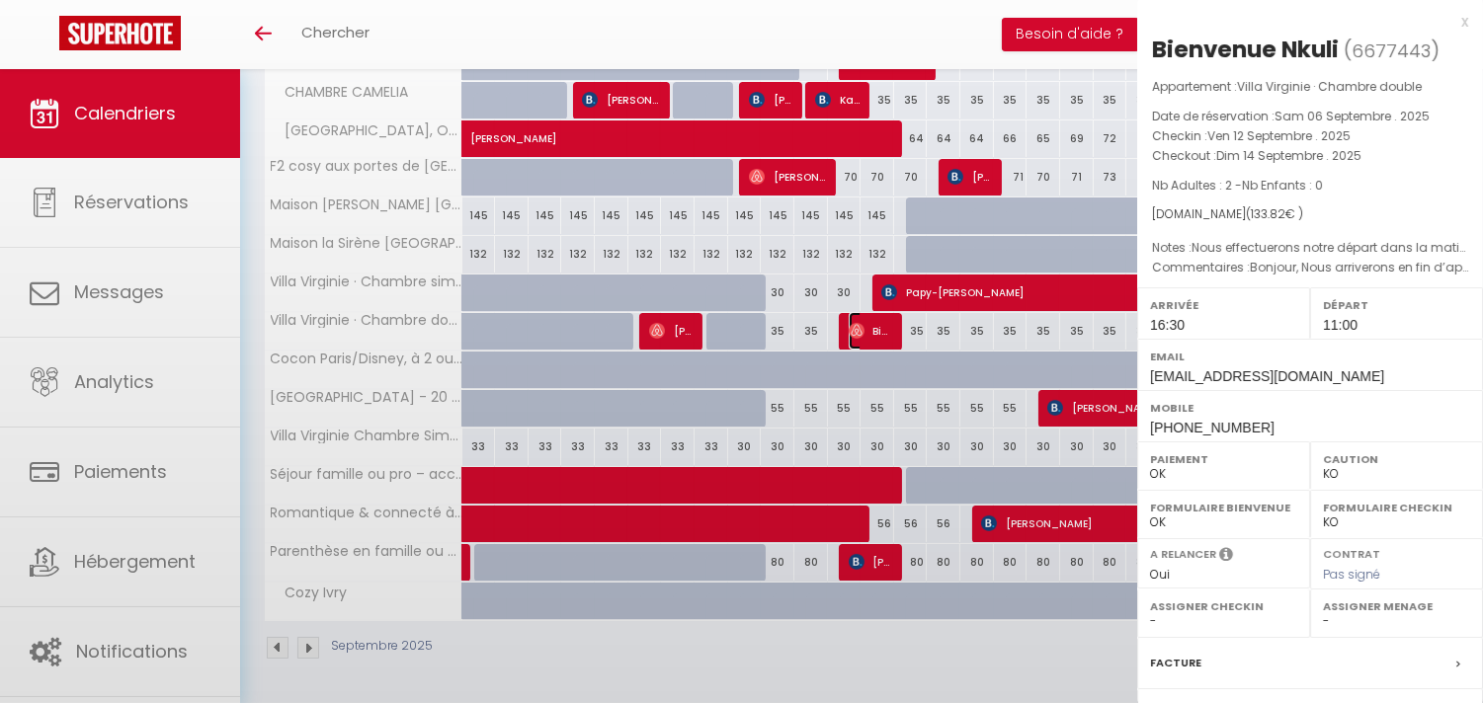
select select "OK"
select select "1"
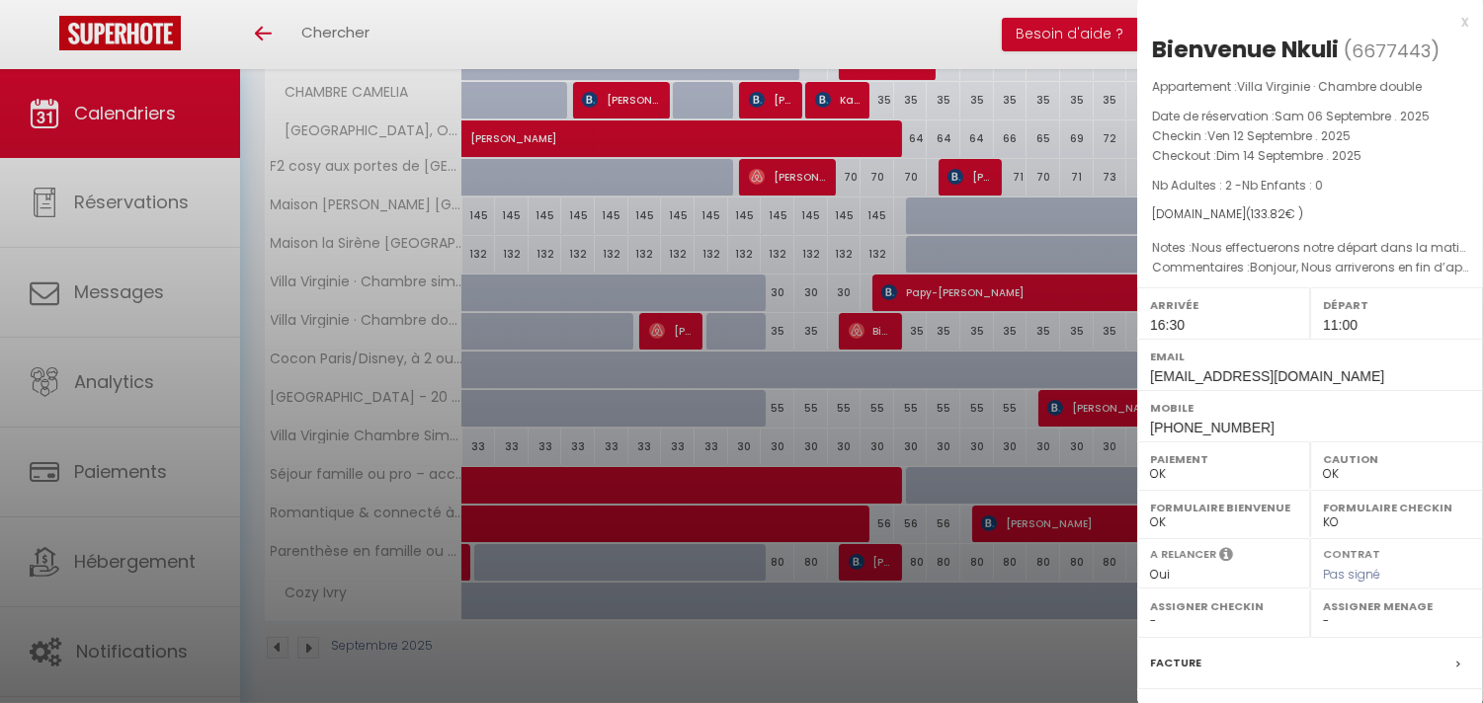
click at [890, 327] on div at bounding box center [741, 351] width 1483 height 703
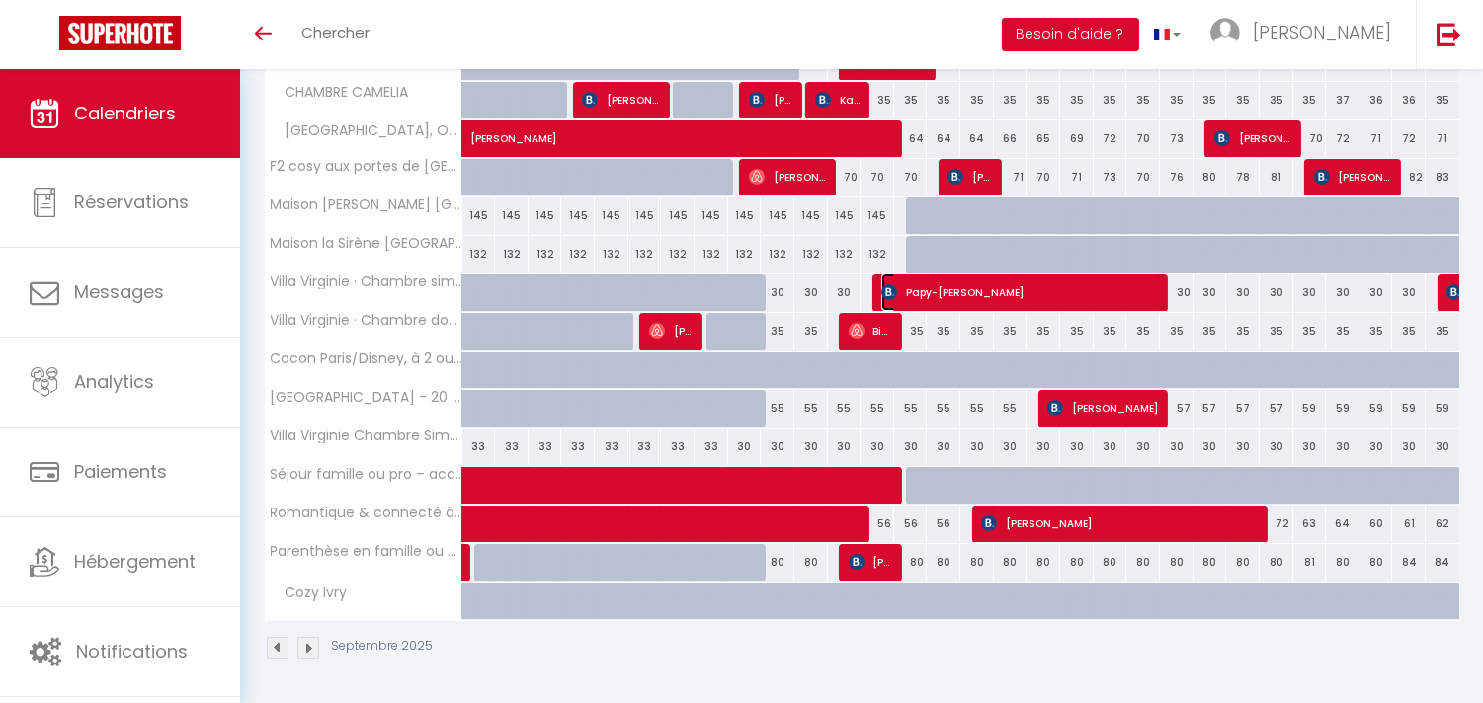
click at [914, 284] on span "Papy-[PERSON_NAME]" at bounding box center [1021, 293] width 280 height 38
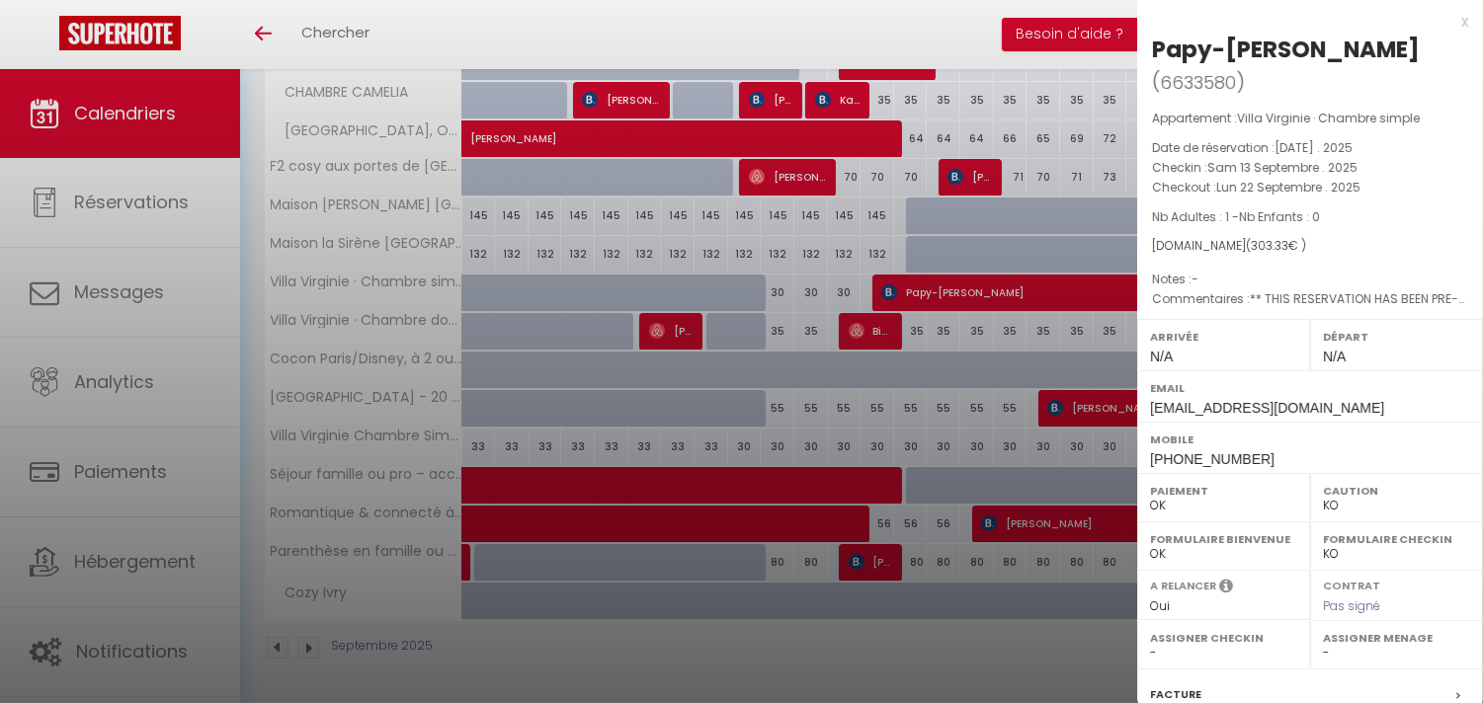
click at [877, 331] on div at bounding box center [741, 351] width 1483 height 703
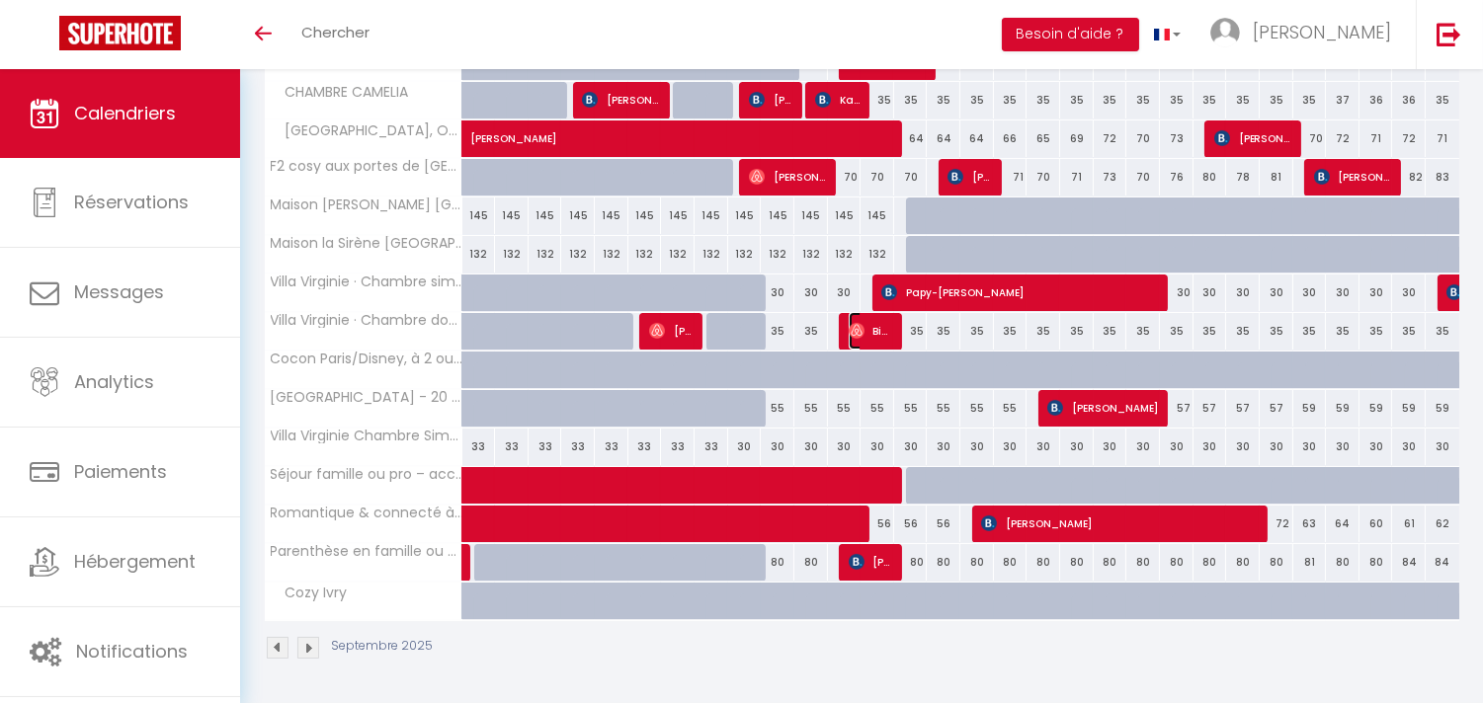
click at [877, 331] on span "Bienvenue Nkuli" at bounding box center [871, 331] width 44 height 38
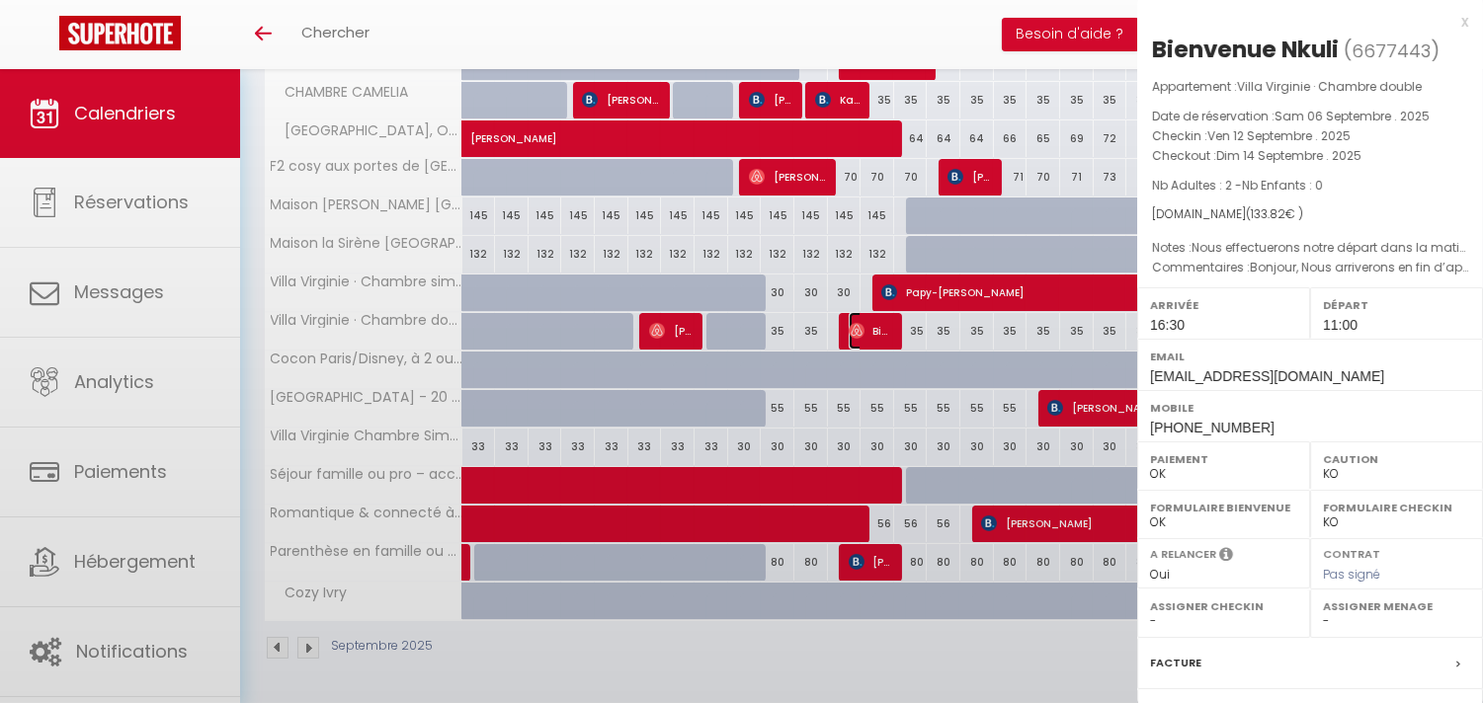
select select "OK"
select select "1"
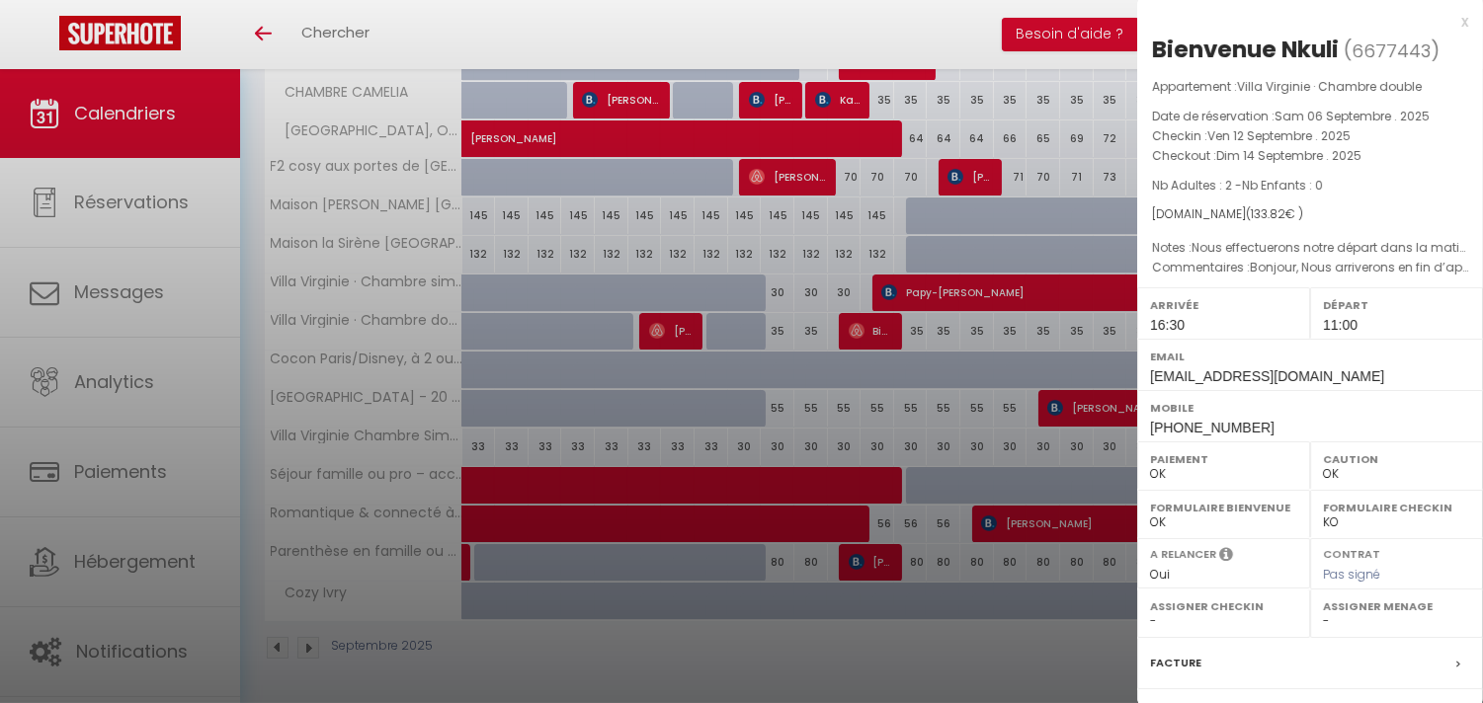
click at [922, 287] on div at bounding box center [741, 351] width 1483 height 703
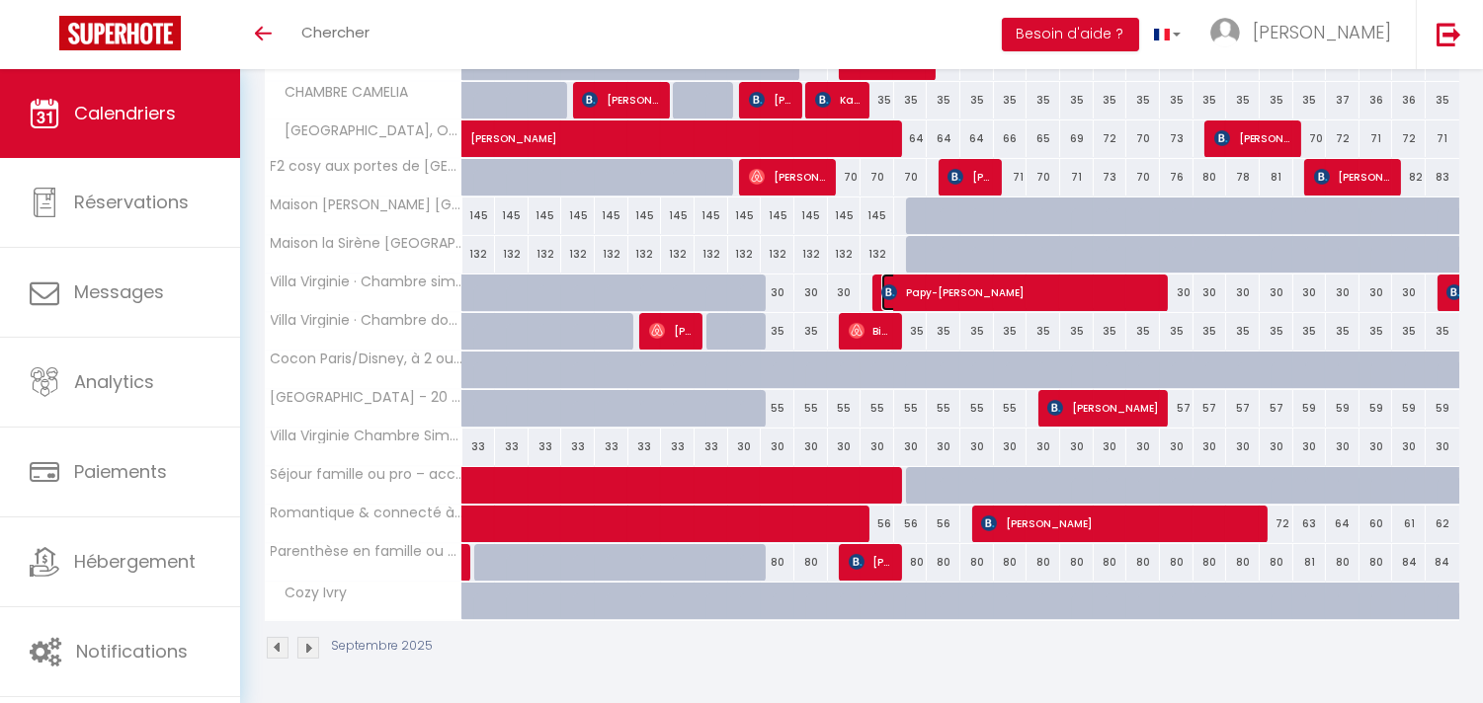
click at [922, 287] on span "Papy-[PERSON_NAME]" at bounding box center [1021, 293] width 280 height 38
select select "KO"
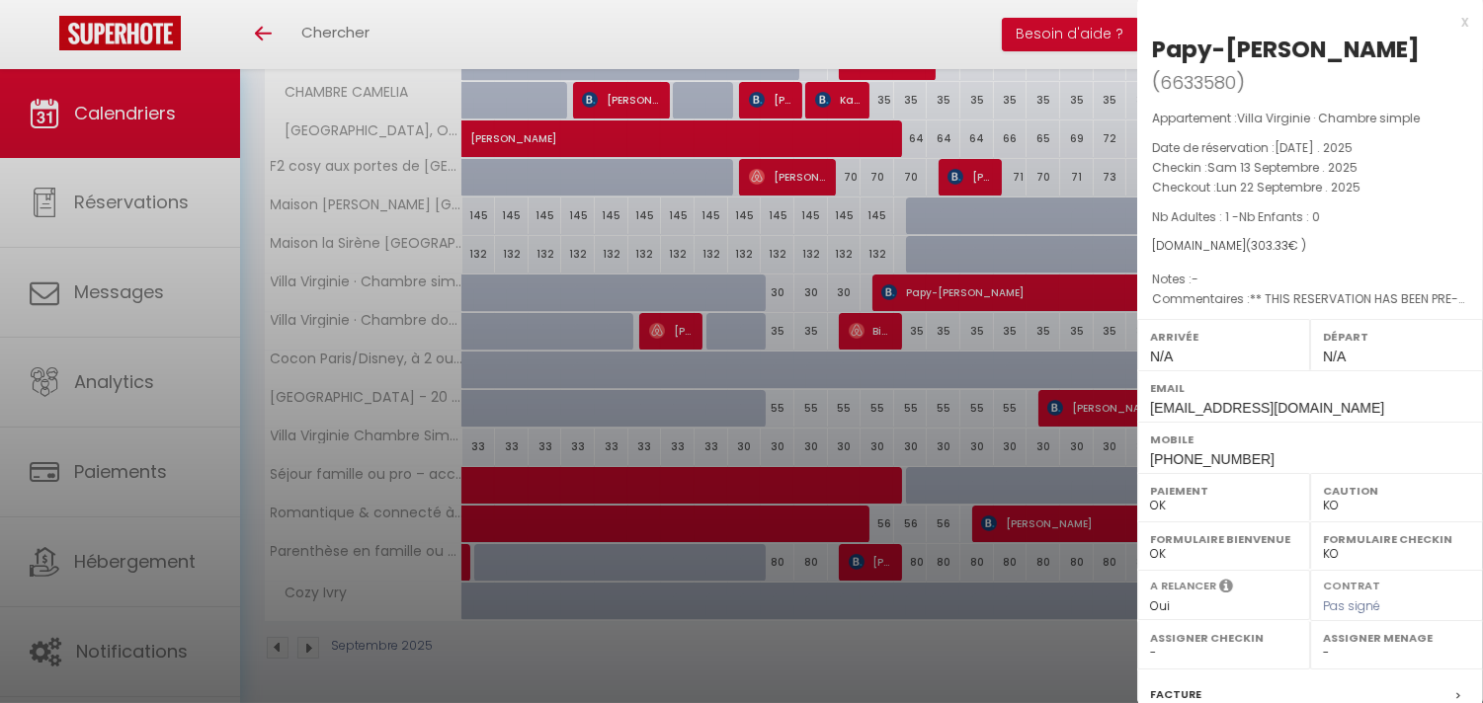
click at [931, 312] on div at bounding box center [741, 351] width 1483 height 703
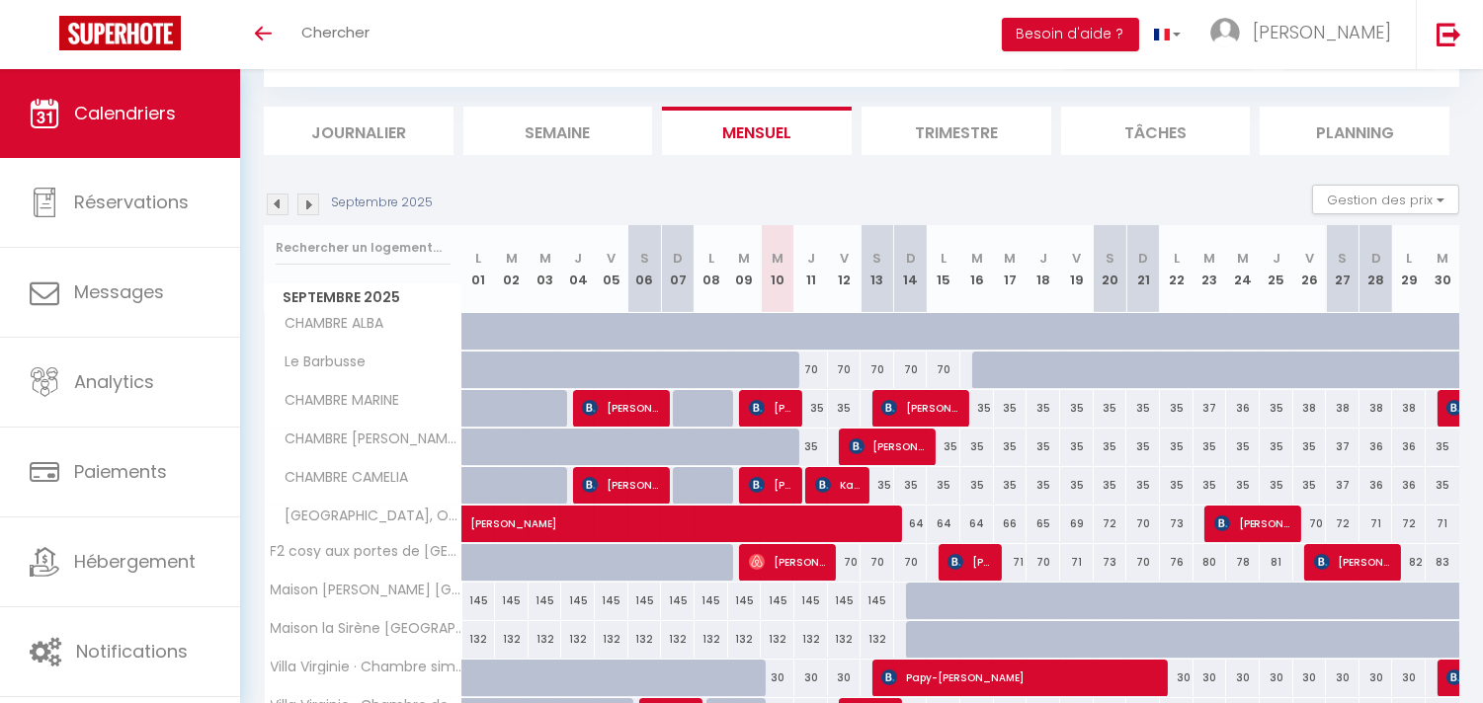
scroll to position [45, 0]
